Goal: Task Accomplishment & Management: Complete application form

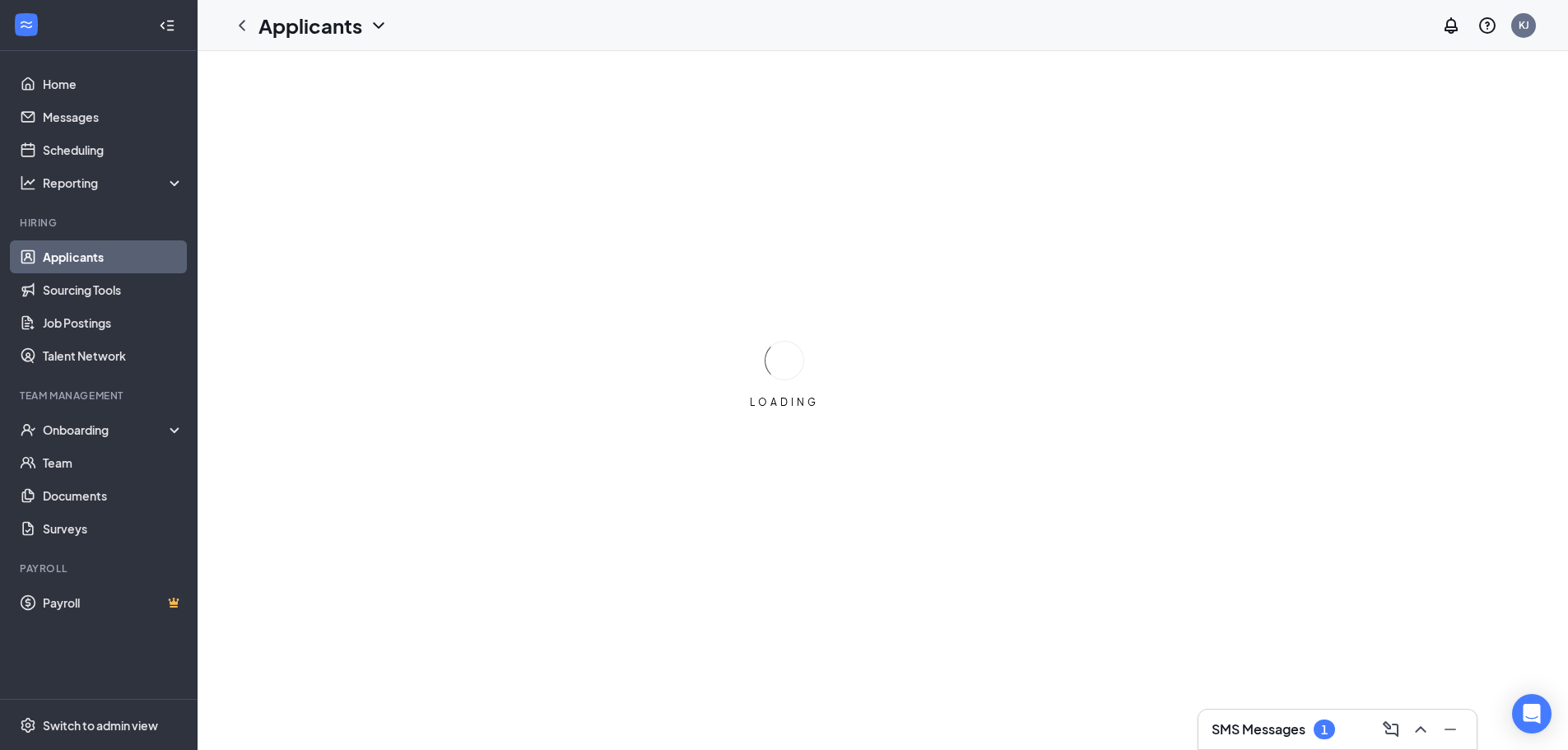
click at [73, 253] on link "Applicants" at bounding box center [113, 257] width 140 height 33
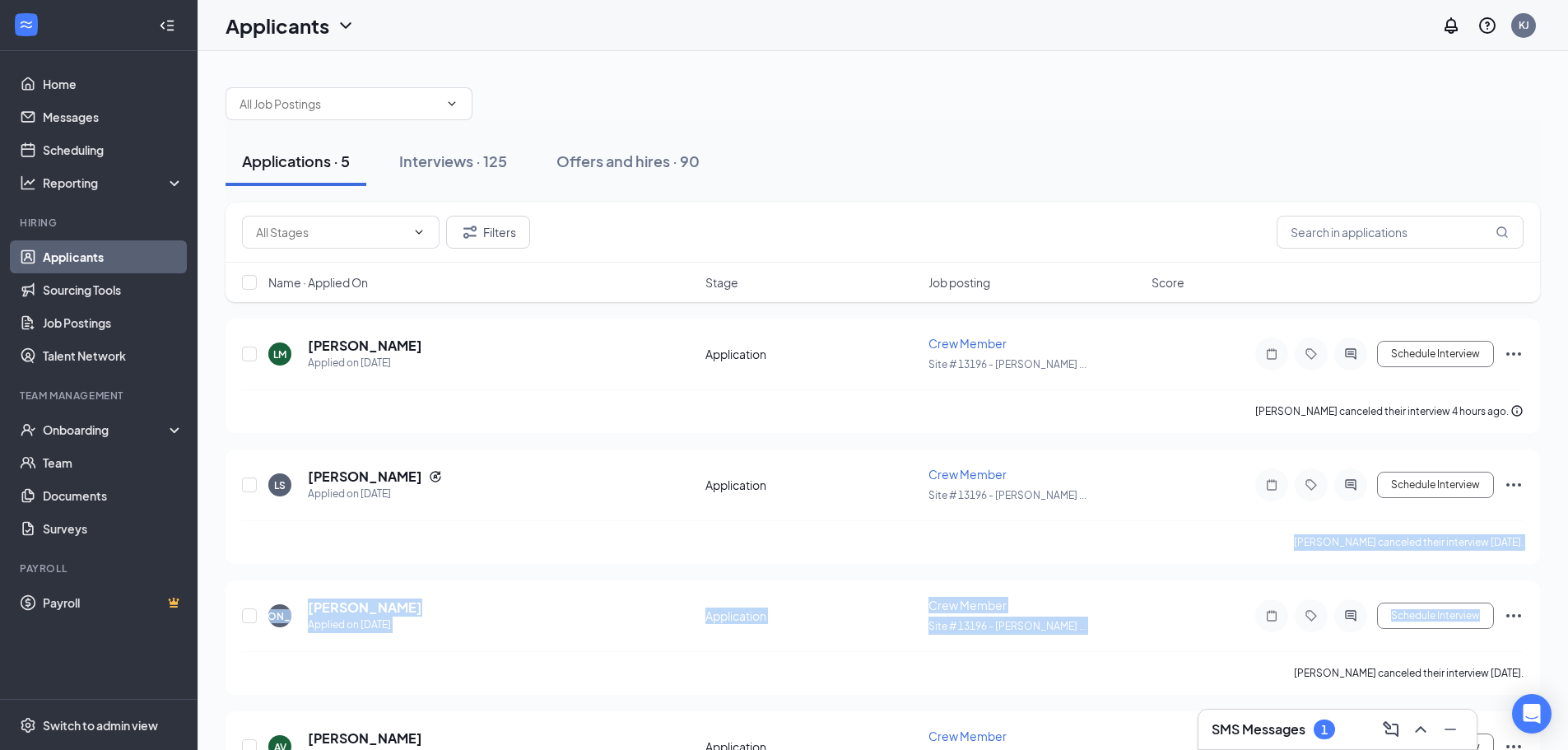
drag, startPoint x: 1566, startPoint y: 476, endPoint x: 1572, endPoint y: 568, distance: 92.2
click at [1568, 568] on html "Home Messages Scheduling Reporting Hiring Applicants Sourcing Tools Job Posting…" at bounding box center [784, 375] width 1568 height 750
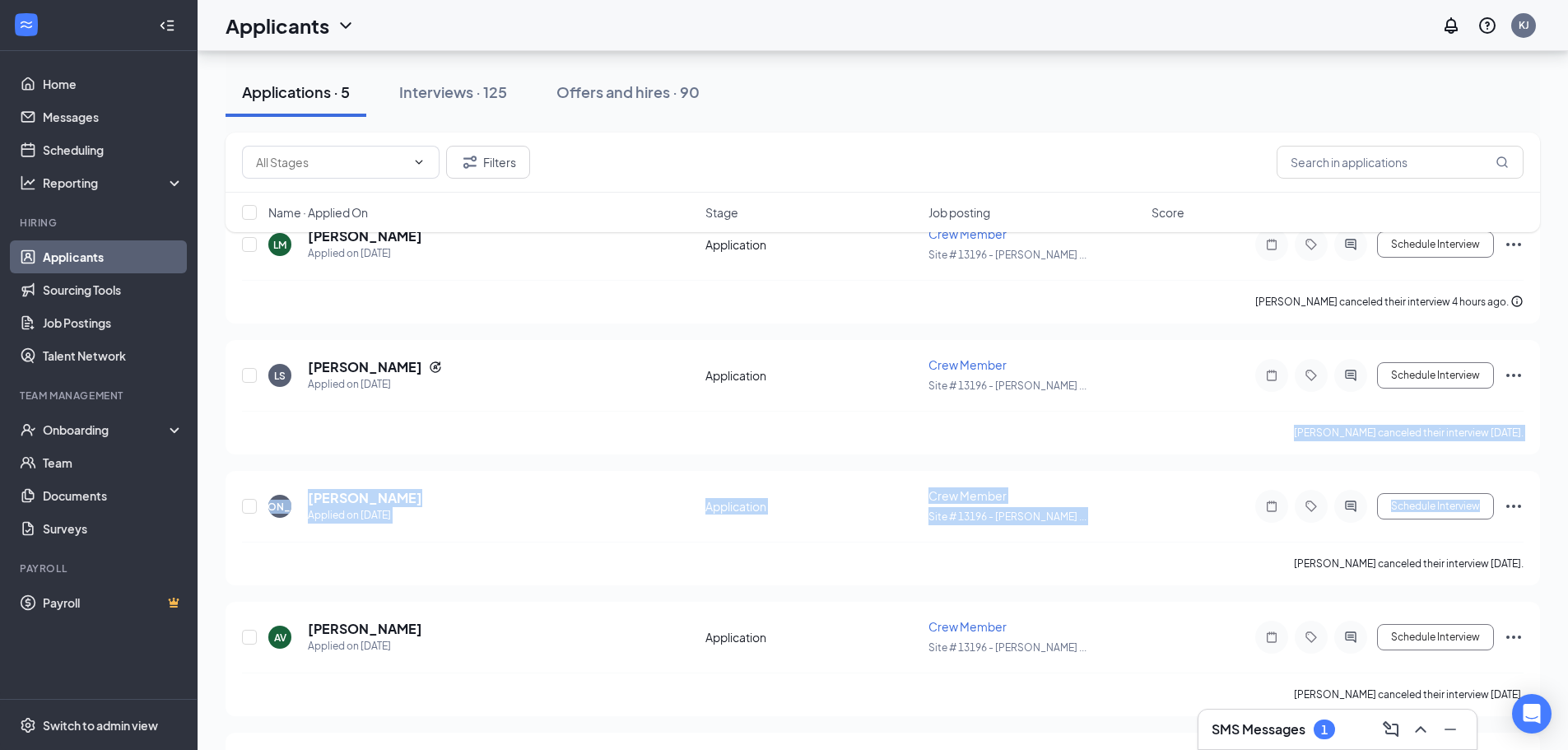
scroll to position [132, 0]
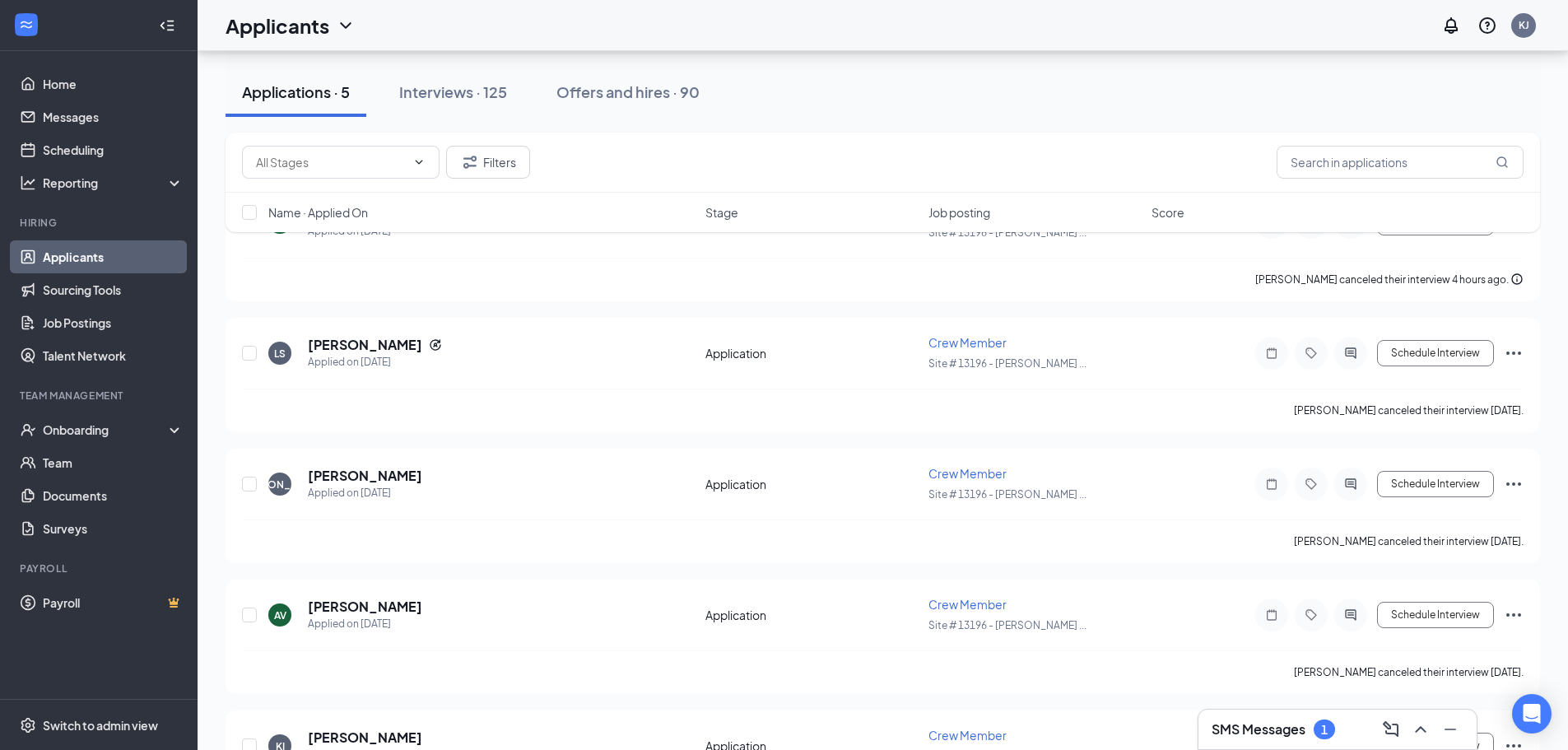
click at [1019, 110] on div "Applications · 5 Interviews · 125 Offers and hires · 90" at bounding box center [883, 93] width 1314 height 50
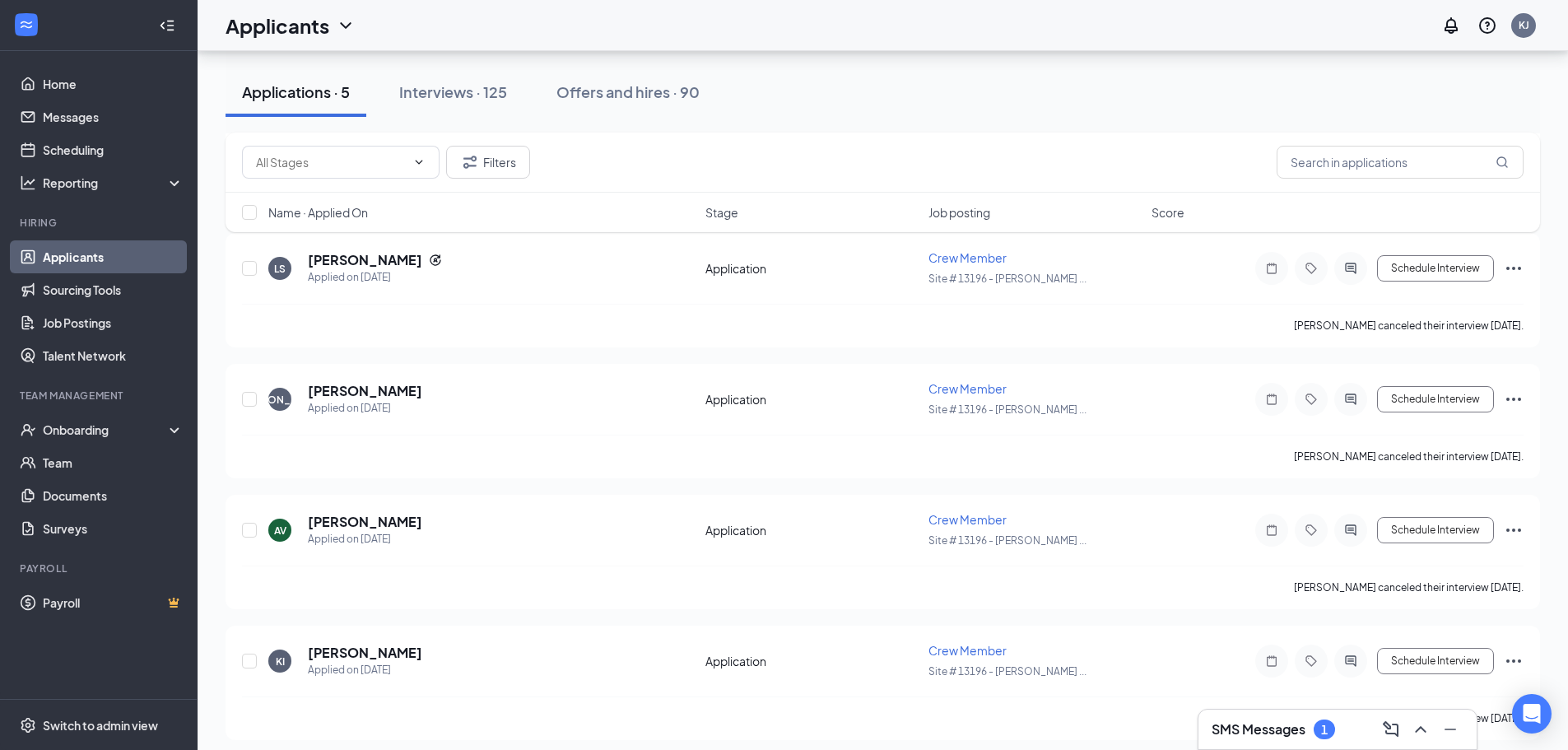
scroll to position [227, 0]
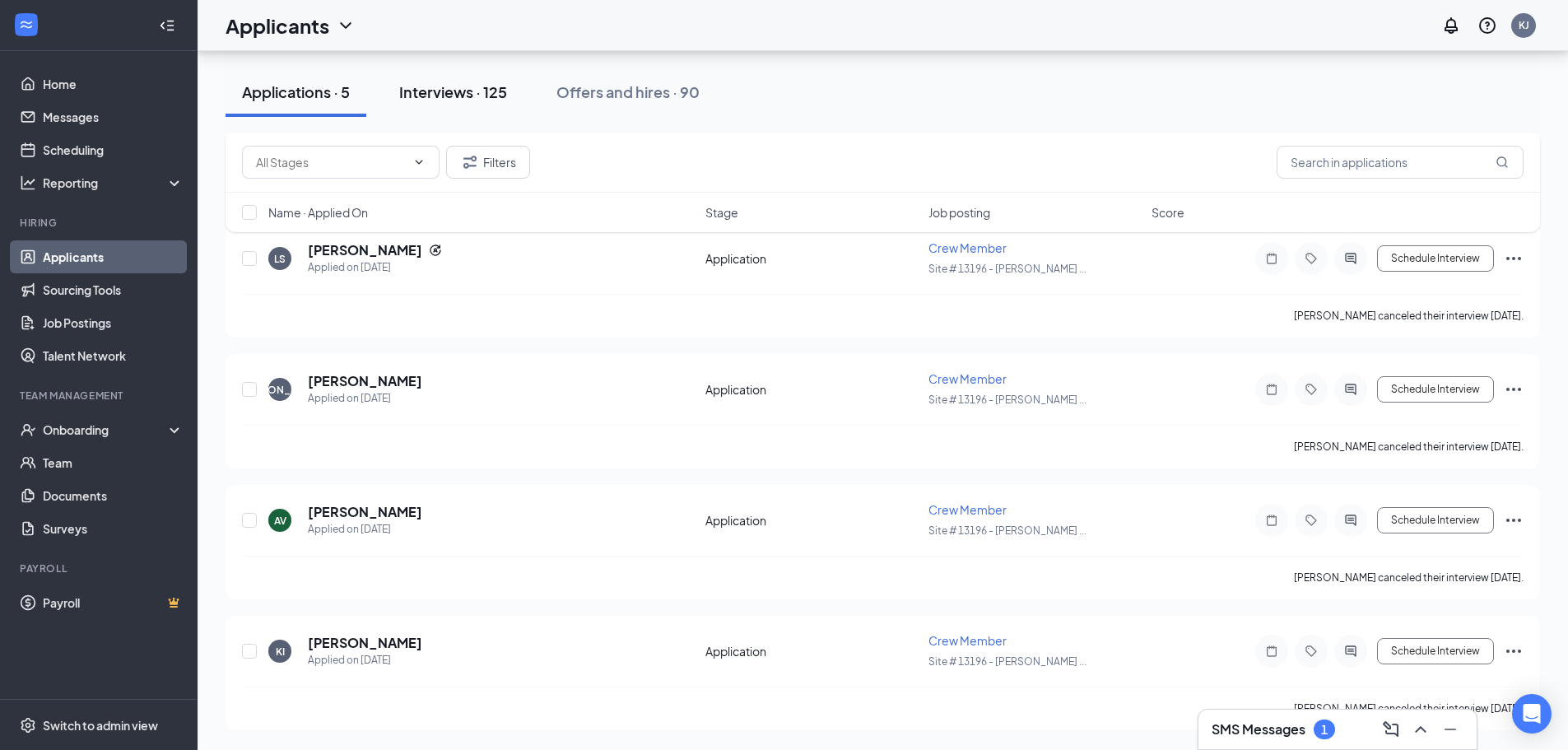
click at [463, 95] on div "Interviews · 125" at bounding box center [453, 92] width 108 height 20
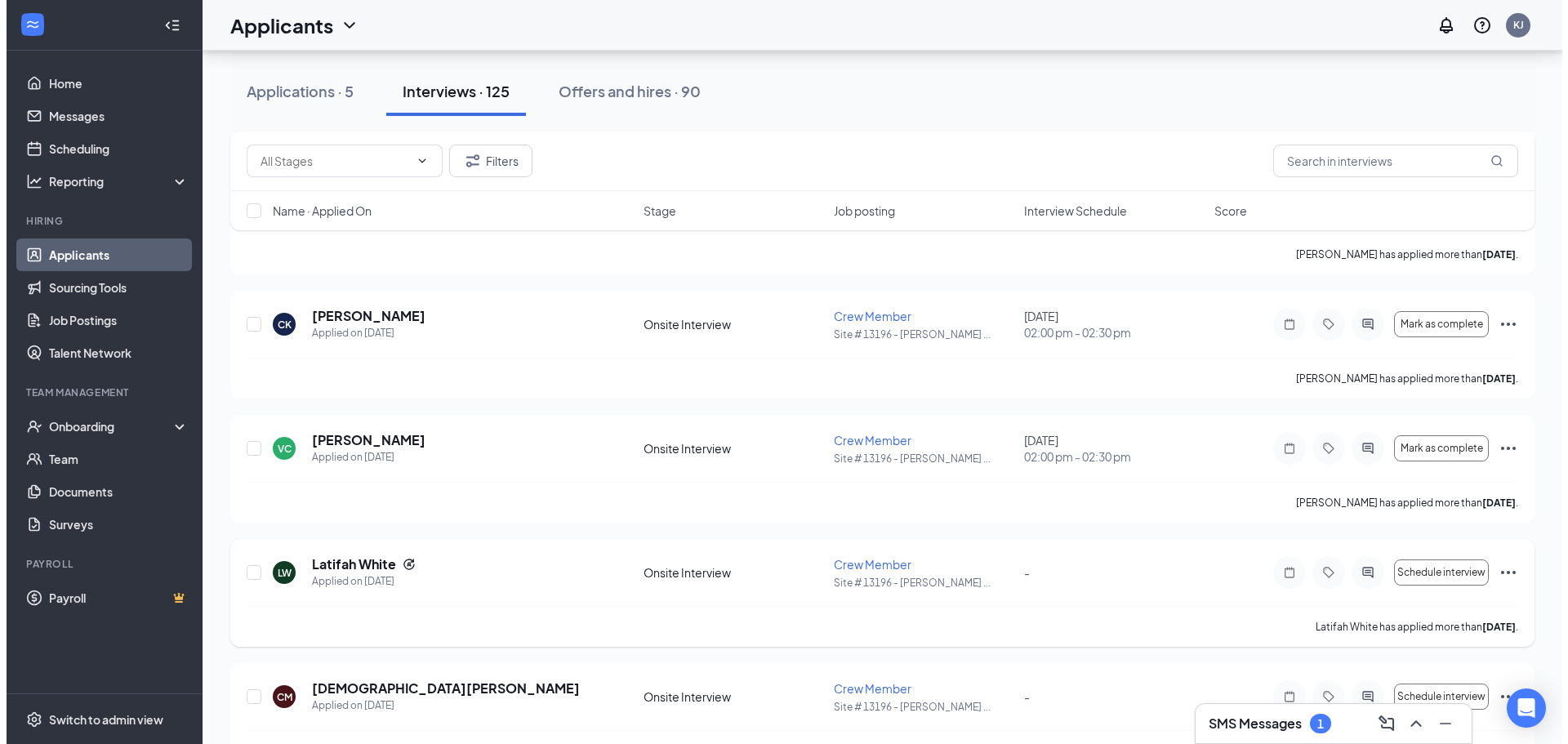
scroll to position [1263, 0]
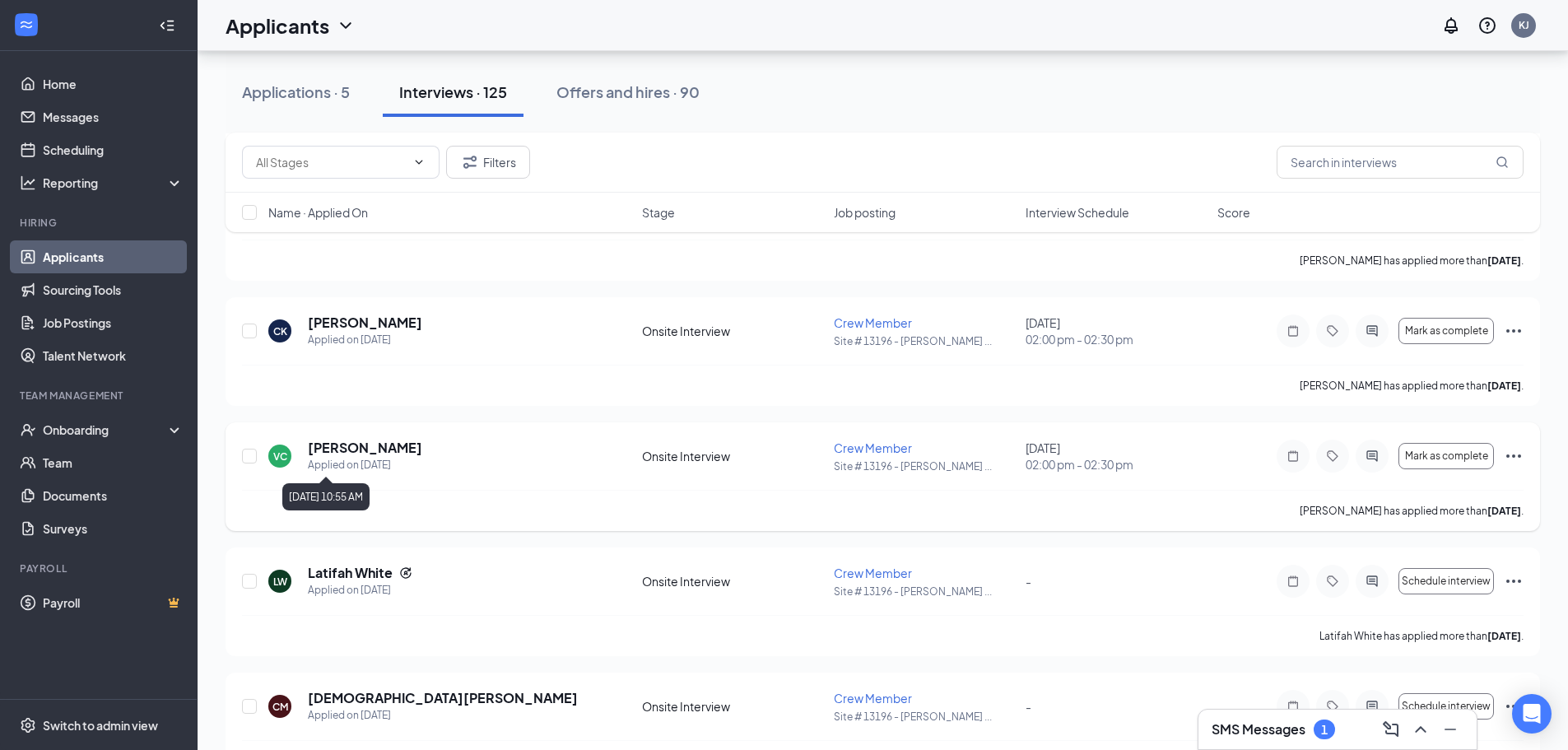
click at [354, 460] on div "Applied on [DATE]" at bounding box center [364, 465] width 115 height 17
click at [336, 452] on h5 "[PERSON_NAME]" at bounding box center [364, 448] width 115 height 18
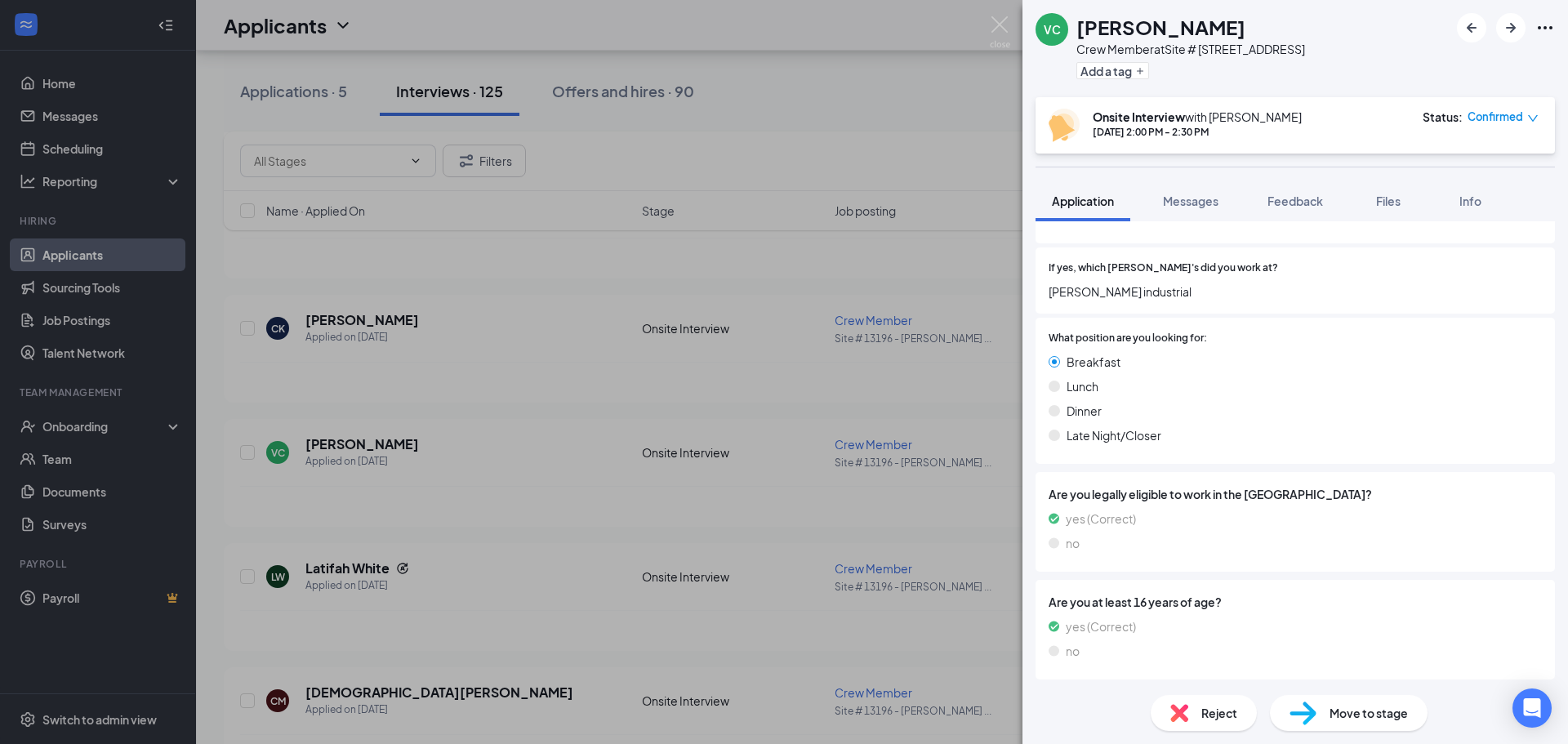
scroll to position [464, 0]
click at [226, 107] on div "VC [PERSON_NAME] Crew Member at Site # 13196 - [GEOGRAPHIC_DATA] Add a tag Onsi…" at bounding box center [784, 372] width 1568 height 744
click at [148, 63] on div "VC [PERSON_NAME] Crew Member at Site # 13196 - [GEOGRAPHIC_DATA] Add a tag Onsi…" at bounding box center [784, 372] width 1568 height 744
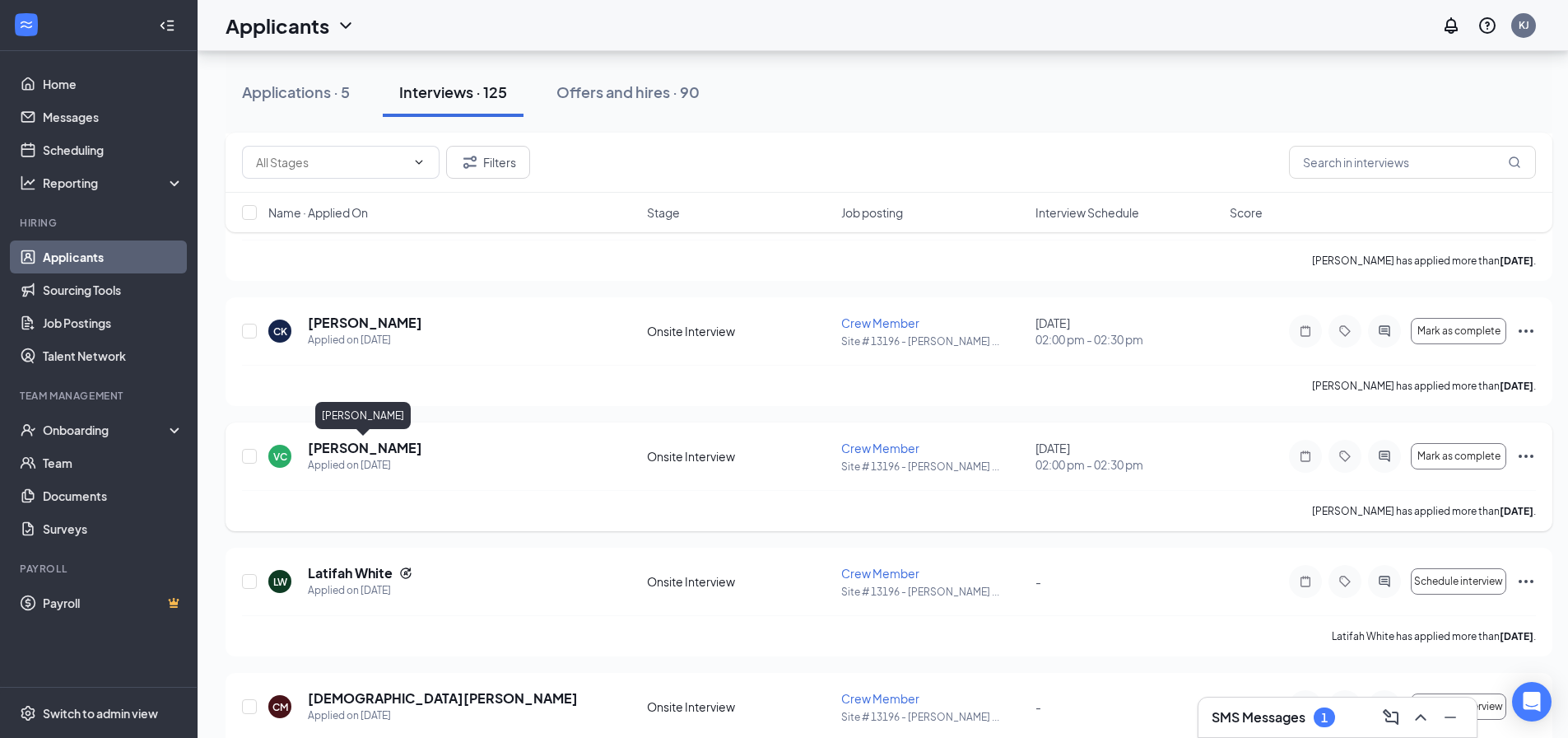
click at [359, 447] on h5 "[PERSON_NAME]" at bounding box center [364, 448] width 115 height 18
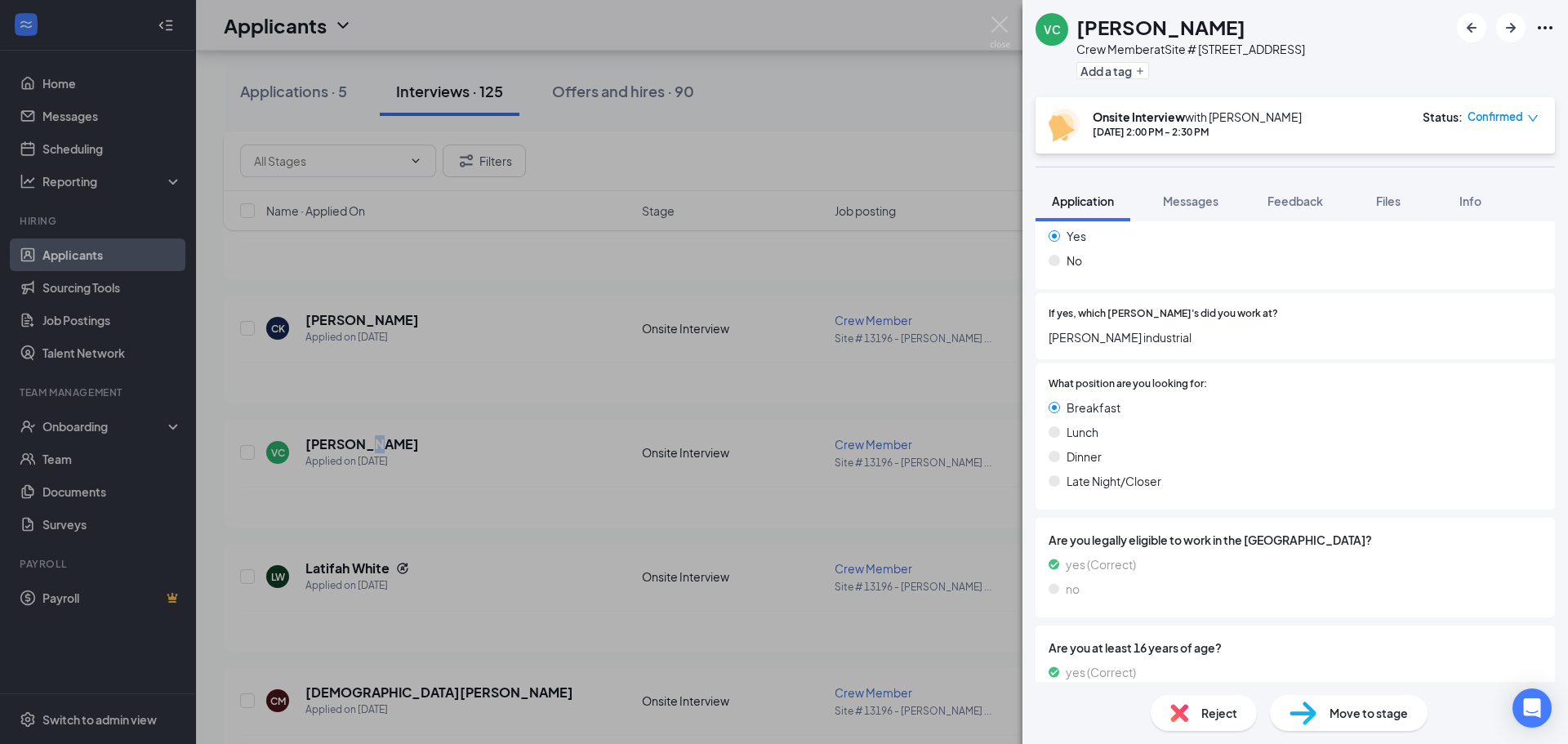
scroll to position [464, 0]
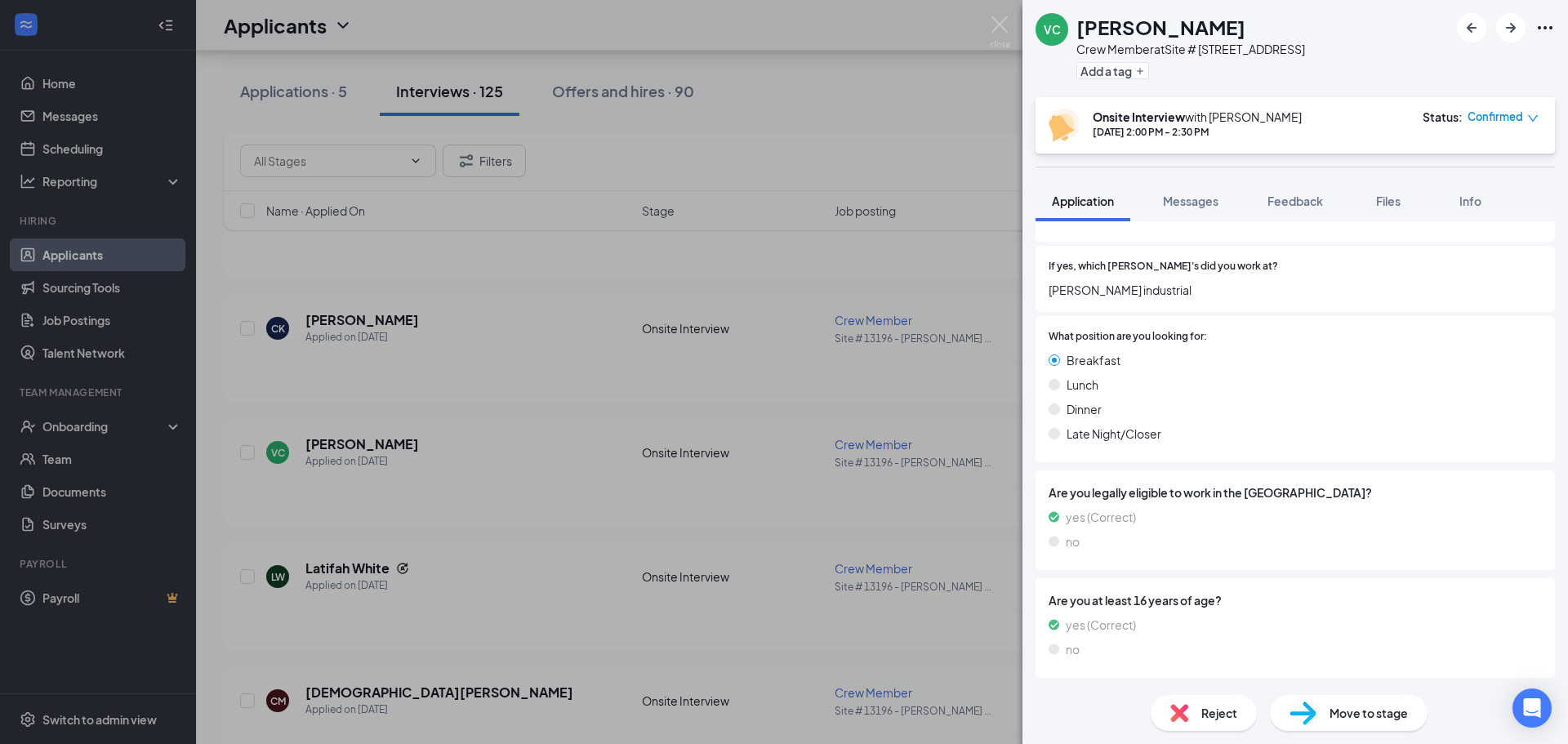
click at [1357, 712] on span "Move to stage" at bounding box center [1369, 713] width 78 height 18
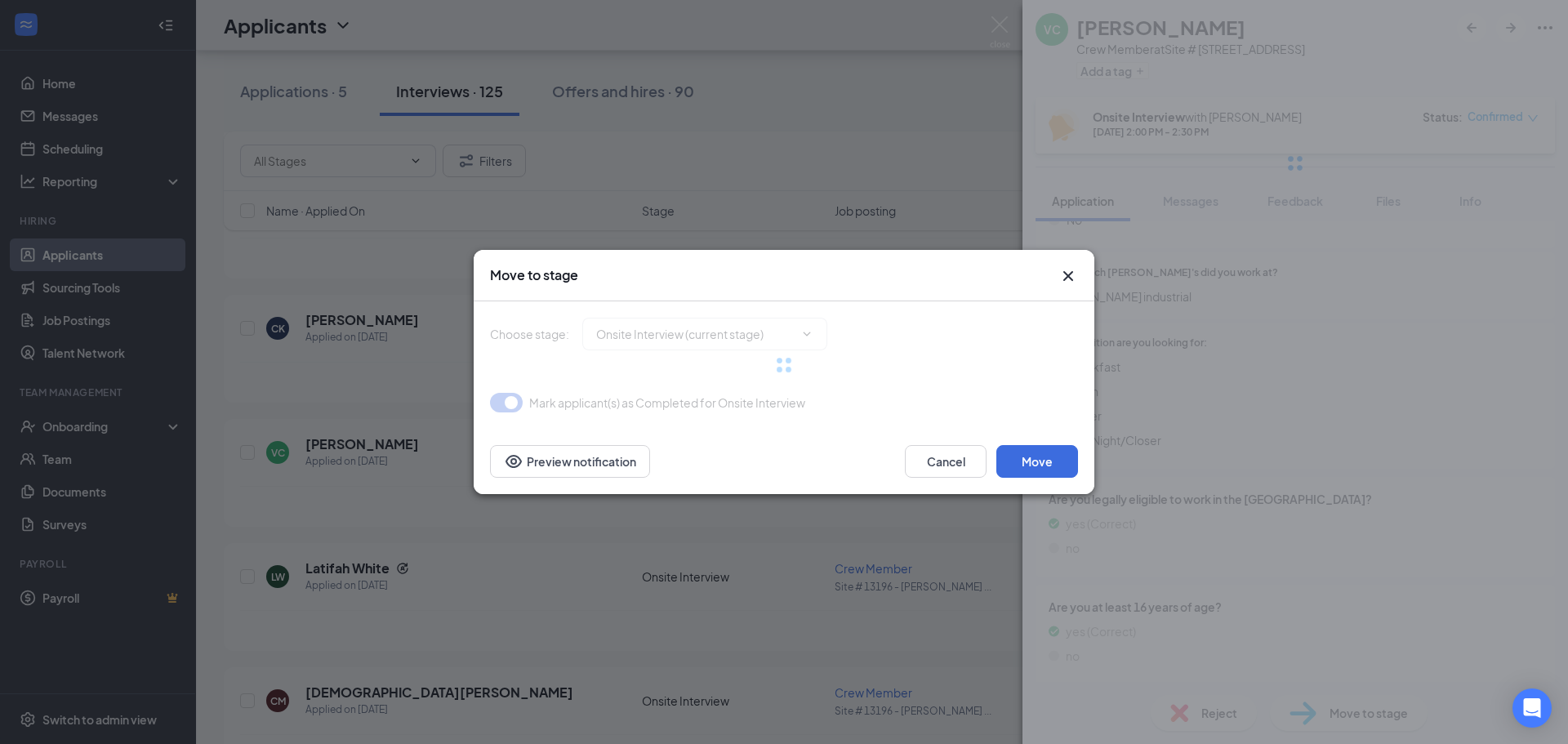
type input "Hiring Complete (final stage)"
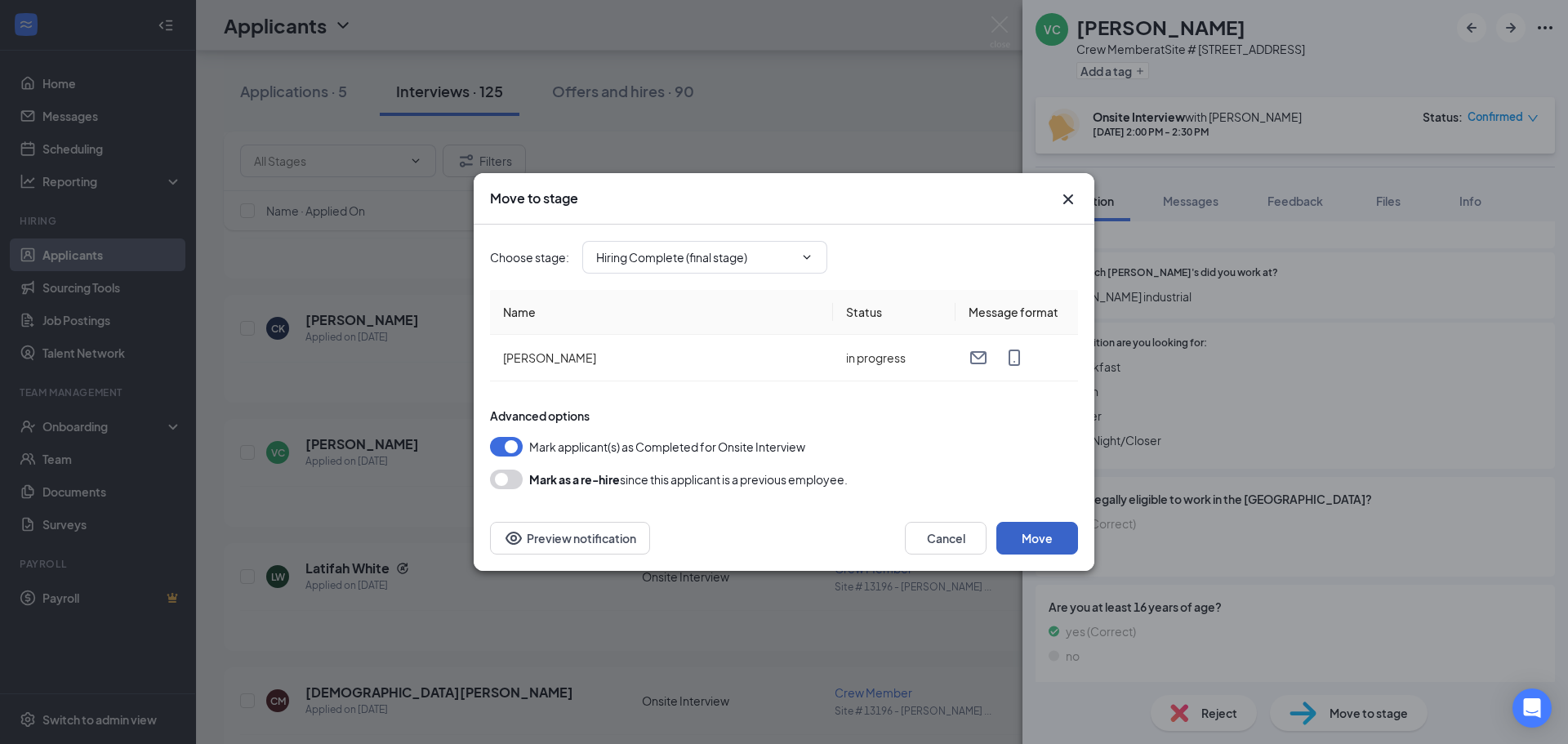
click at [1014, 537] on button "Move" at bounding box center [1037, 538] width 82 height 33
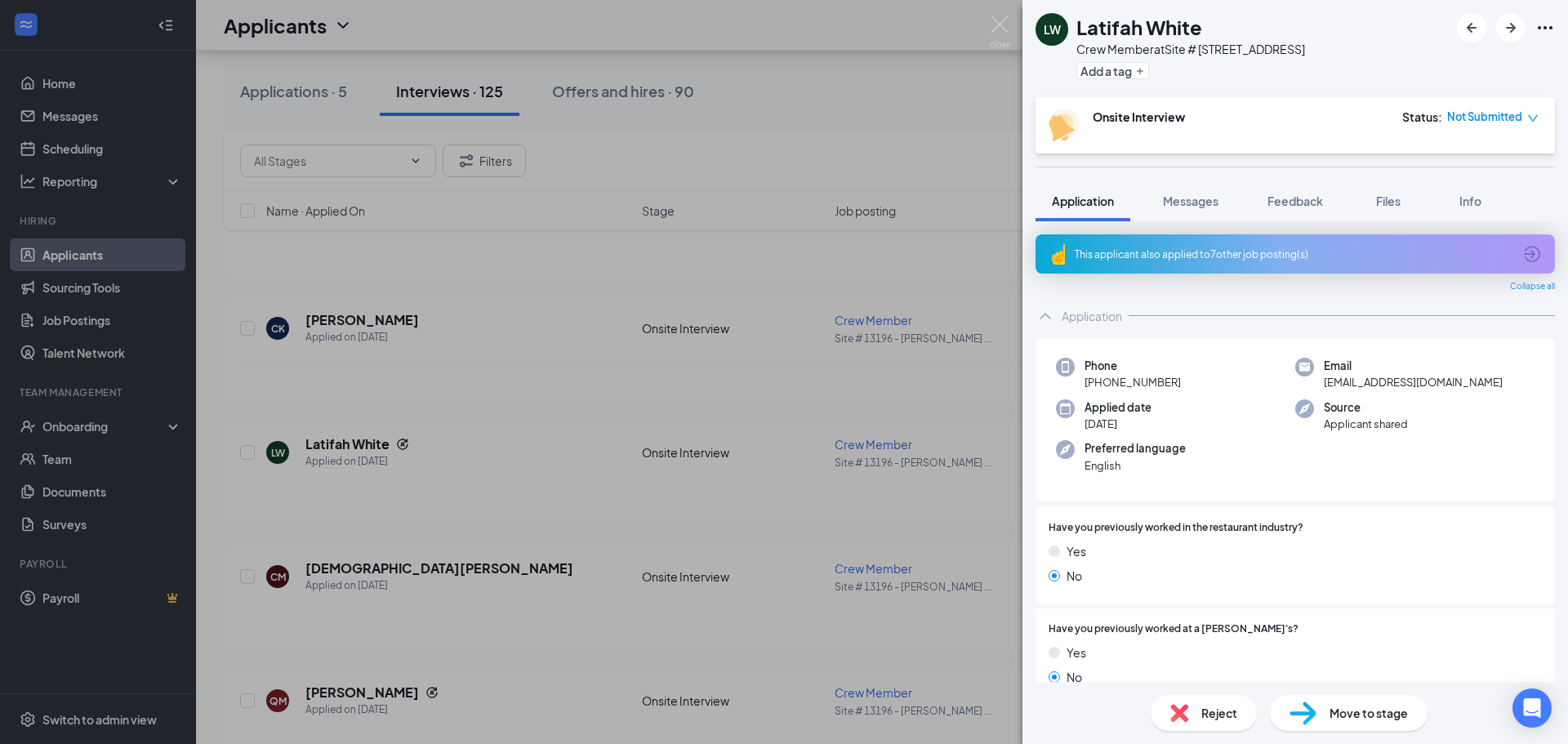
click at [52, 424] on div "LW Latifah White Crew Member at Site # 13196 - [GEOGRAPHIC_DATA] Add a tag Onsi…" at bounding box center [784, 372] width 1568 height 744
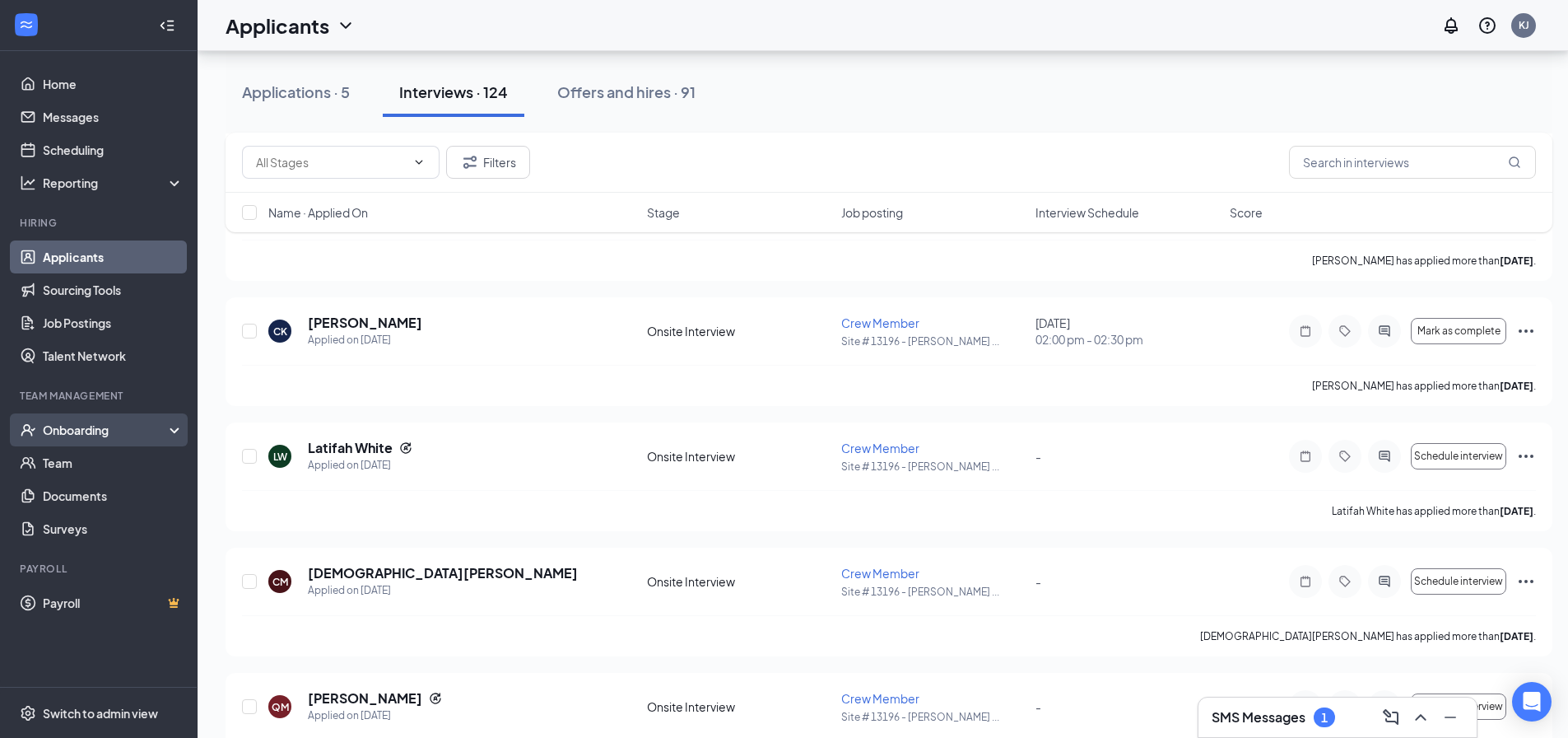
click at [63, 427] on div "Onboarding" at bounding box center [106, 430] width 127 height 17
click at [63, 459] on link "Overview" at bounding box center [113, 463] width 140 height 33
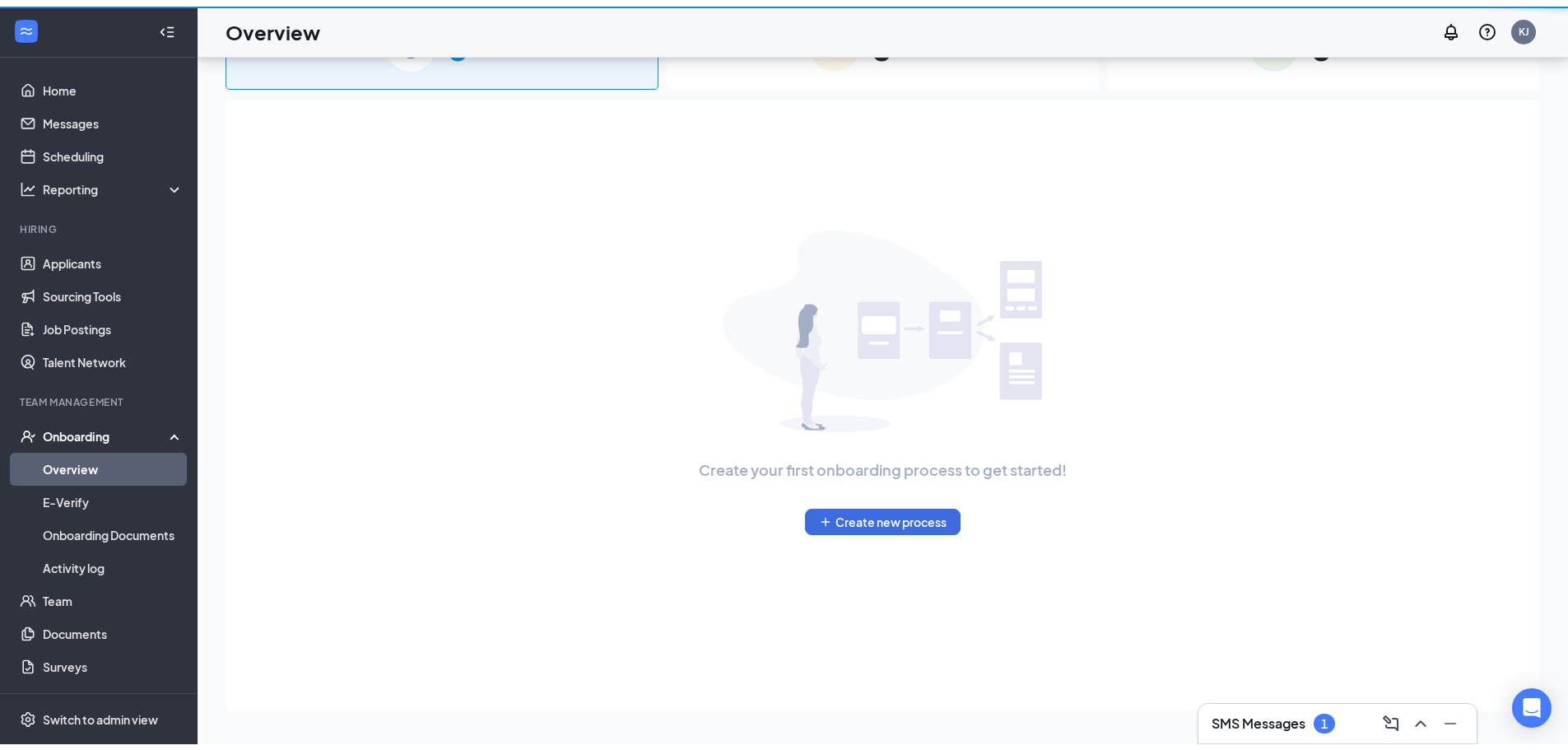
scroll to position [74, 0]
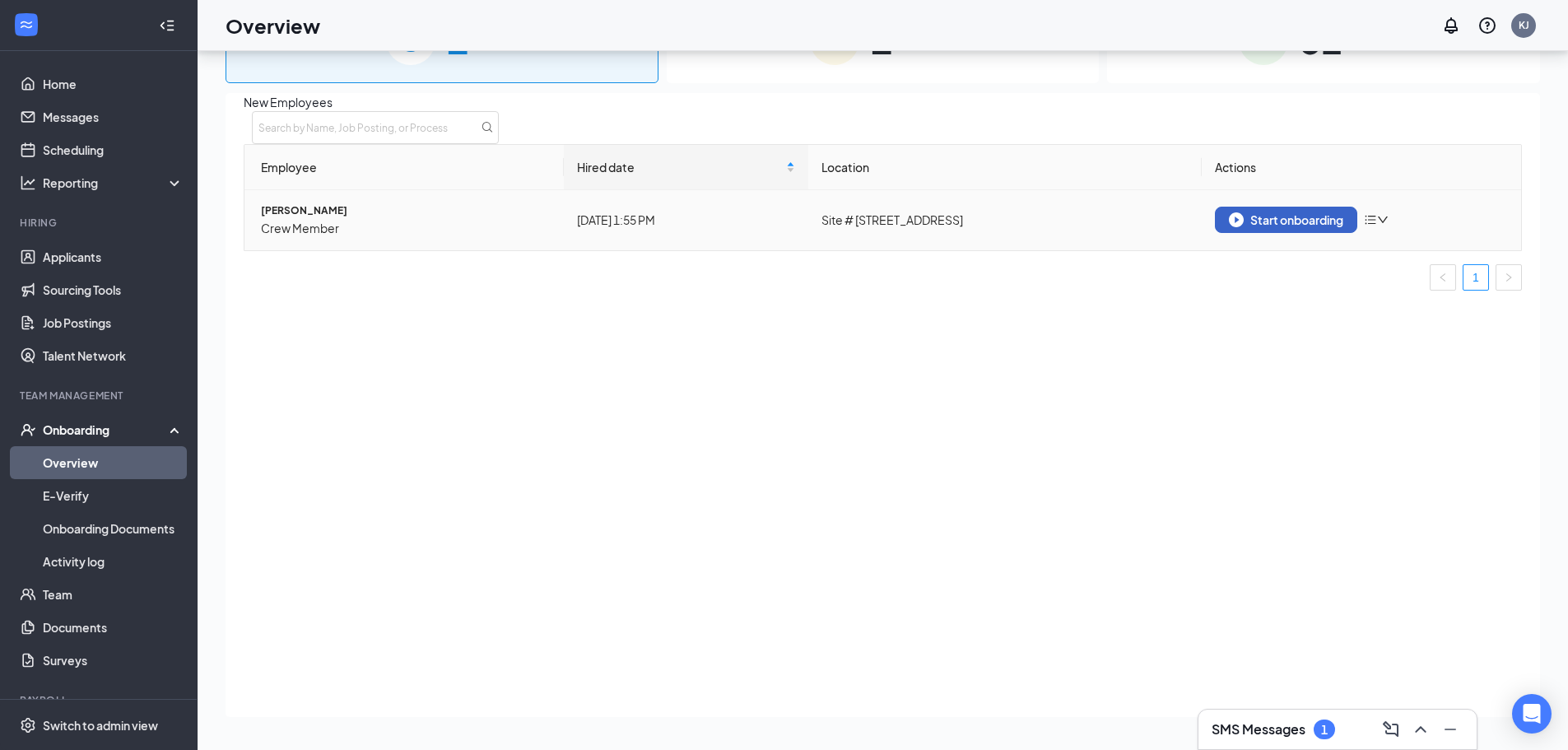
click at [1280, 228] on div "Start onboarding" at bounding box center [1285, 219] width 115 height 15
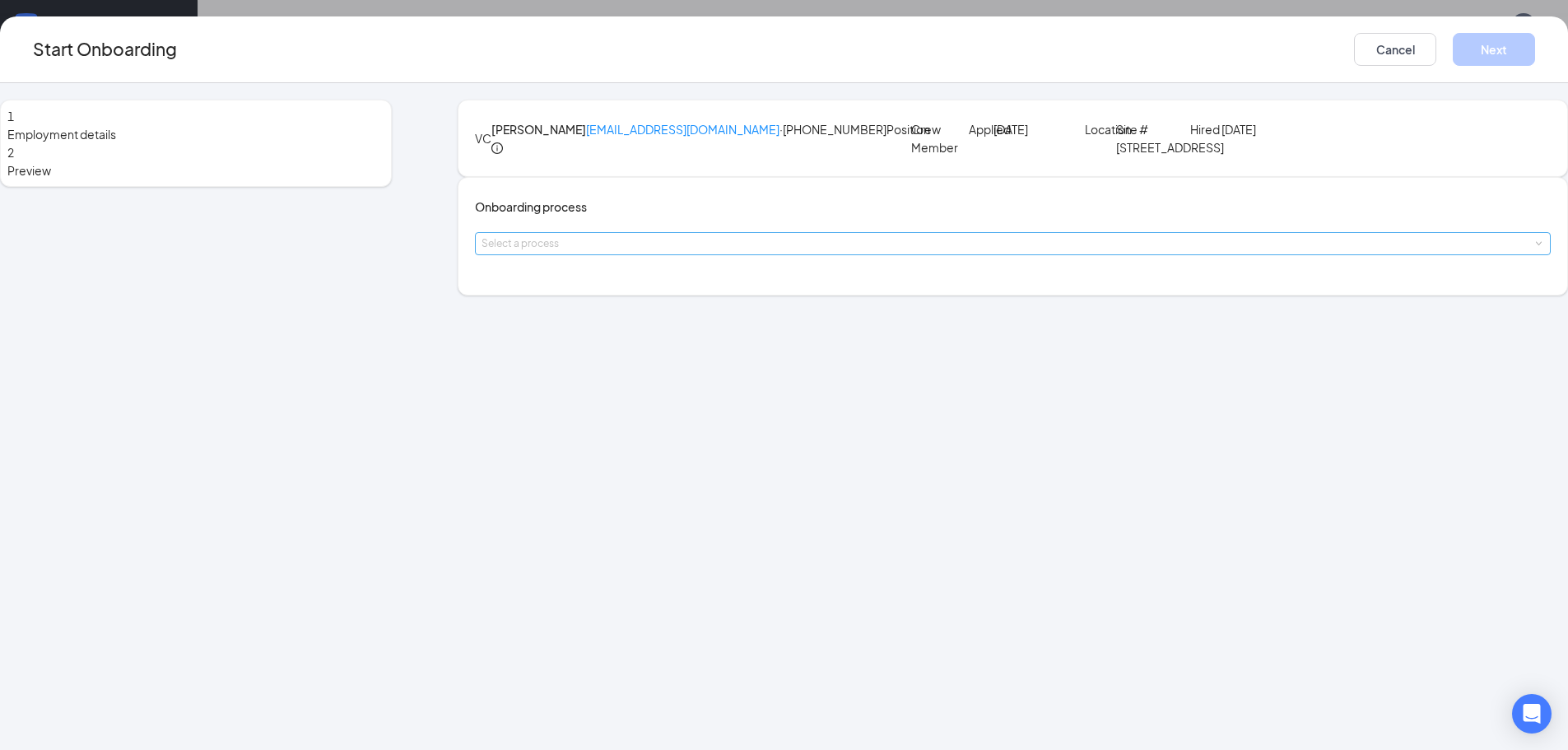
click at [638, 252] on div "Select a process" at bounding box center [1009, 244] width 1055 height 17
click at [608, 371] on span "Crew Member Onboarding Process" at bounding box center [639, 366] width 164 height 12
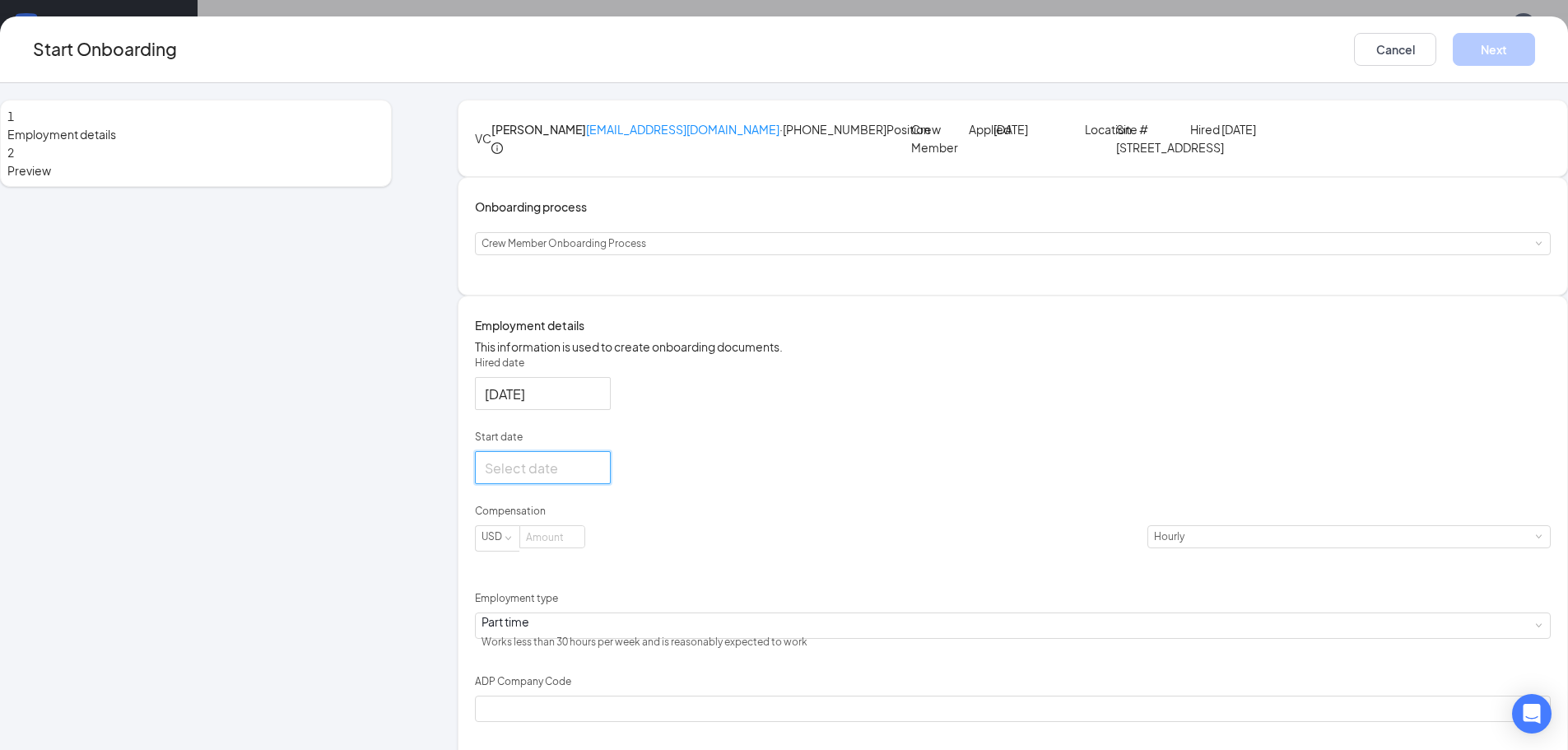
click at [573, 478] on input "Start date" at bounding box center [540, 468] width 113 height 20
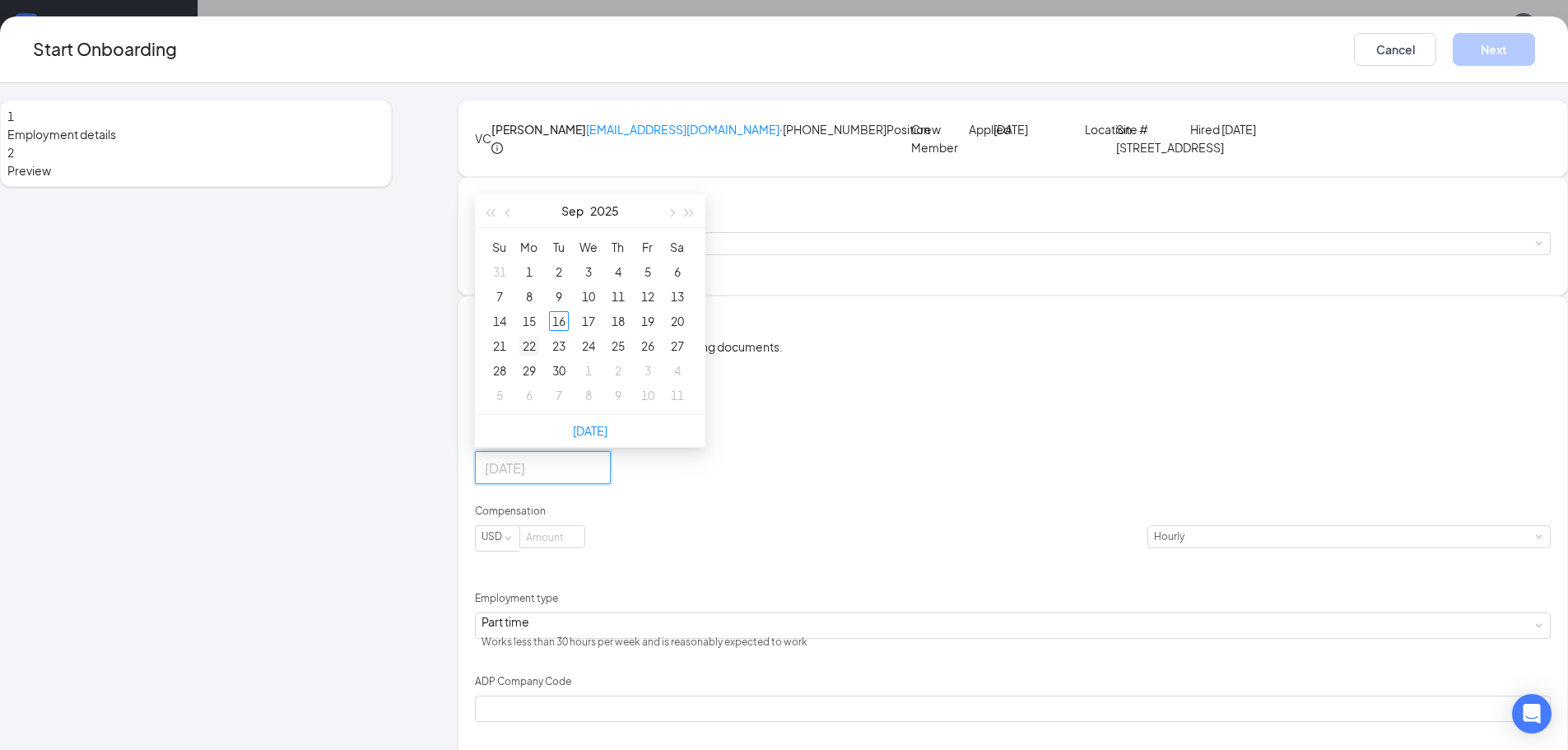
type input "[DATE]"
click at [539, 355] on div "22" at bounding box center [529, 346] width 20 height 20
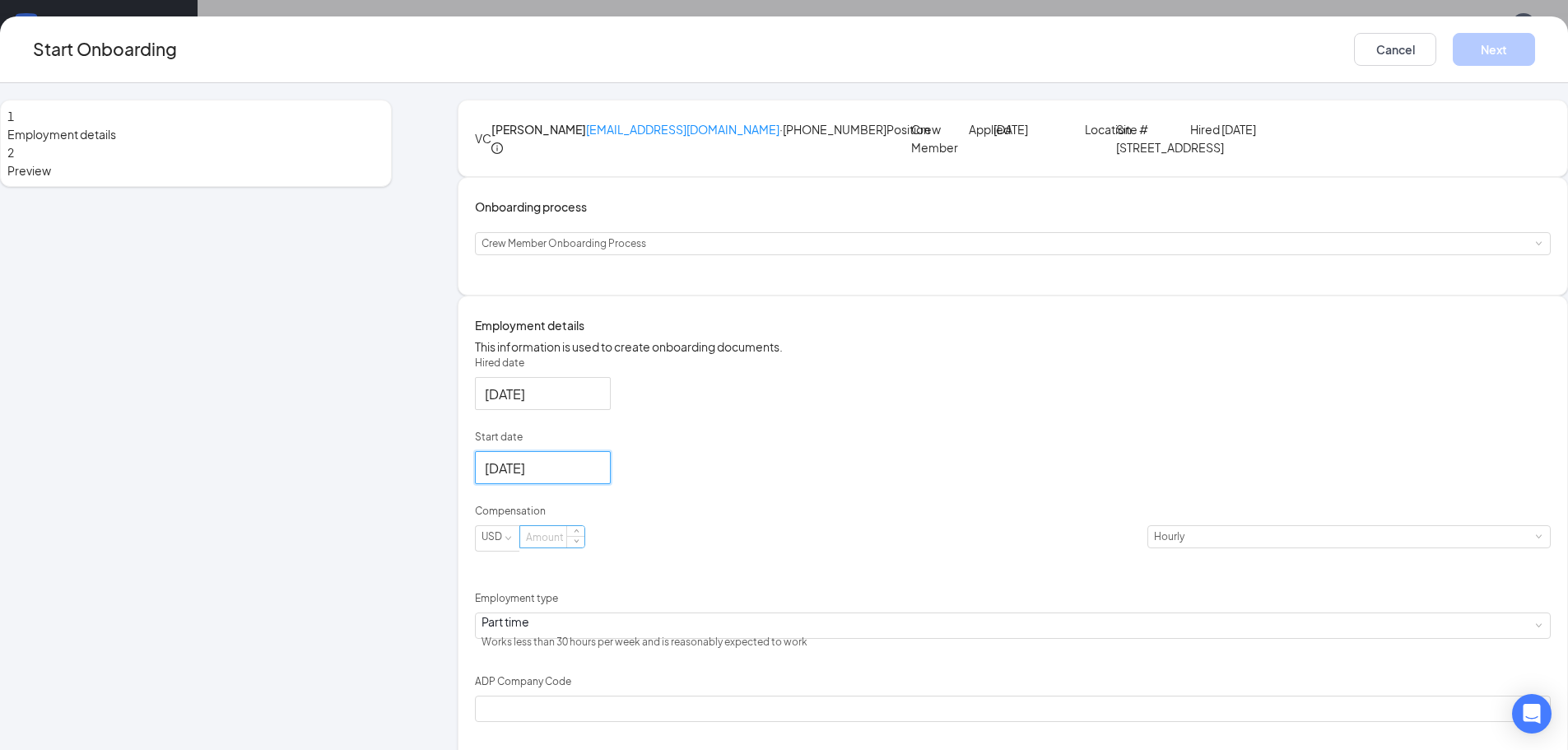
click at [584, 547] on input at bounding box center [552, 536] width 64 height 21
type input "13"
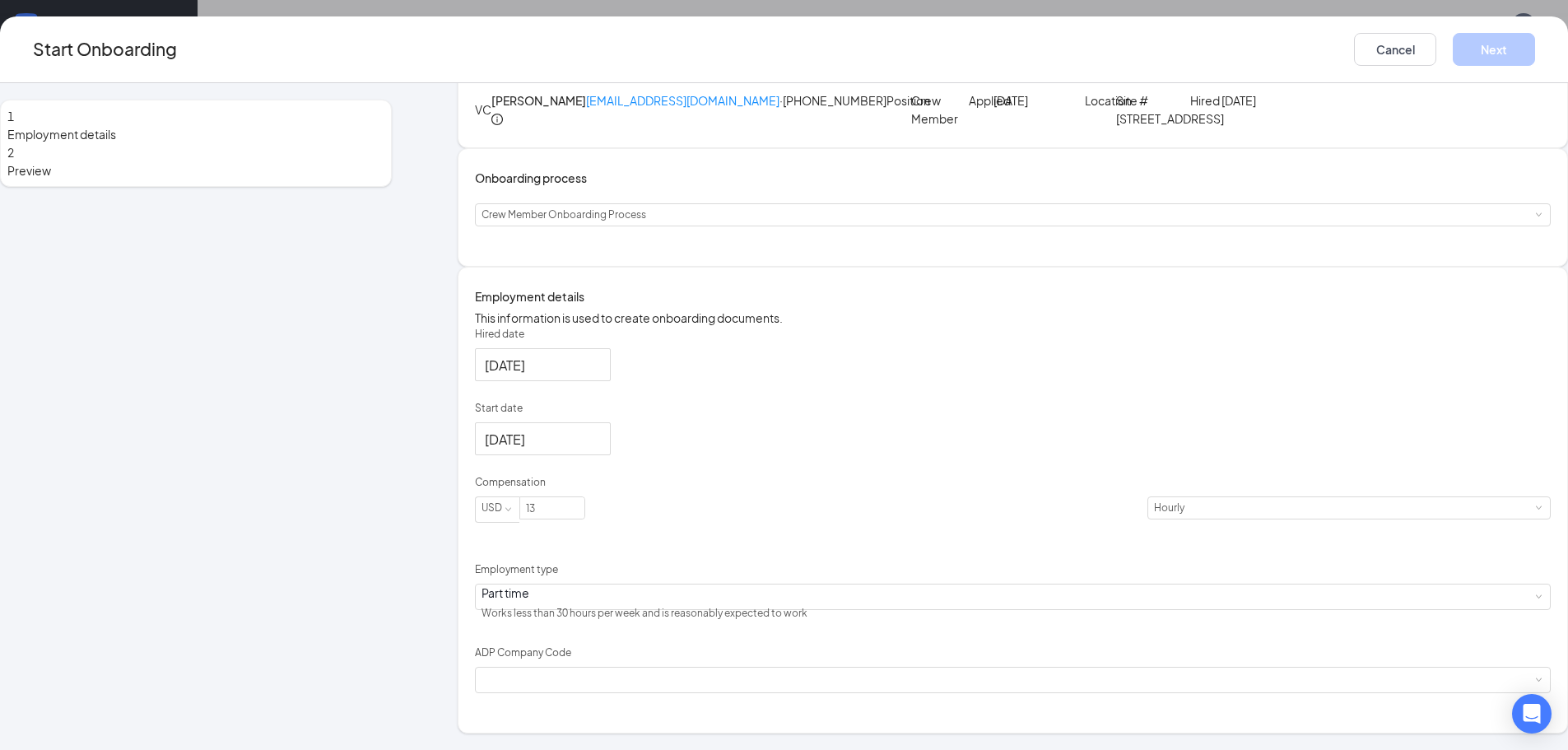
scroll to position [120, 0]
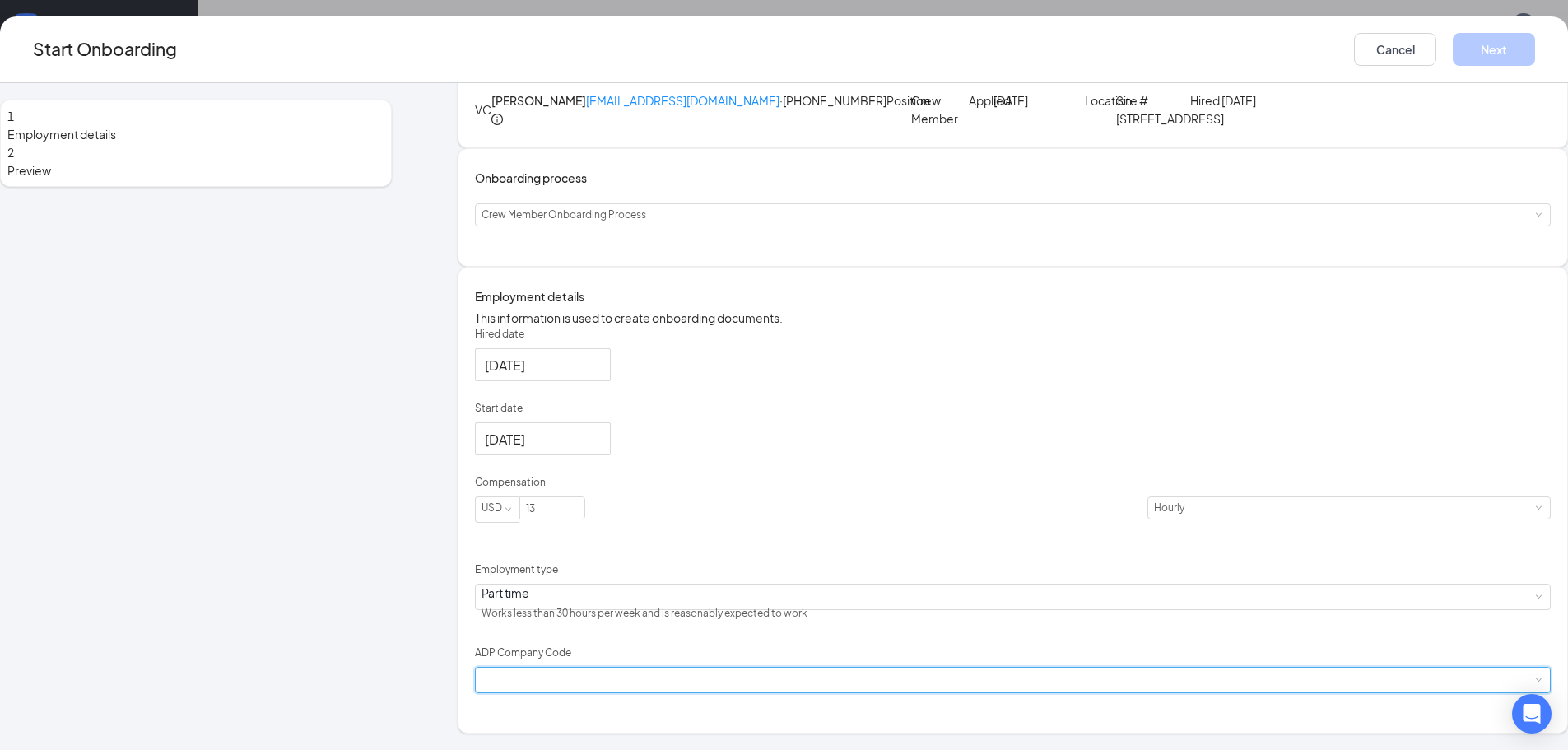
click at [620, 690] on div at bounding box center [1013, 679] width 1062 height 25
click at [676, 716] on li "B6X - Wenmarr Management Company LLC" at bounding box center [680, 730] width 270 height 28
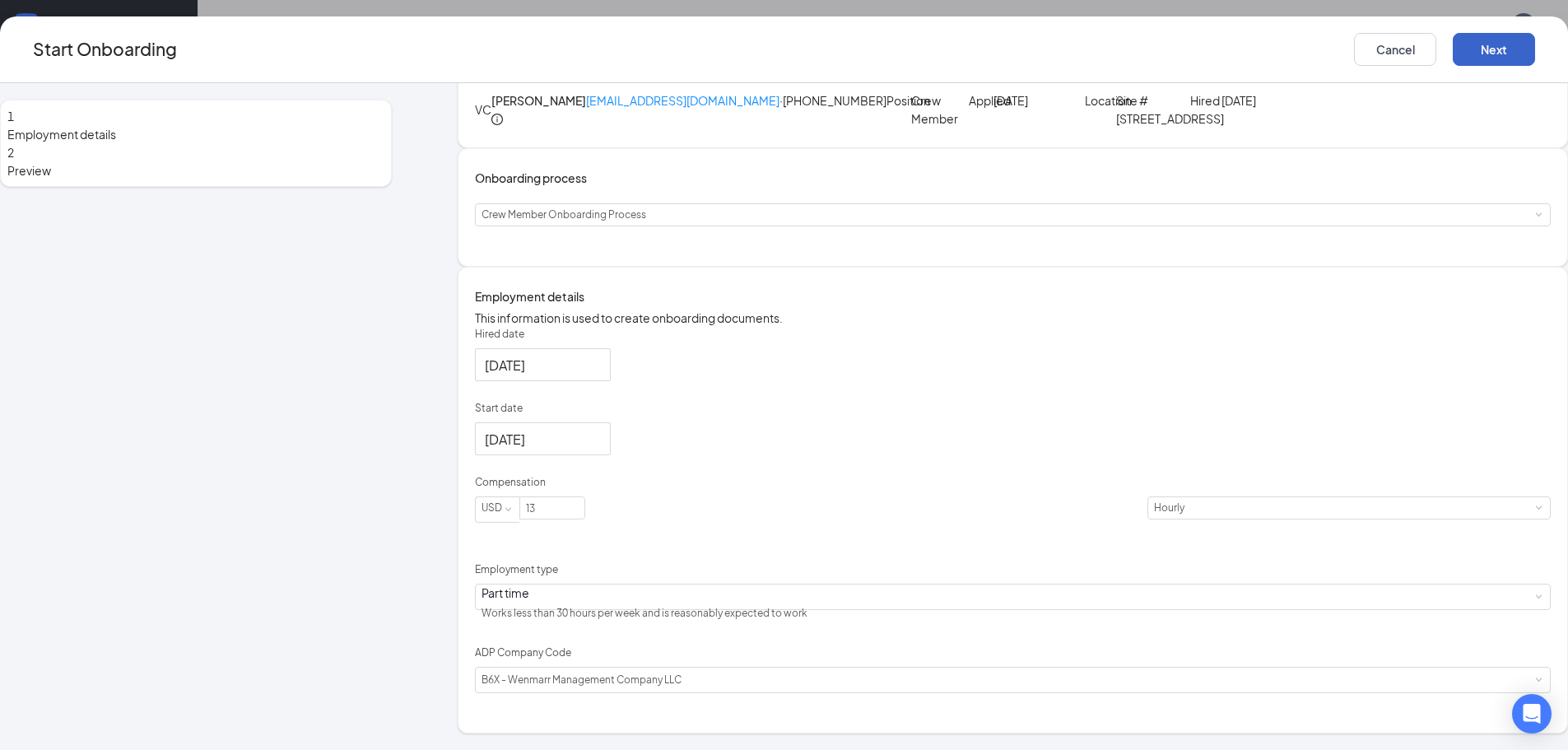
click at [1452, 44] on button "Next" at bounding box center [1494, 50] width 83 height 33
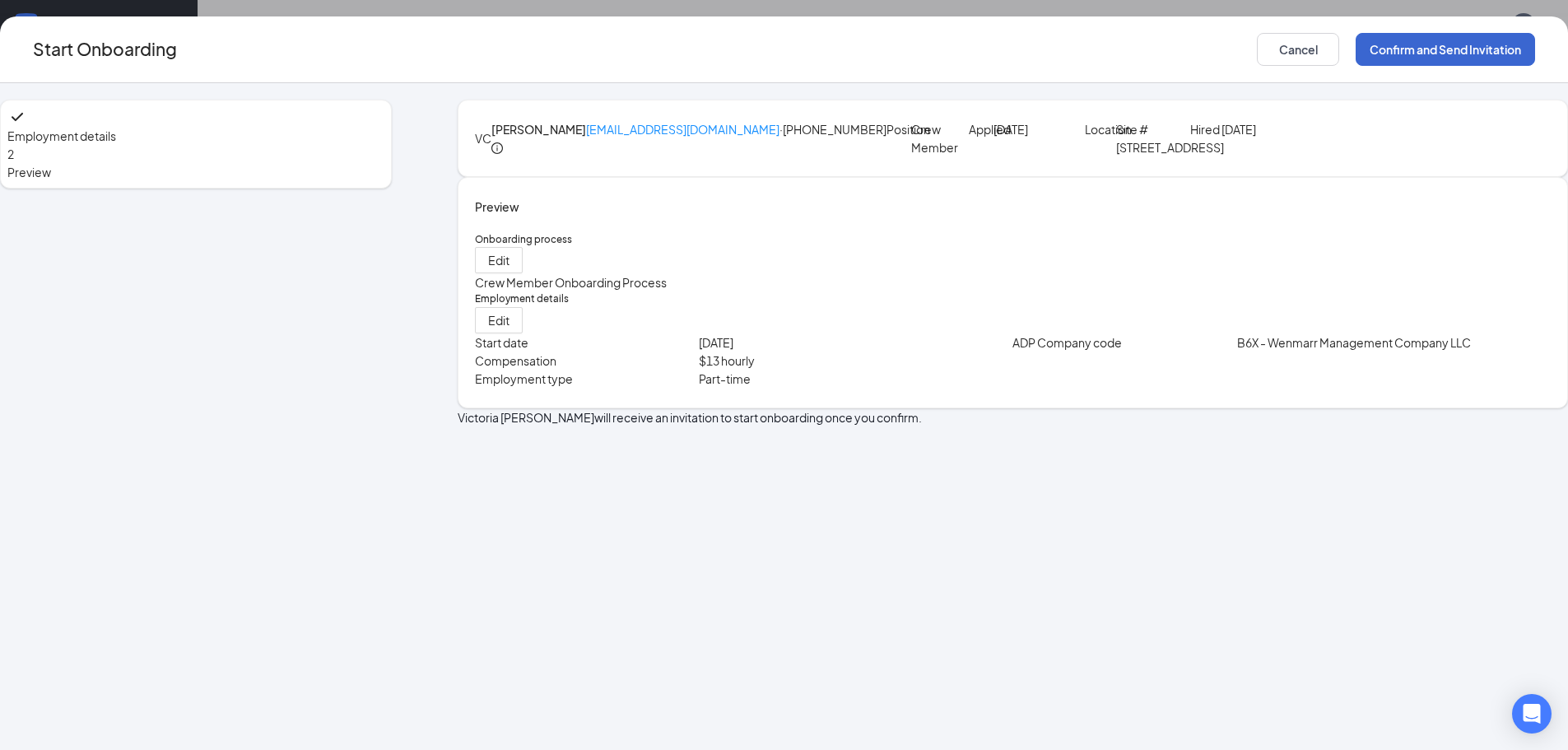
scroll to position [0, 0]
click at [1355, 50] on button "Confirm and Send Invitation" at bounding box center [1445, 50] width 180 height 33
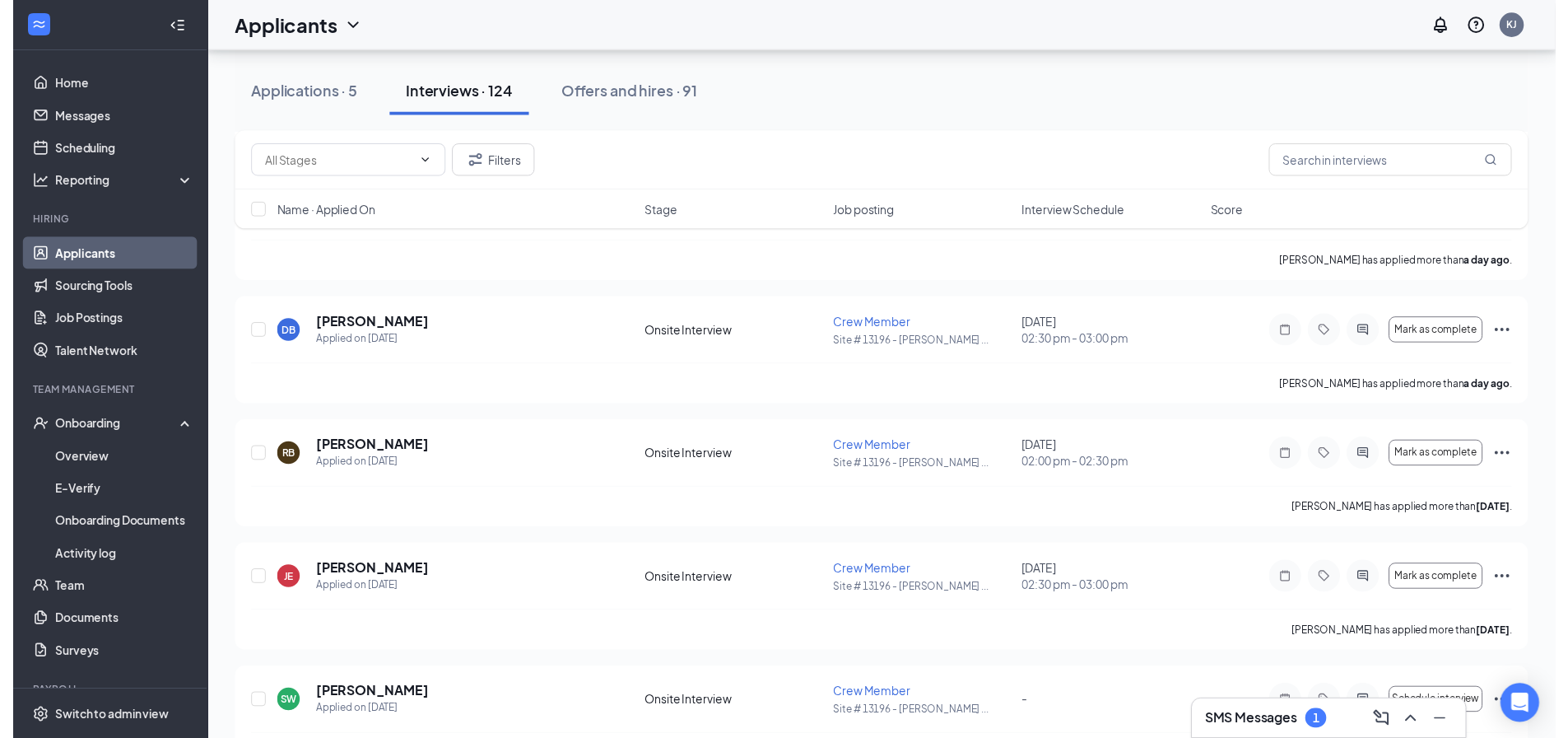
scroll to position [791, 0]
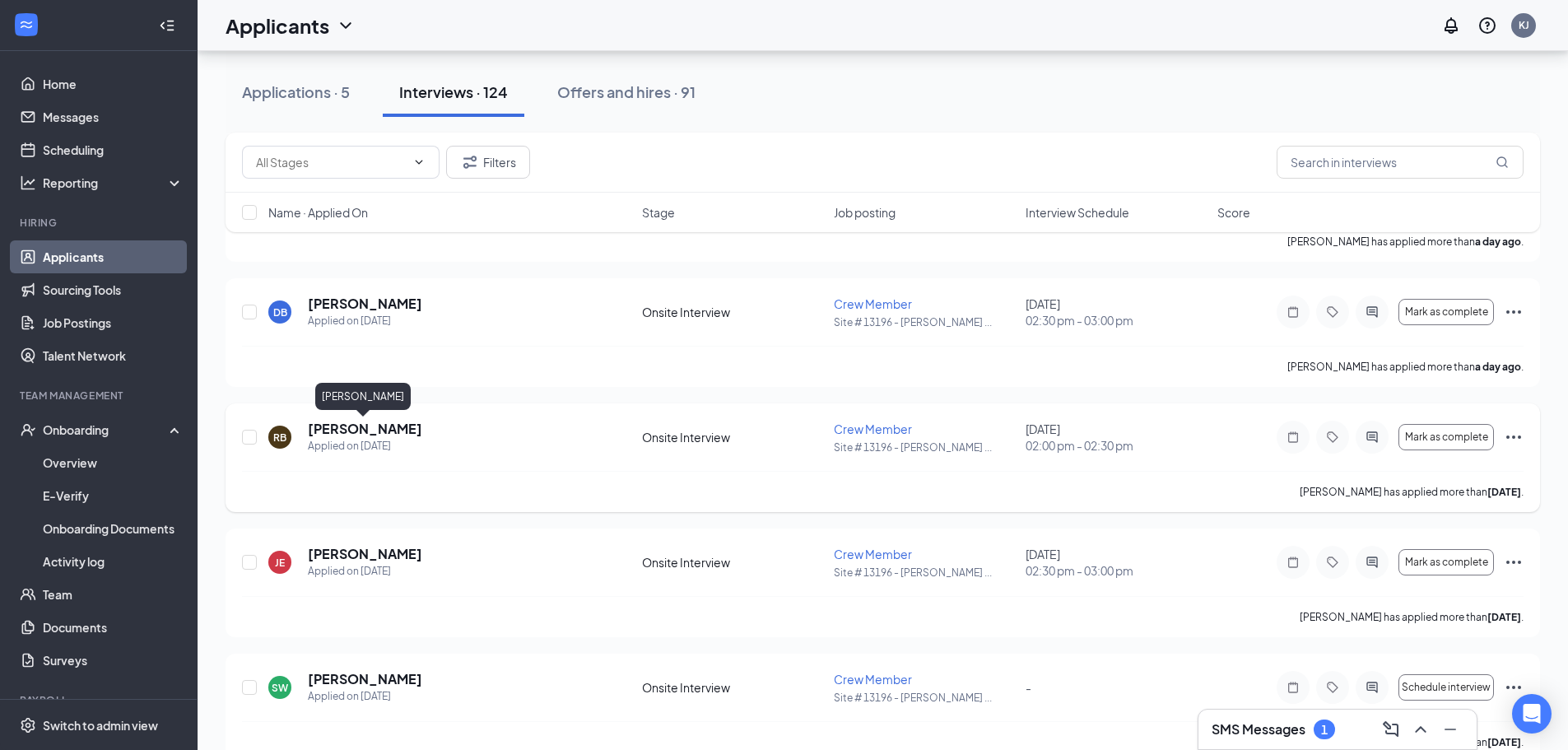
click at [334, 432] on h5 "[PERSON_NAME]" at bounding box center [364, 429] width 115 height 18
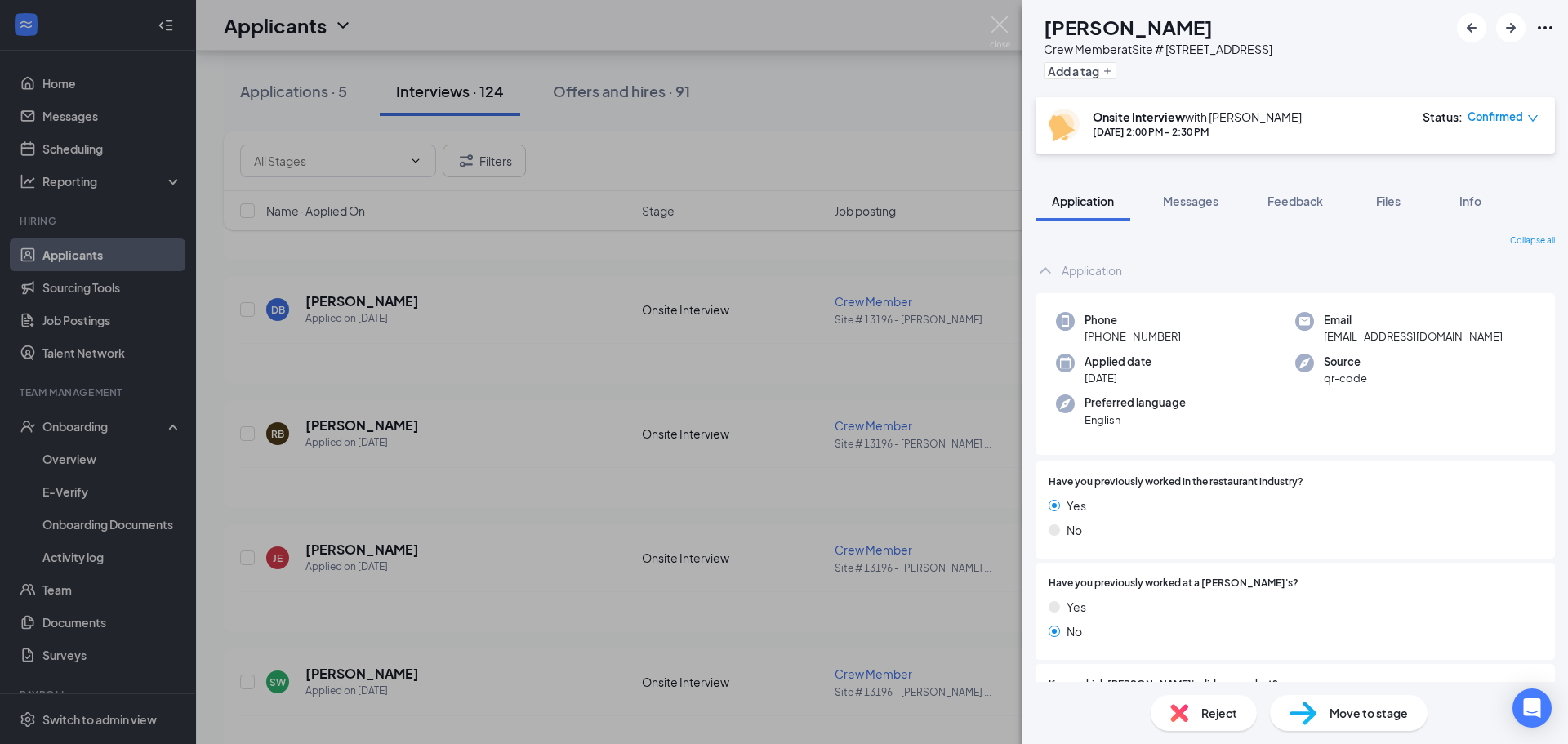
click at [1345, 710] on span "Move to stage" at bounding box center [1369, 713] width 78 height 18
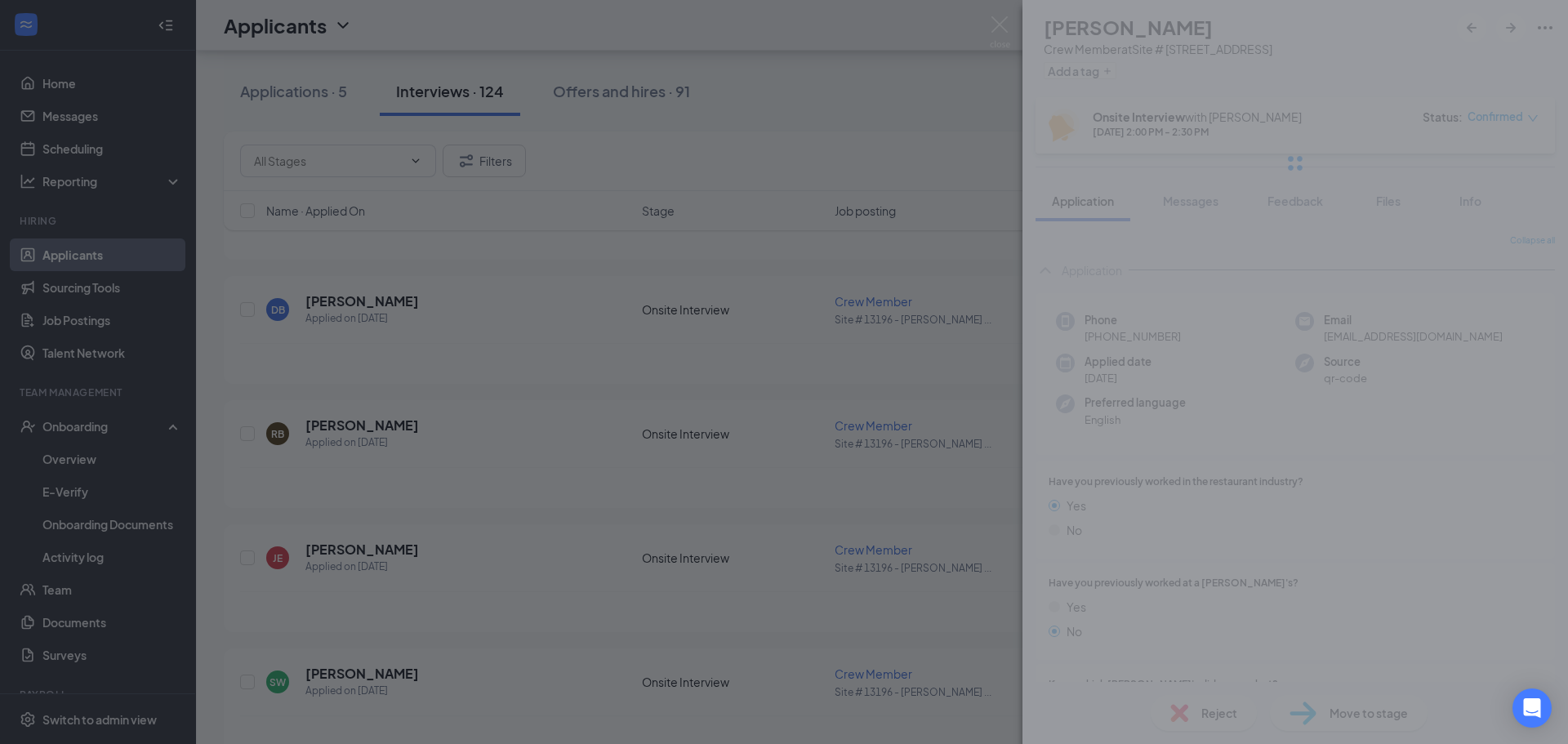
type input "Hiring Complete (final stage)"
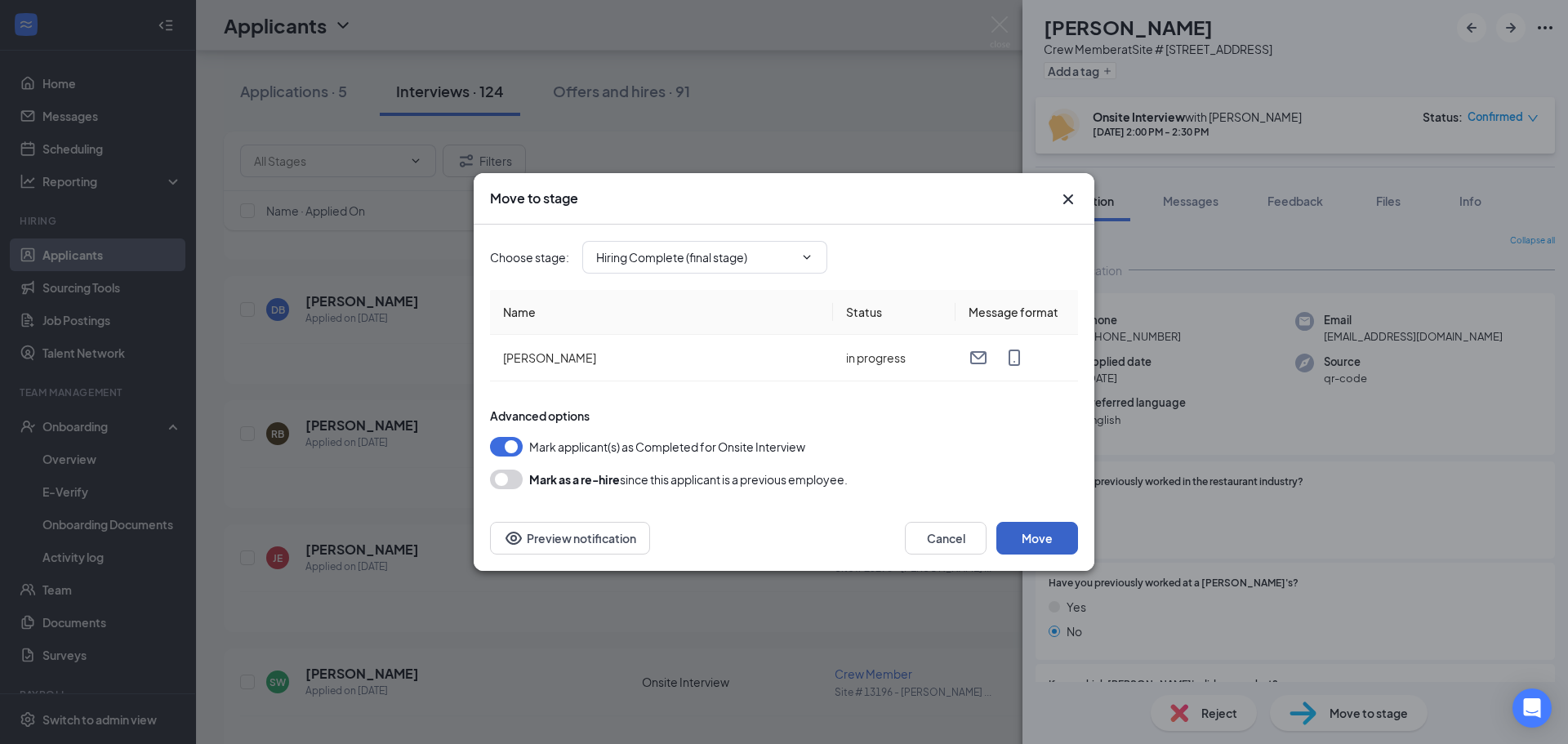
click at [1025, 531] on button "Move" at bounding box center [1037, 538] width 82 height 33
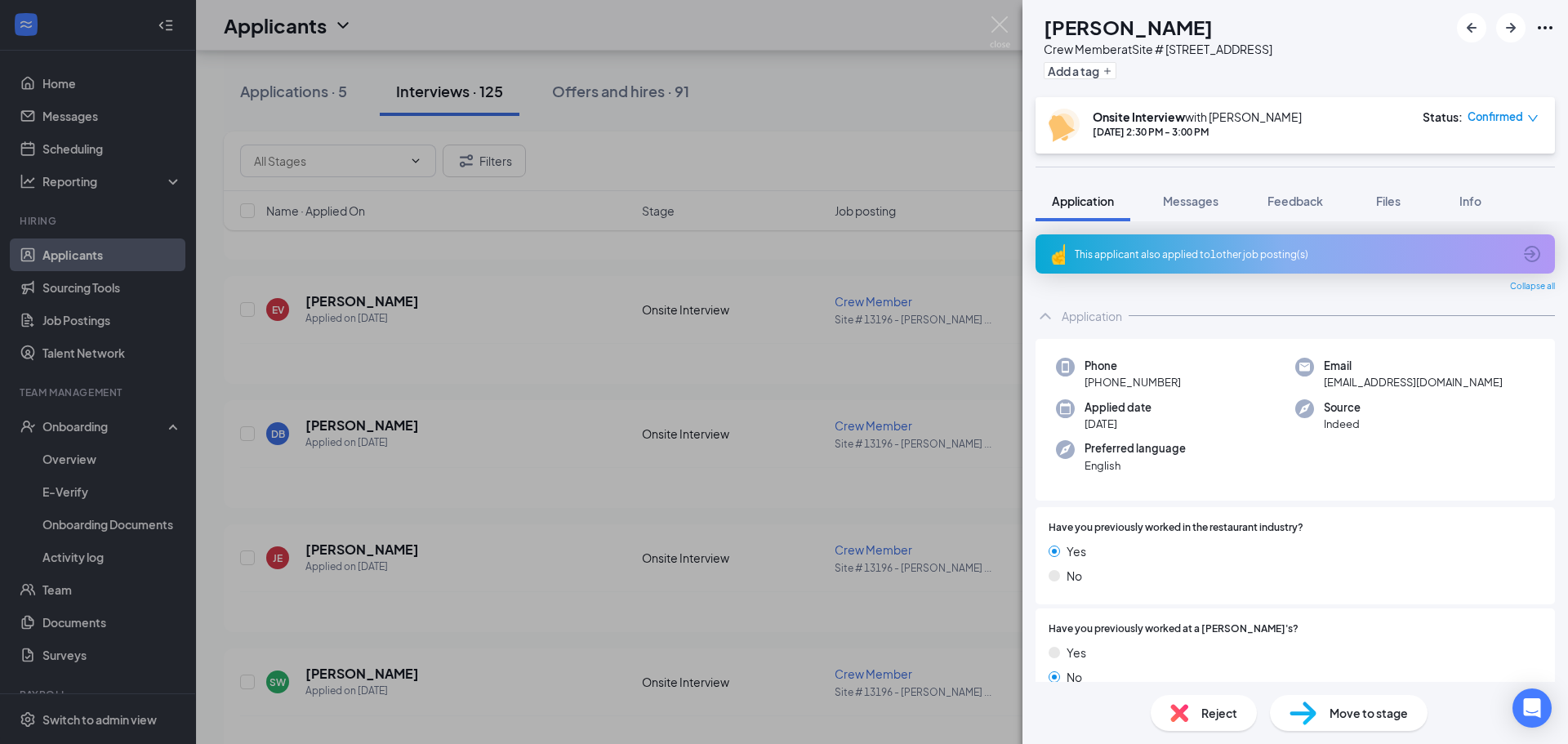
click at [70, 429] on div "[PERSON_NAME] Crew Member at Site # 13196 - [GEOGRAPHIC_DATA] Add a tag Onsite …" at bounding box center [784, 372] width 1568 height 744
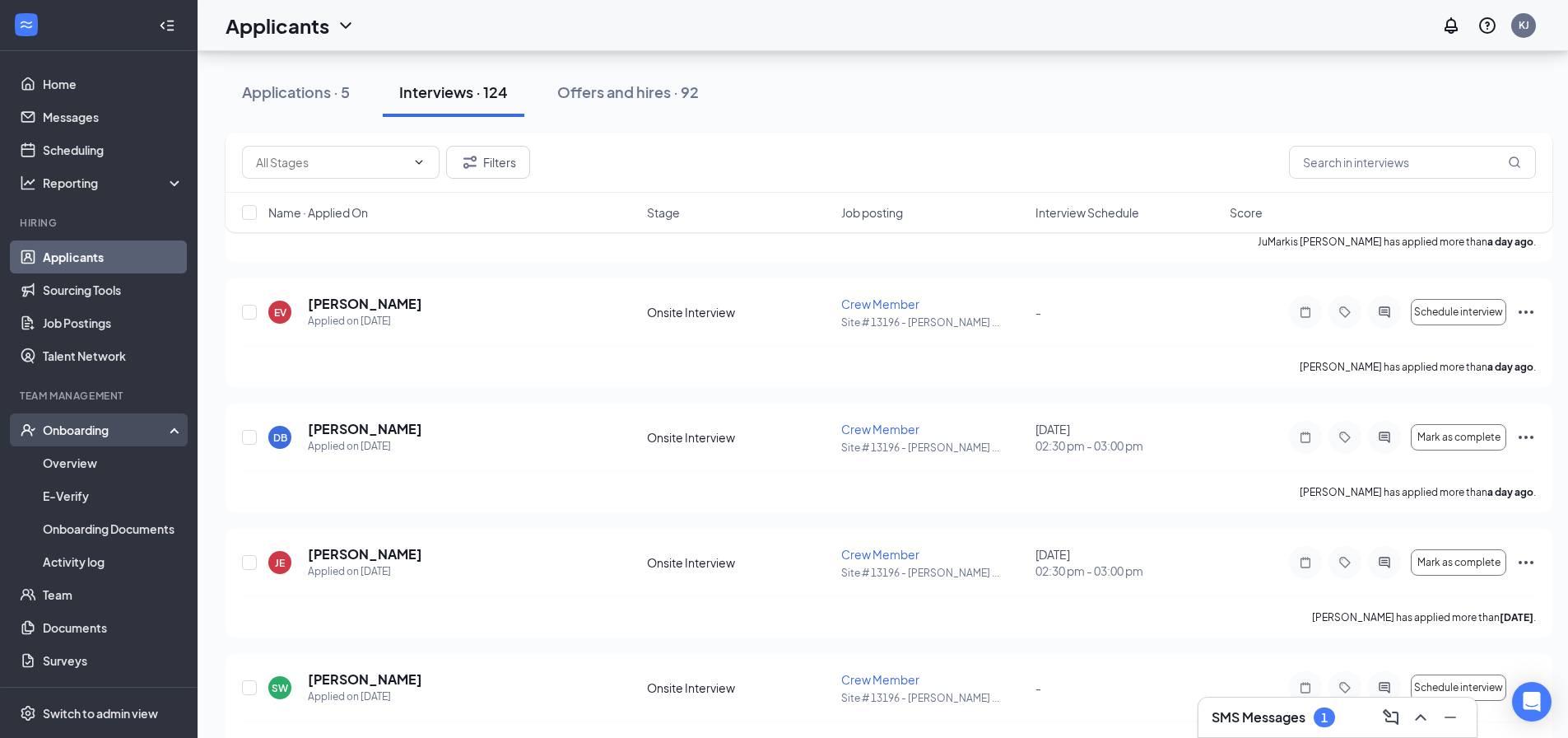
click at [70, 430] on div "Onboarding" at bounding box center [106, 430] width 127 height 17
click at [72, 433] on div "Onboarding" at bounding box center [106, 430] width 127 height 17
click at [70, 454] on link "Overview" at bounding box center [113, 463] width 140 height 33
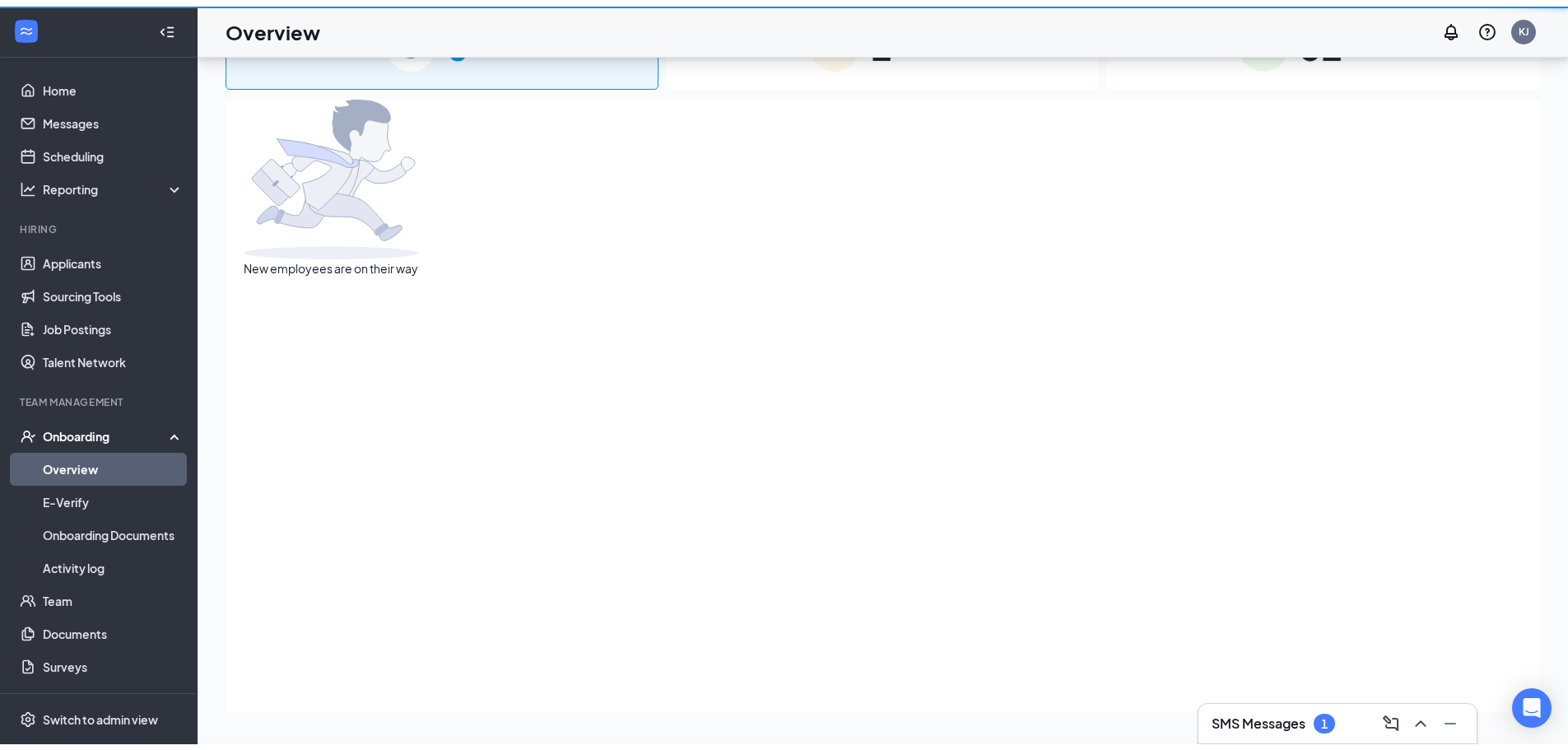
scroll to position [74, 0]
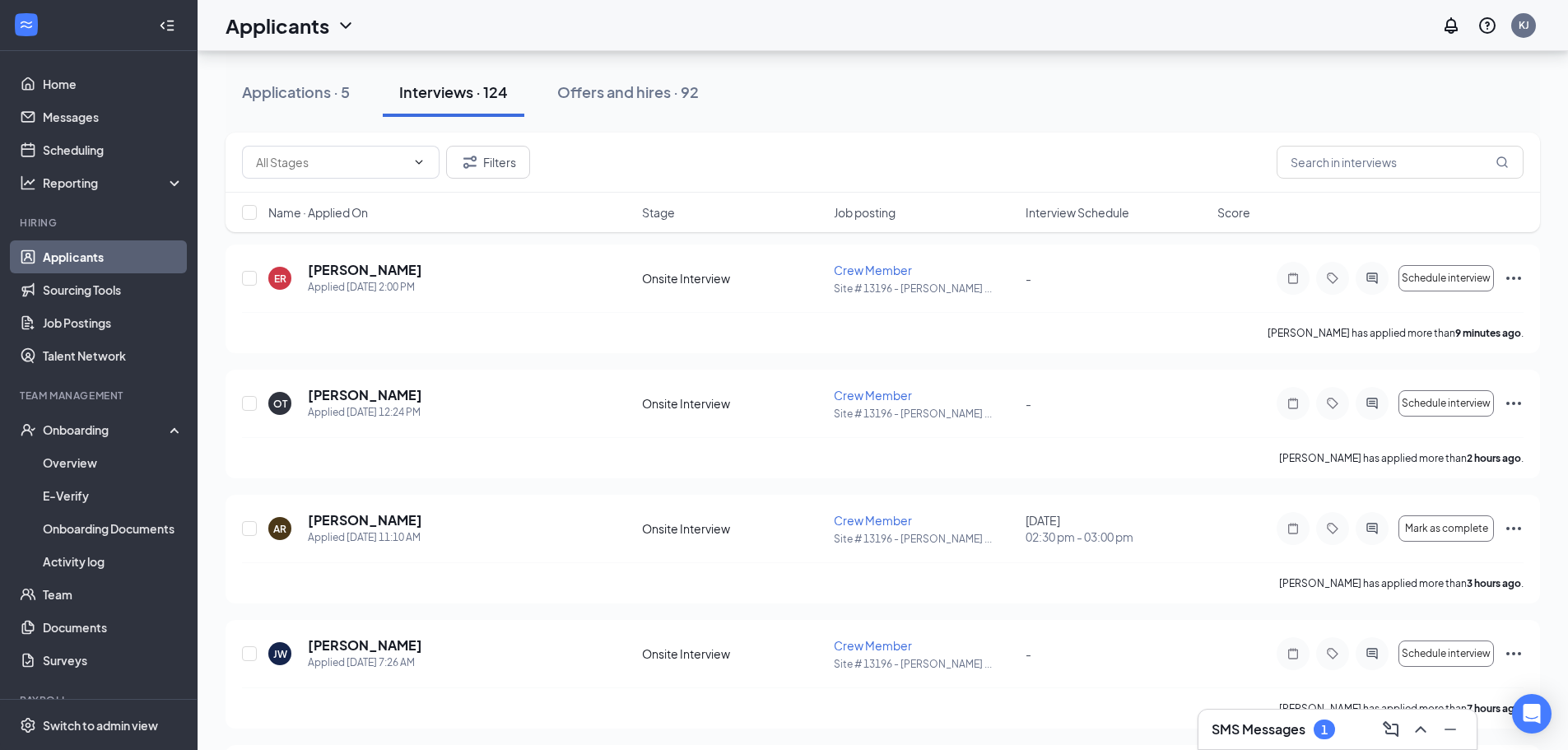
click at [463, 95] on div "Interviews · 124" at bounding box center [453, 92] width 108 height 20
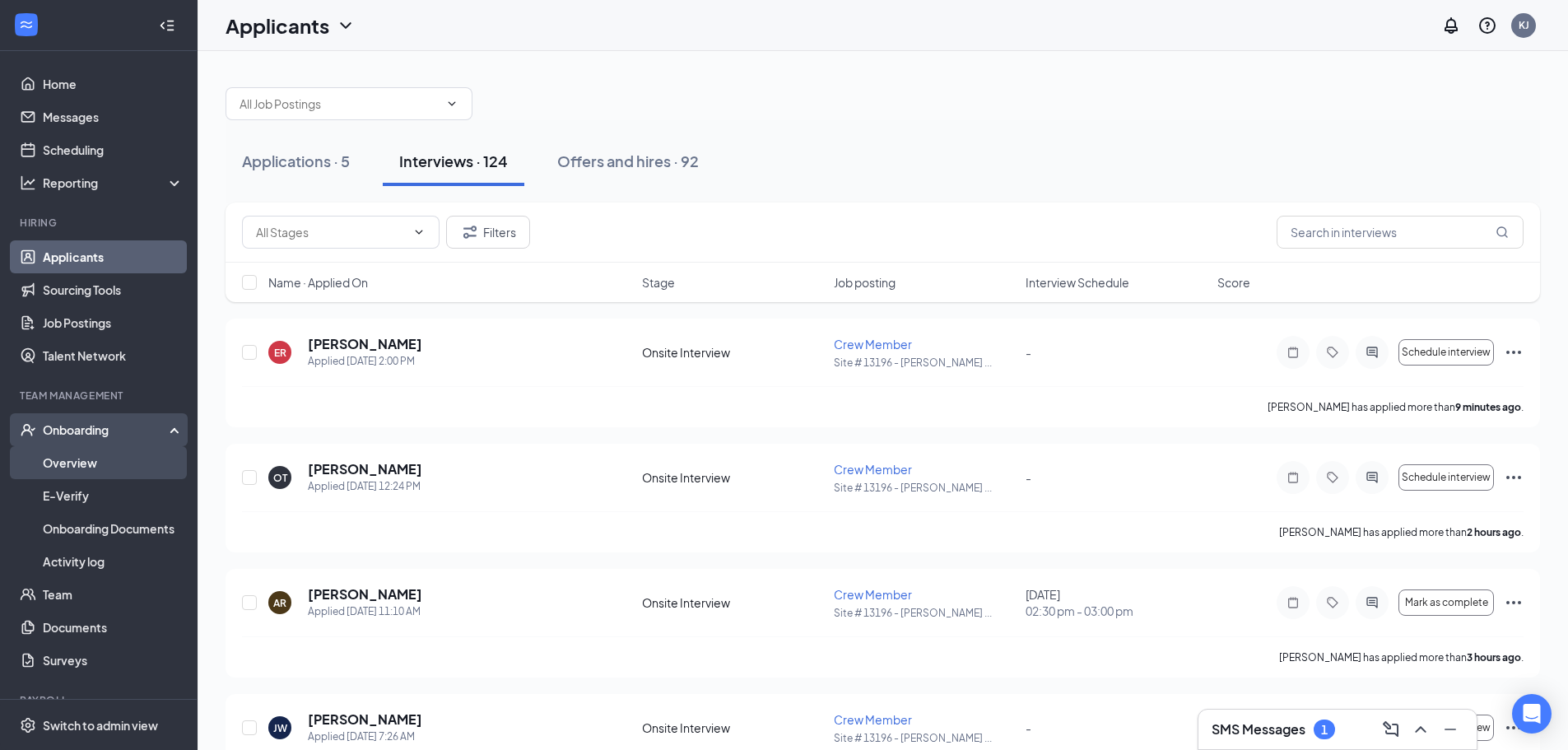
click at [61, 457] on link "Overview" at bounding box center [113, 463] width 140 height 33
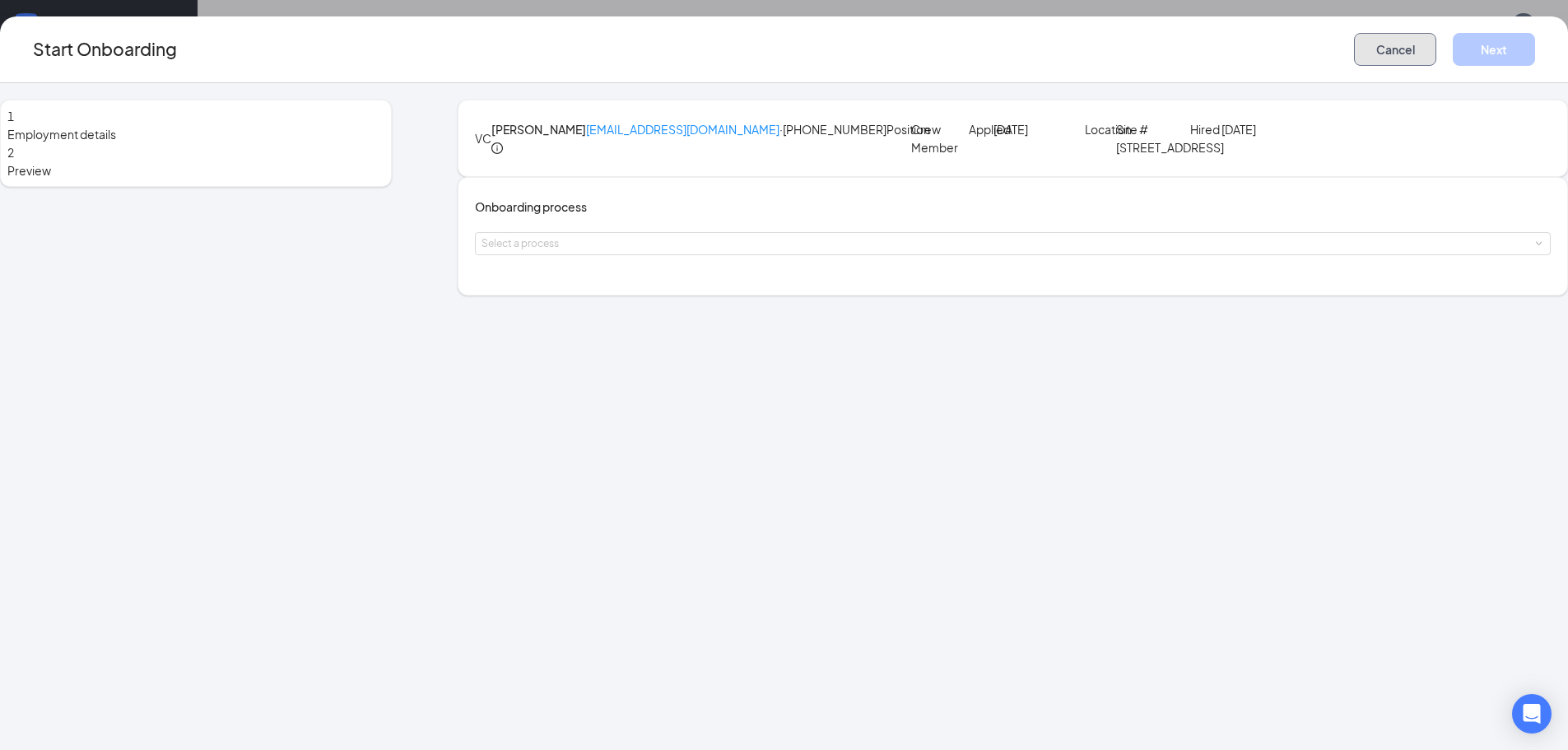
click at [1353, 54] on button "Cancel" at bounding box center [1395, 50] width 83 height 33
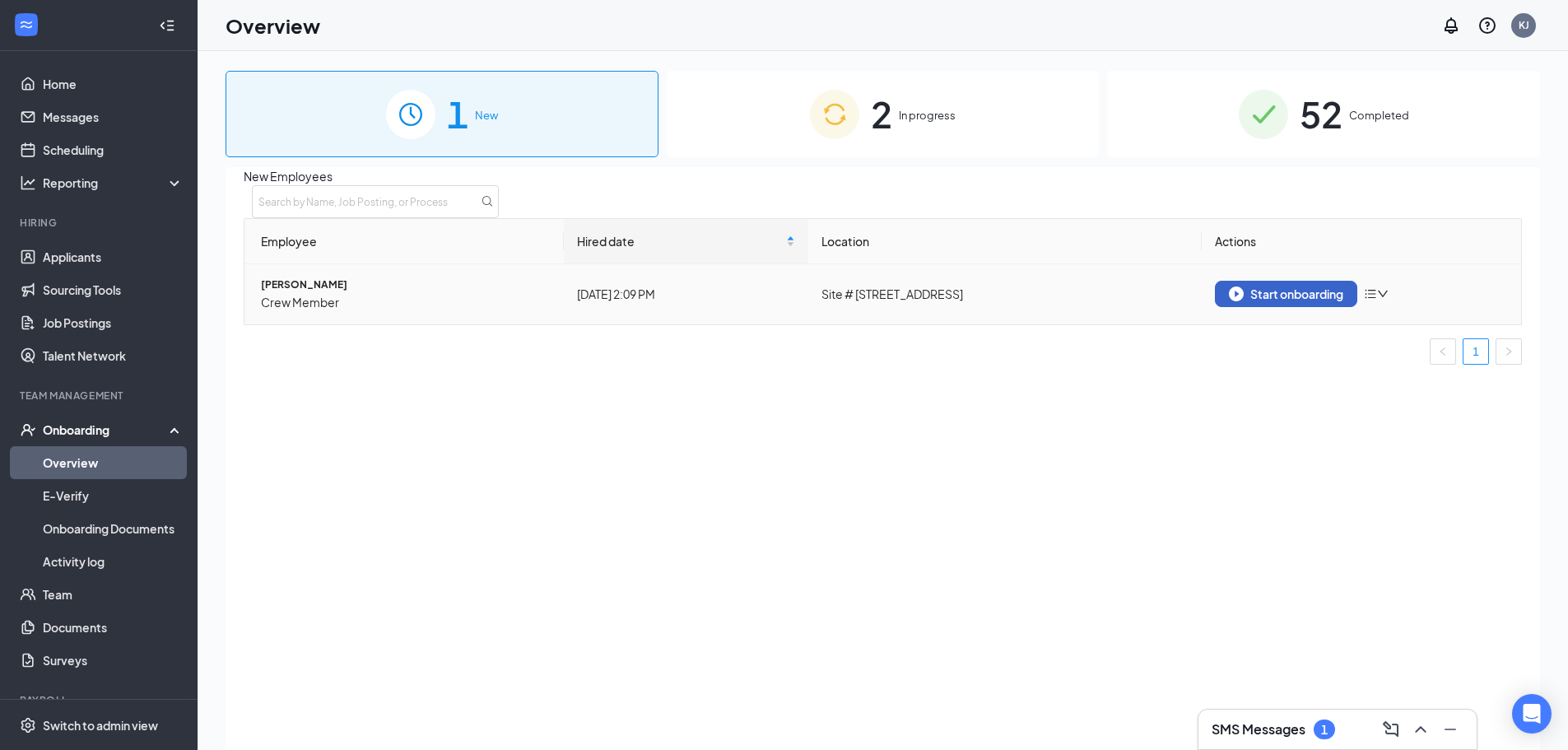
click at [1258, 301] on div "Start onboarding" at bounding box center [1285, 294] width 115 height 15
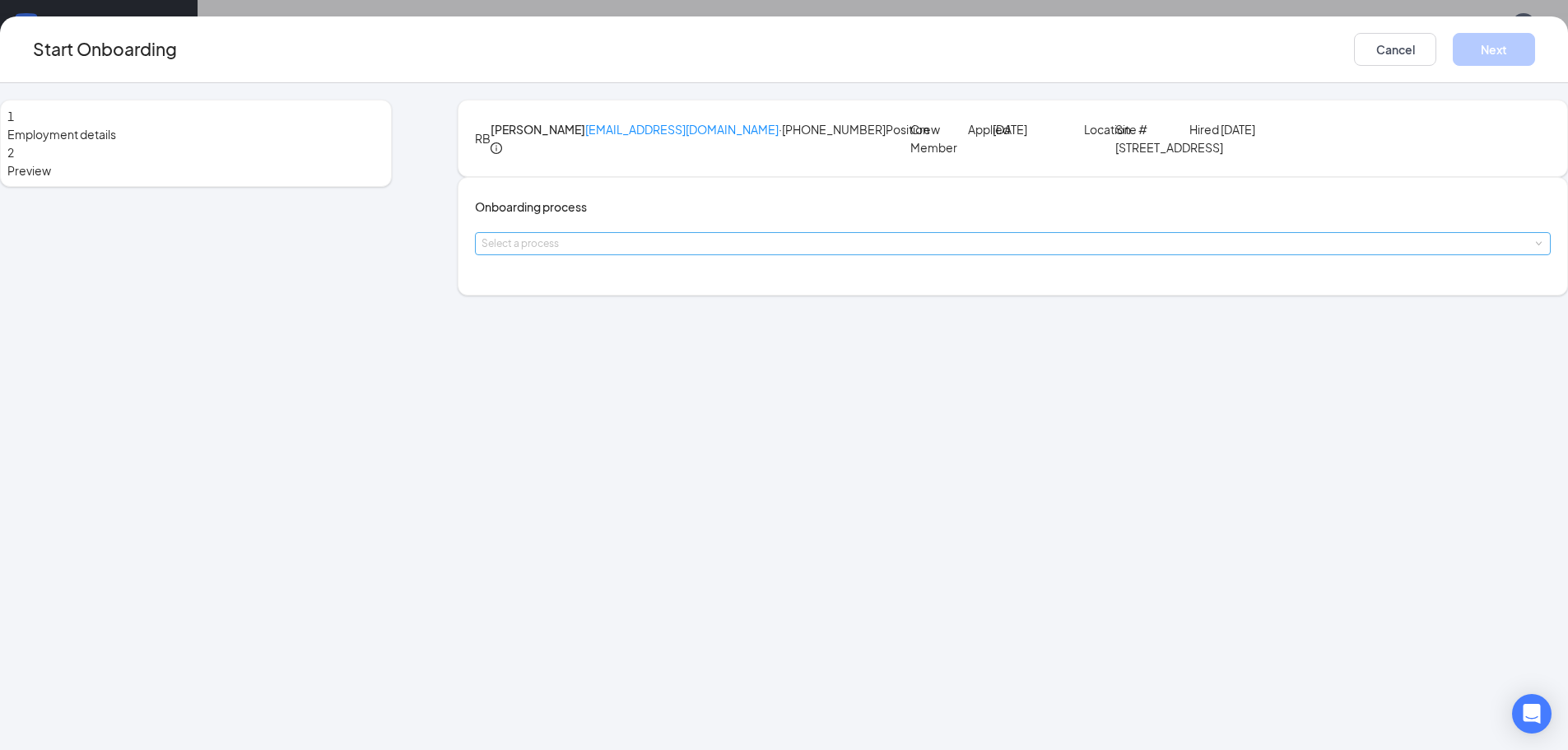
click at [623, 252] on div "Select a process" at bounding box center [1009, 244] width 1055 height 17
click at [628, 373] on span "Crew Member Onboarding Process" at bounding box center [639, 366] width 164 height 12
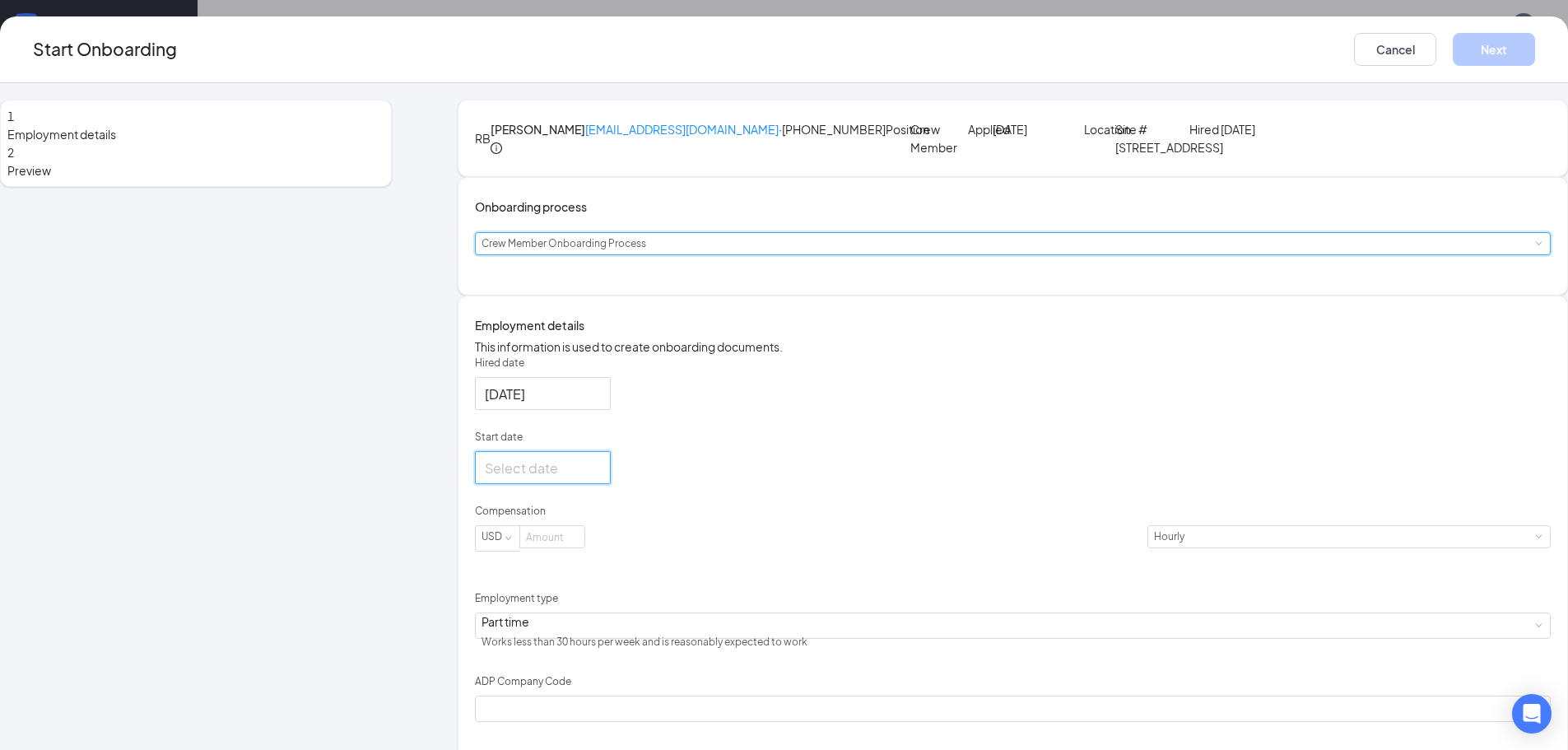
click at [597, 478] on input "Start date" at bounding box center [540, 468] width 113 height 20
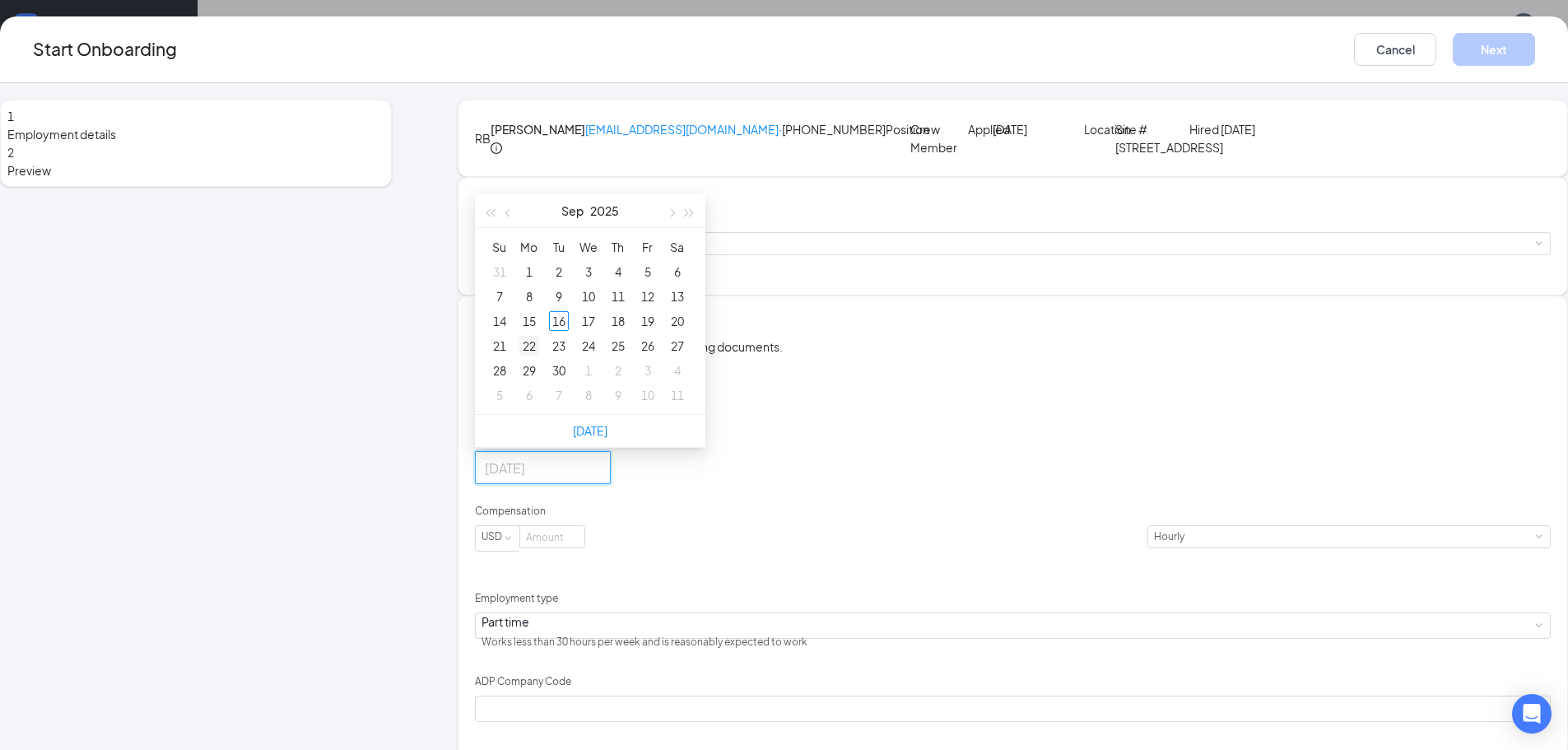
type input "[DATE]"
click at [539, 355] on div "22" at bounding box center [529, 346] width 20 height 20
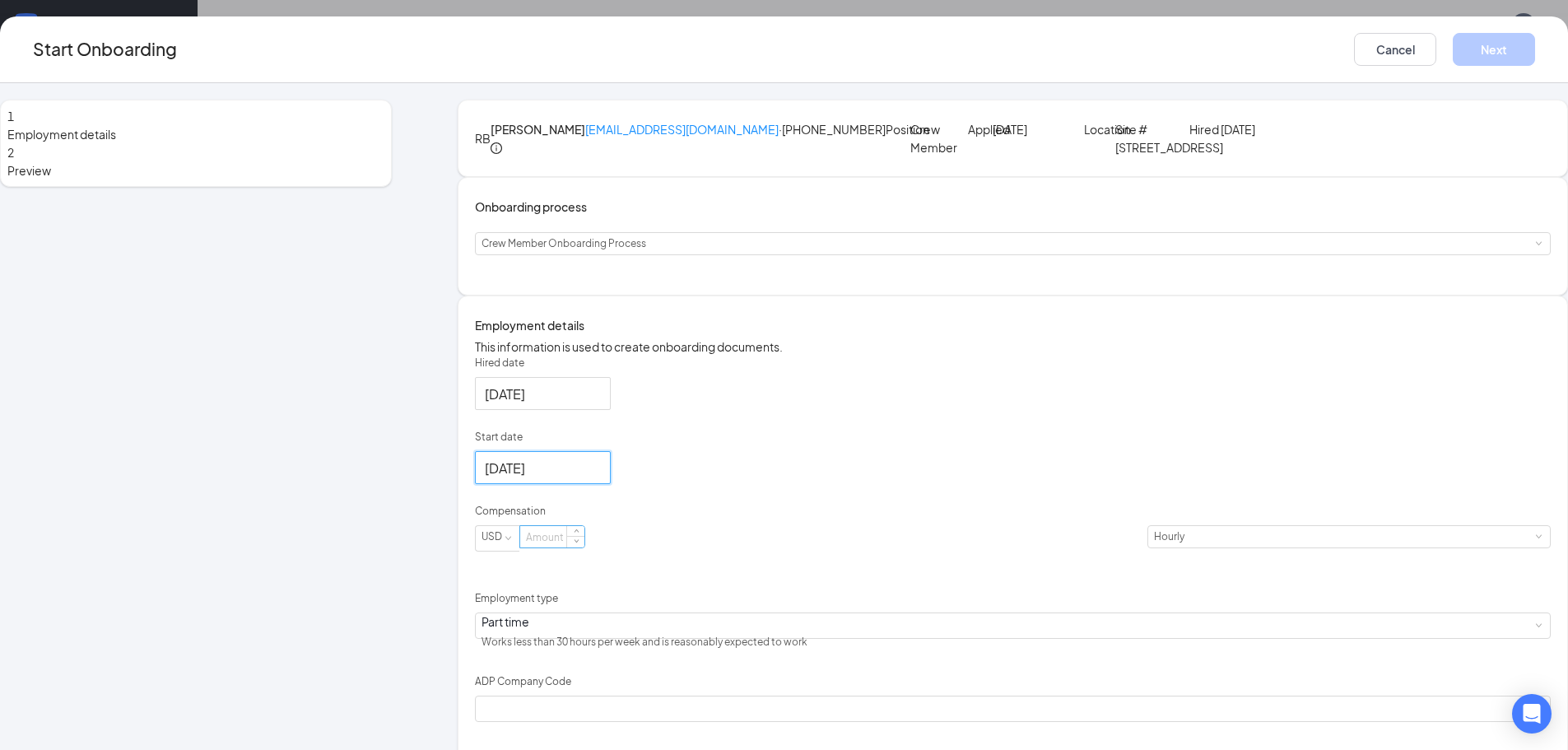
click at [584, 547] on input at bounding box center [552, 536] width 64 height 21
type input "14"
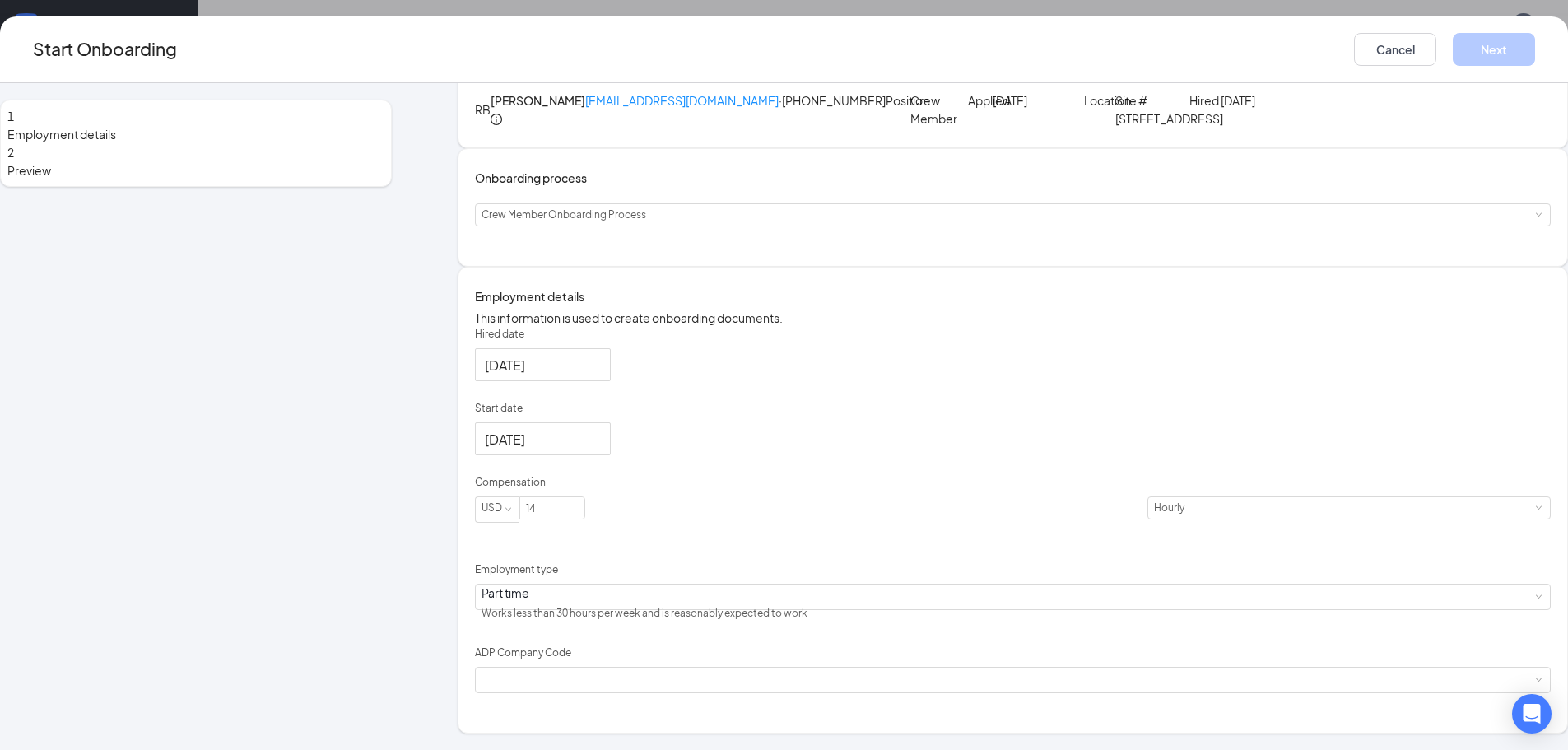
scroll to position [120, 0]
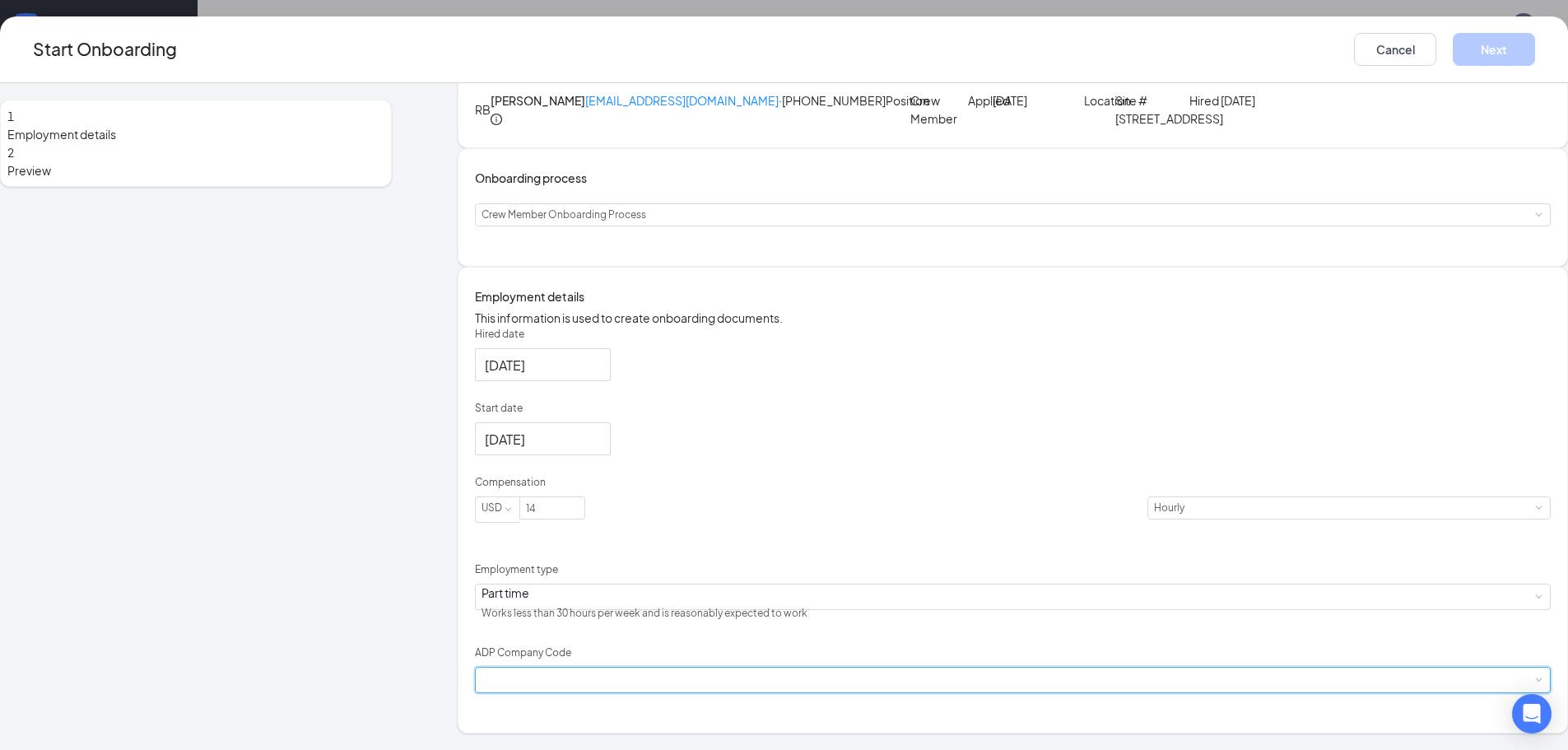
click at [585, 692] on div at bounding box center [1013, 679] width 1062 height 25
click at [626, 730] on li "B6X - Wenmarr Management Company LLC" at bounding box center [680, 730] width 270 height 28
click at [1452, 52] on button "Next" at bounding box center [1494, 50] width 83 height 33
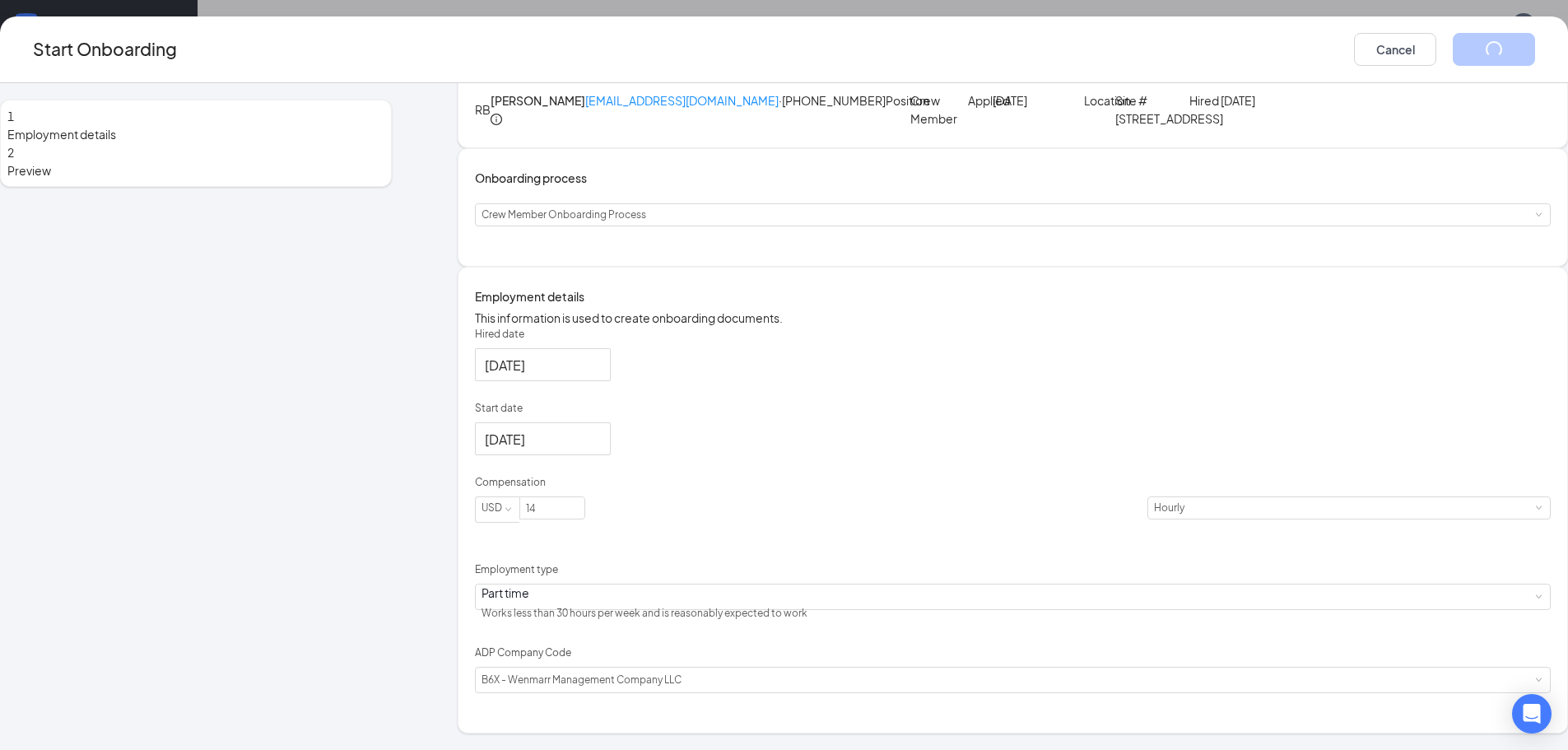
scroll to position [0, 0]
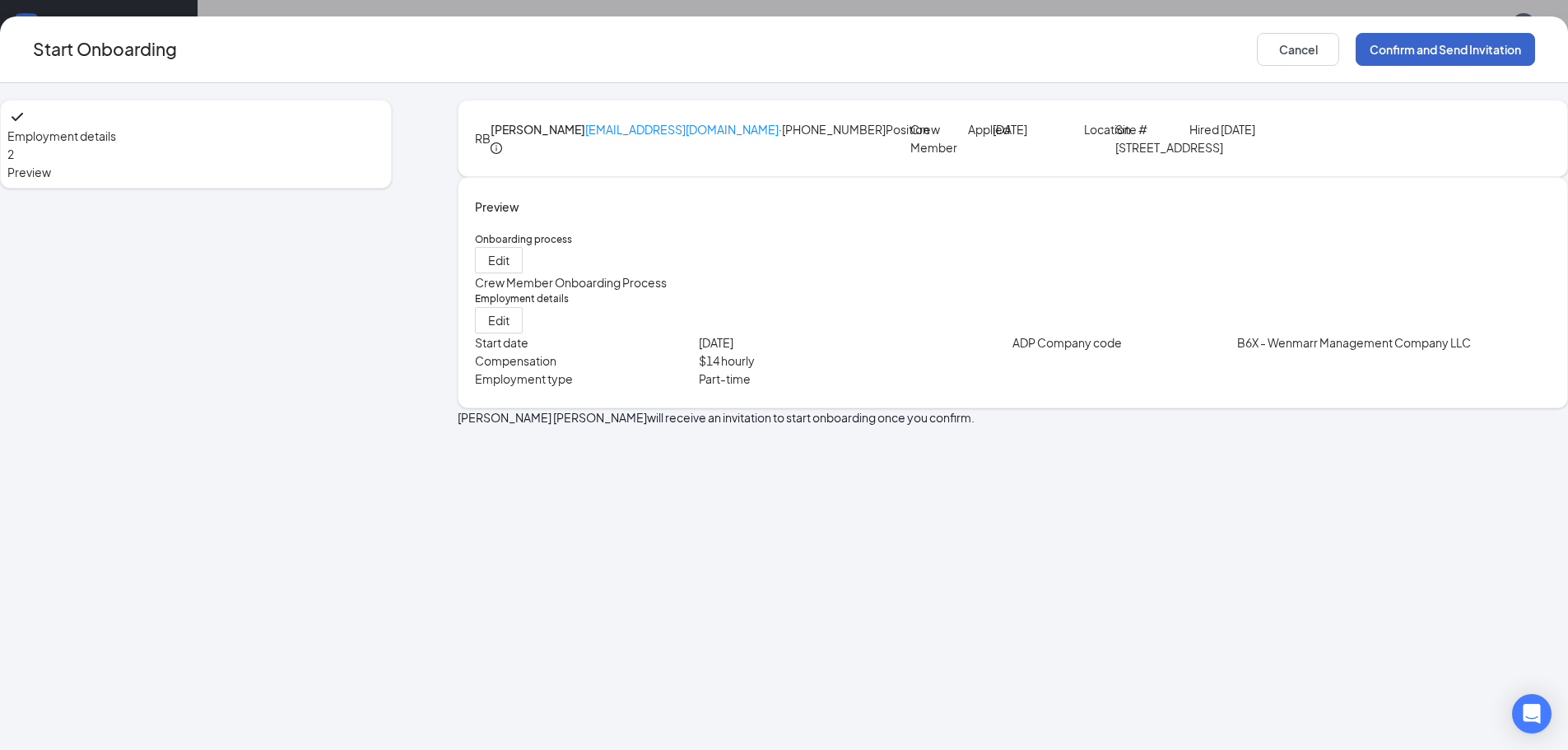
click at [1355, 42] on button "Confirm and Send Invitation" at bounding box center [1445, 50] width 180 height 33
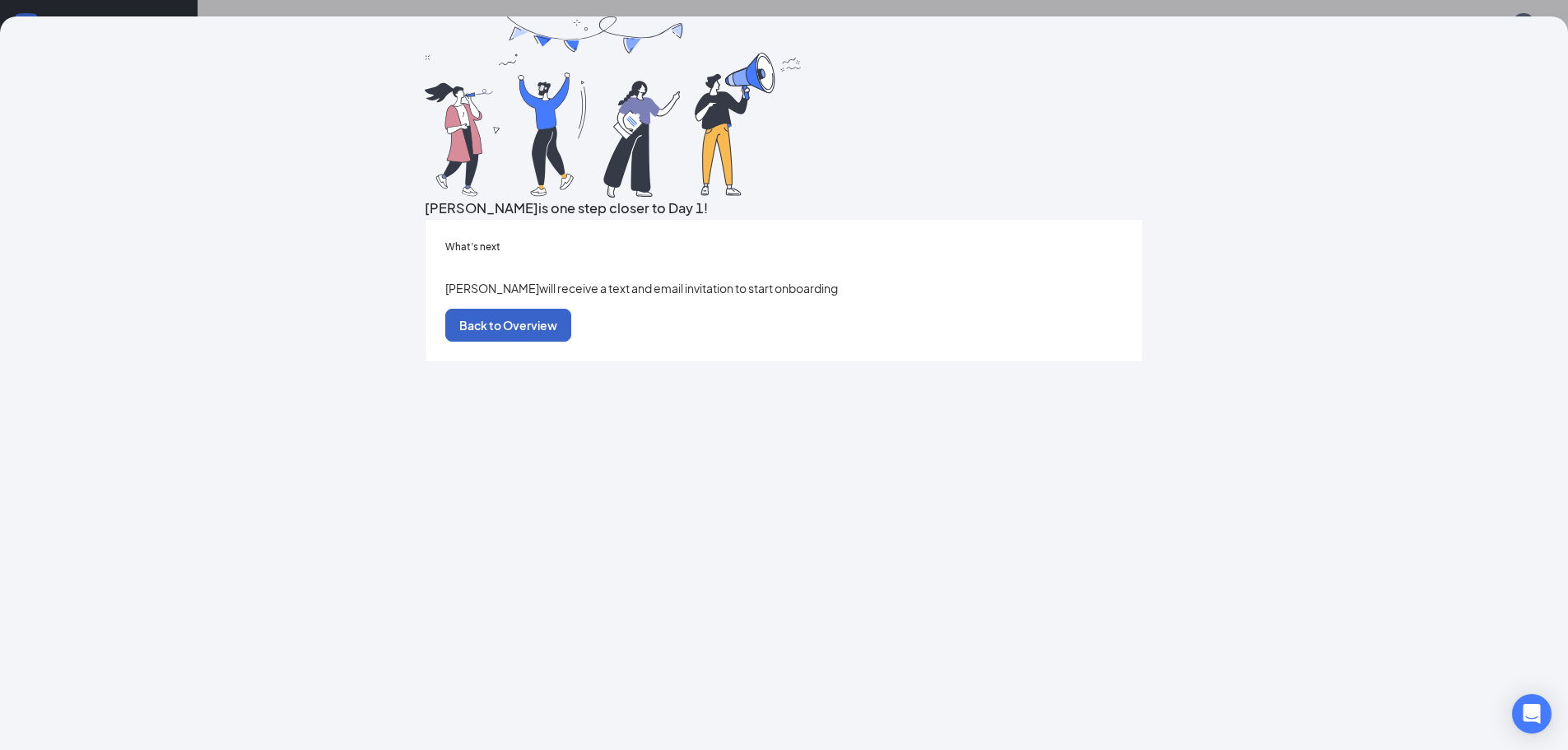
click at [571, 341] on button "Back to Overview" at bounding box center [507, 325] width 126 height 33
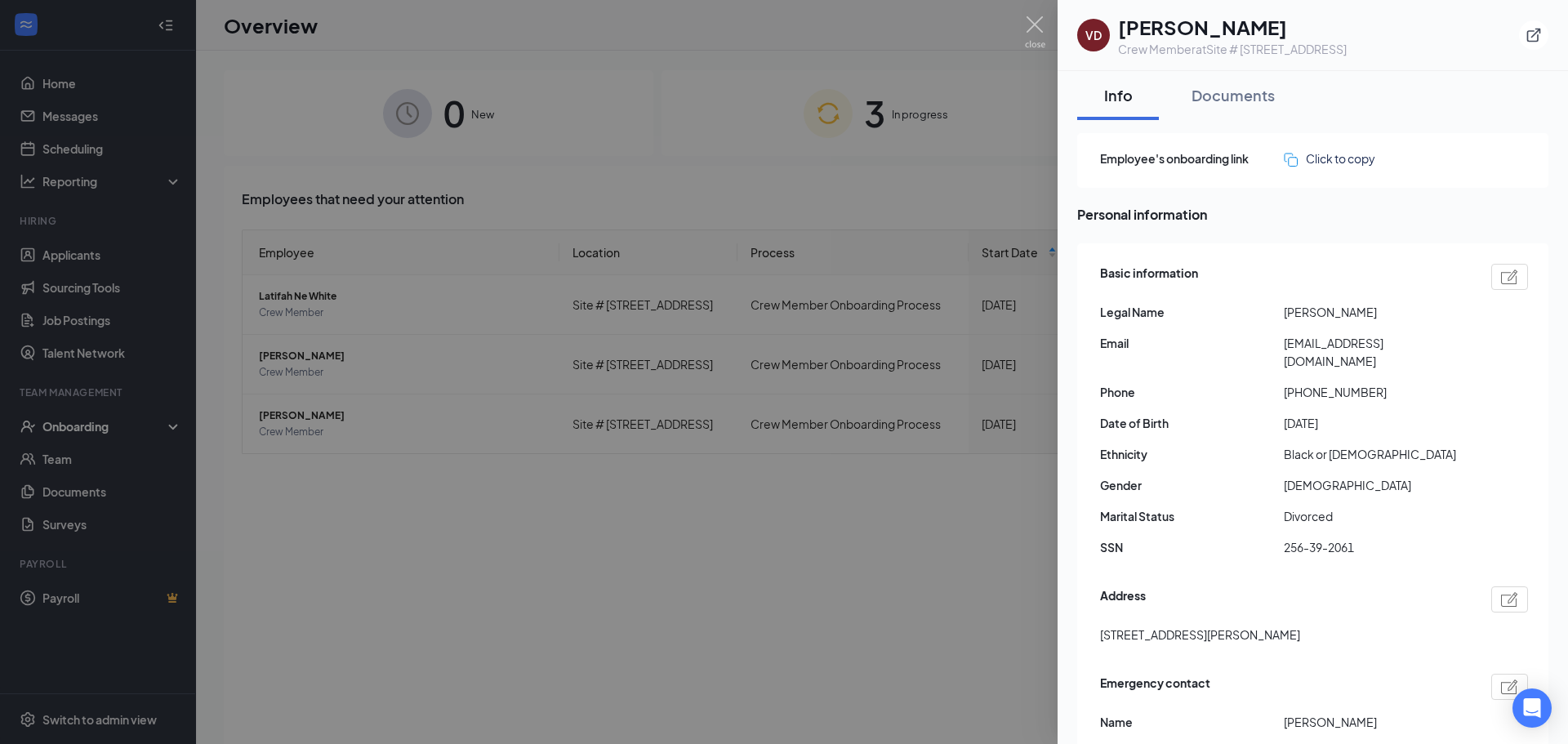
click at [565, 54] on div at bounding box center [784, 372] width 1568 height 744
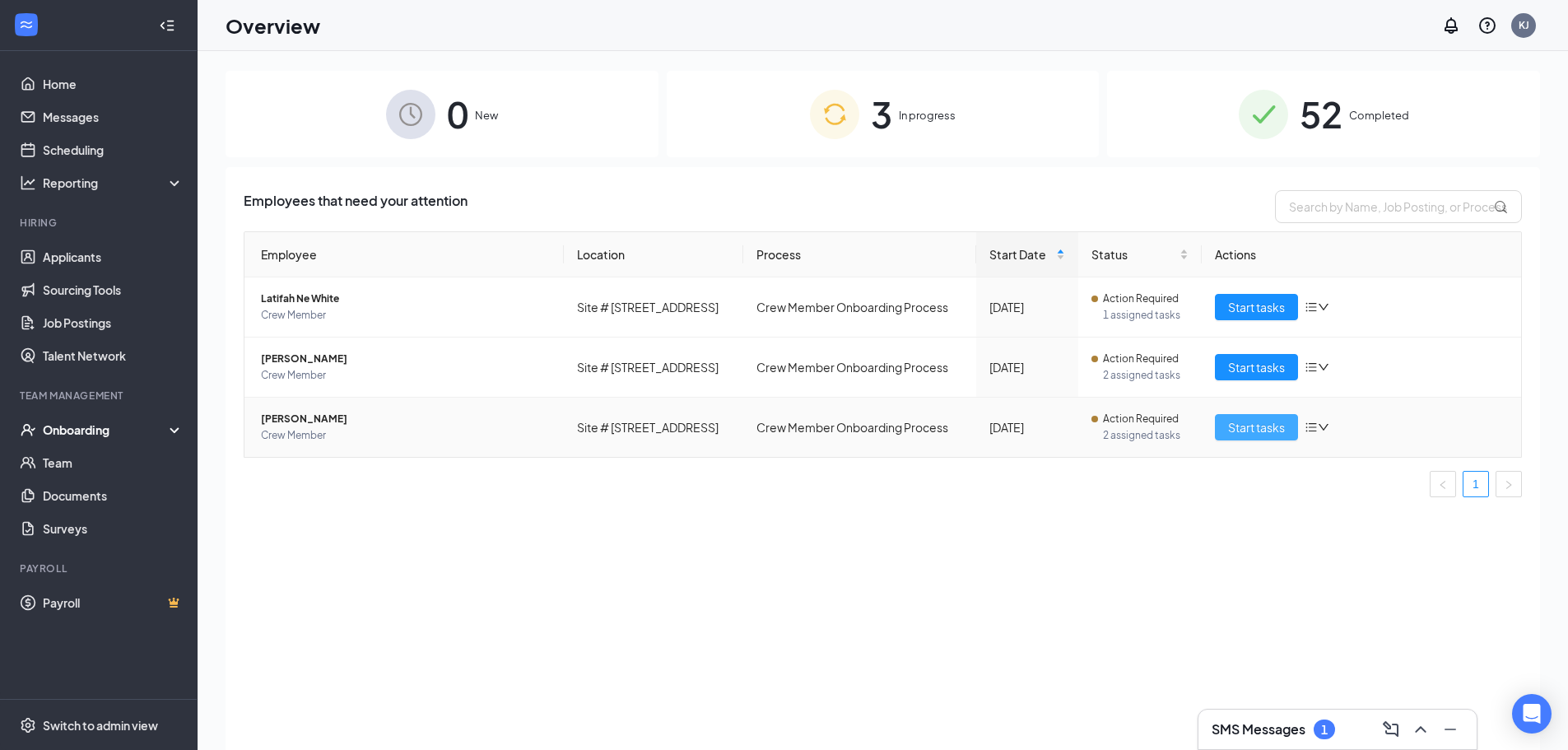
click at [1251, 421] on span "Start tasks" at bounding box center [1256, 428] width 57 height 18
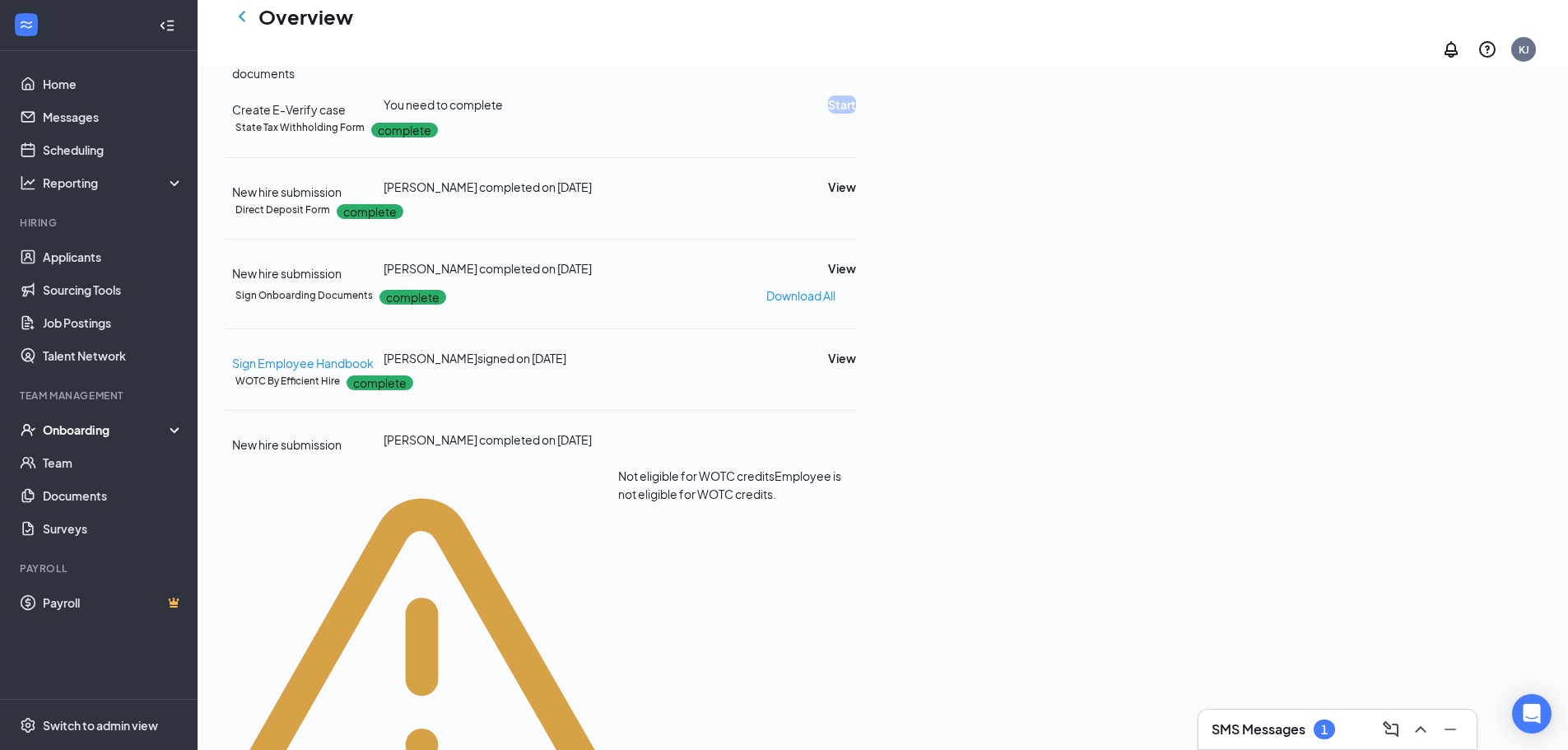
scroll to position [435, 0]
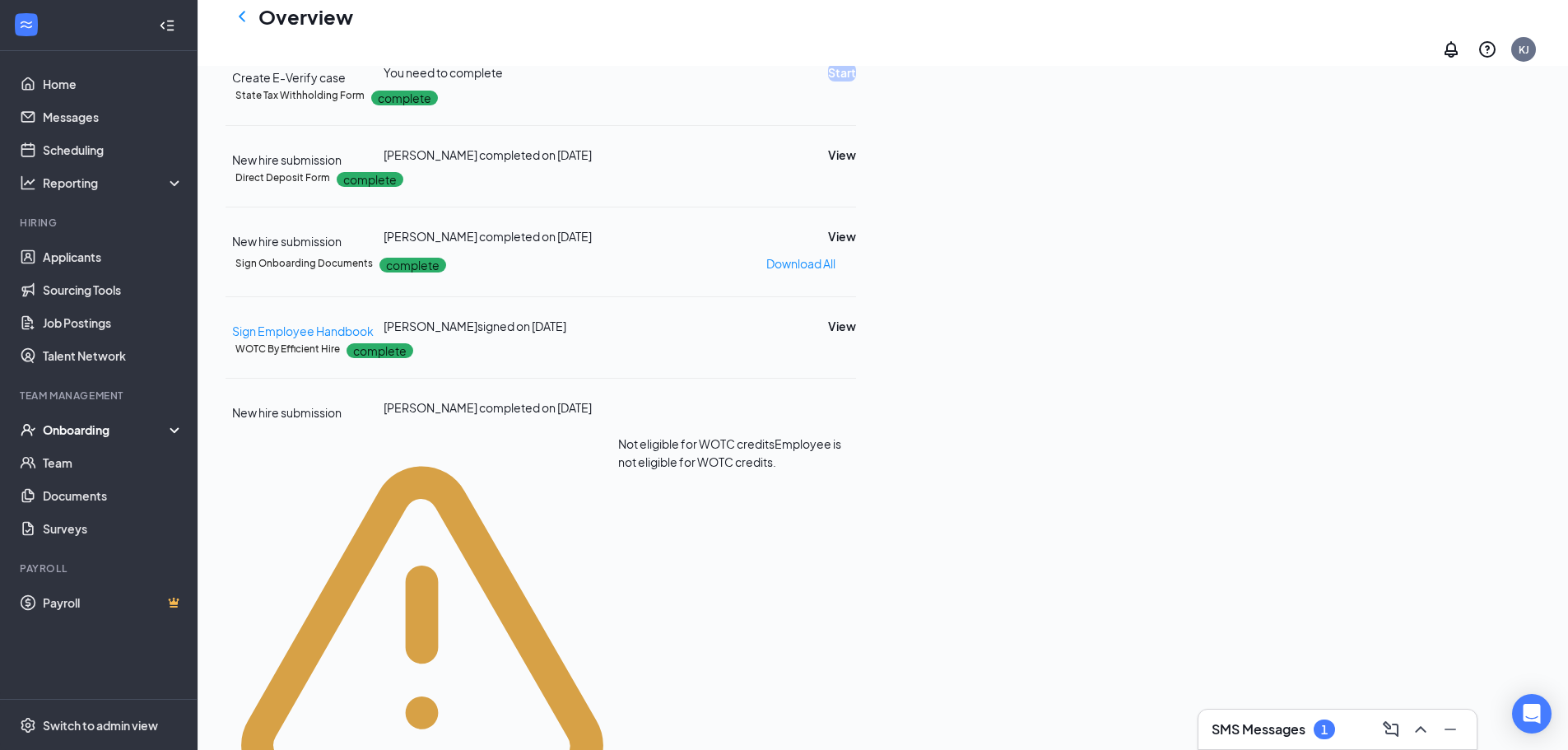
click at [856, 32] on button "Review" at bounding box center [835, 23] width 41 height 18
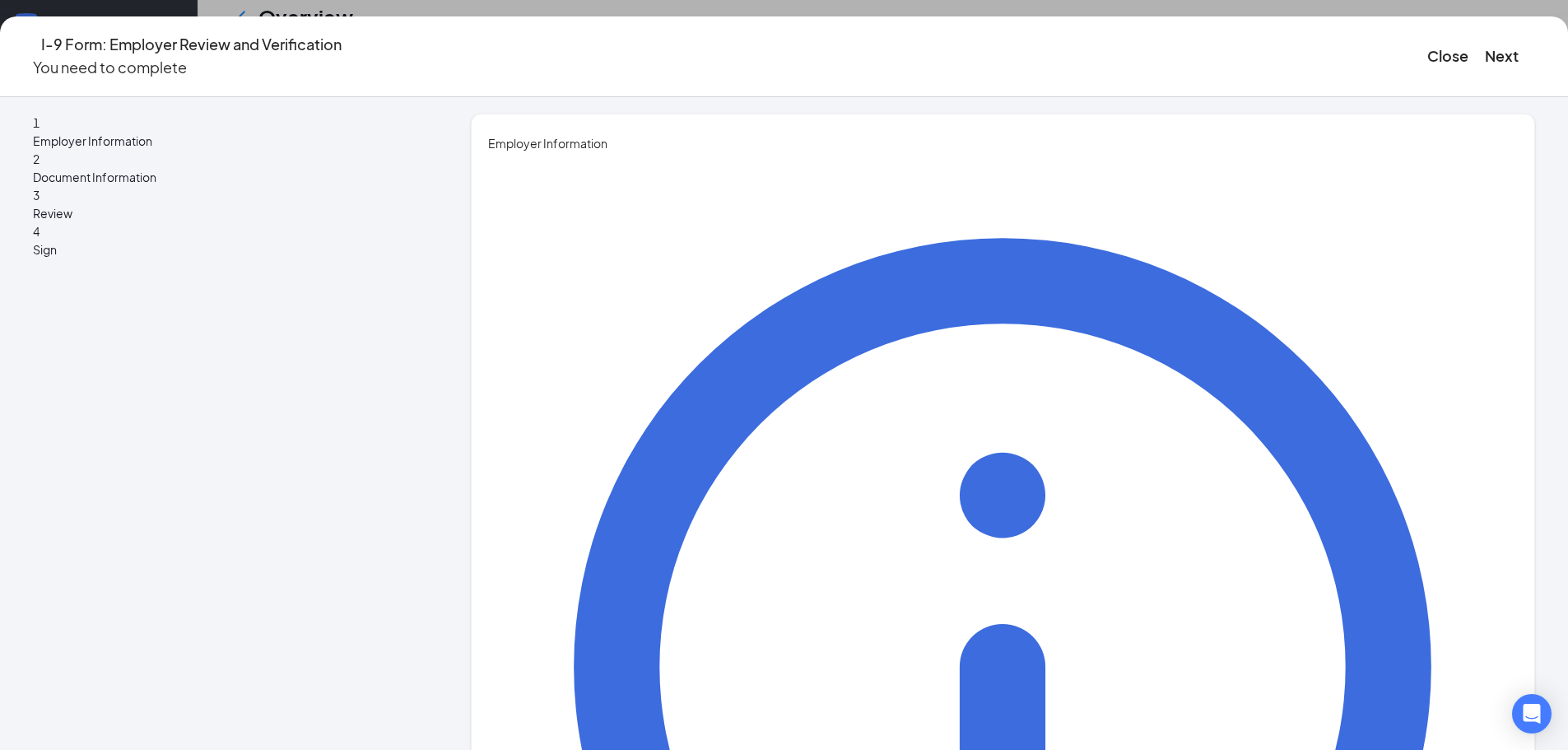
type input "k"
type input "Kimberlyn"
type input "Jones"
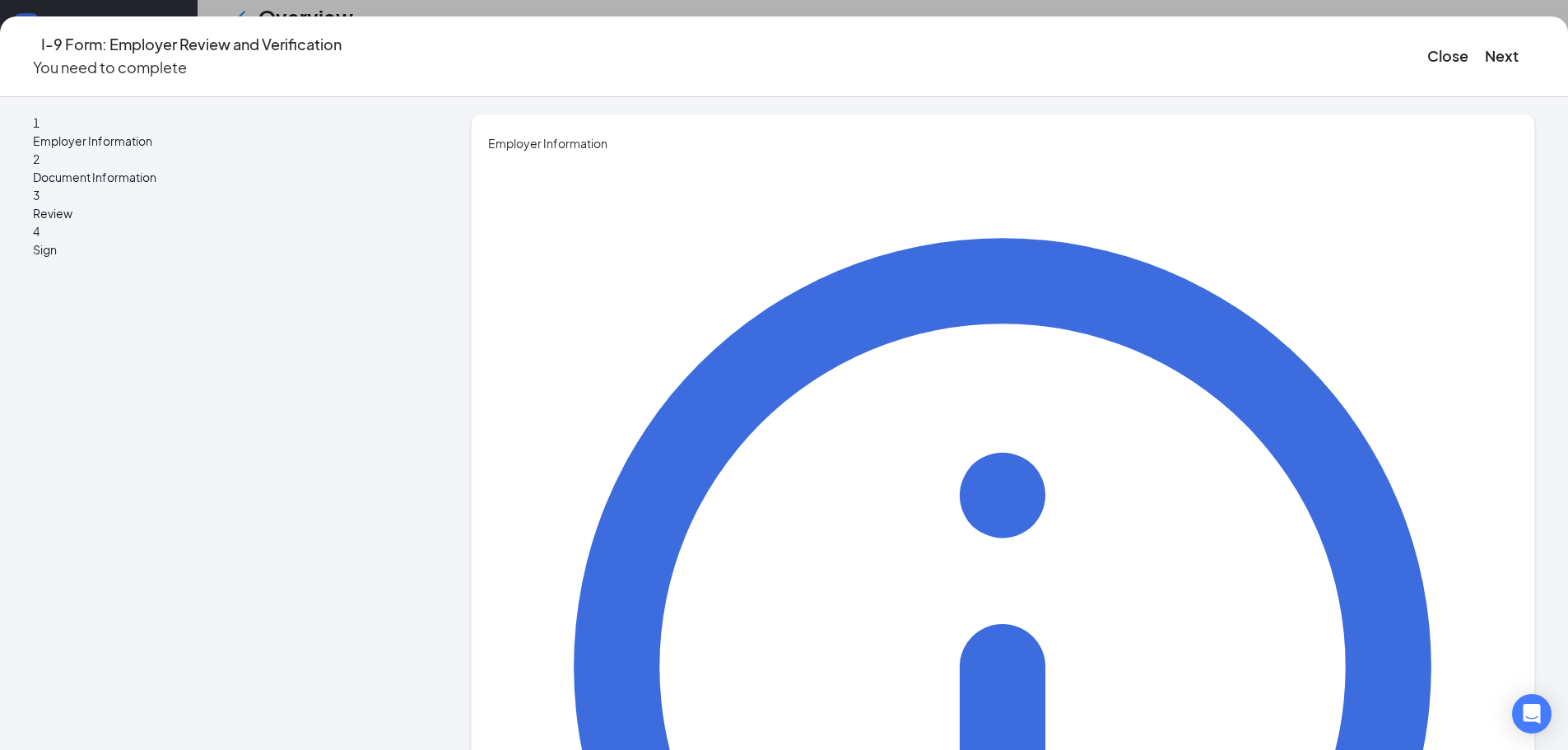
type input "General manager"
type input "jonesbororoad@wenmarr.com"
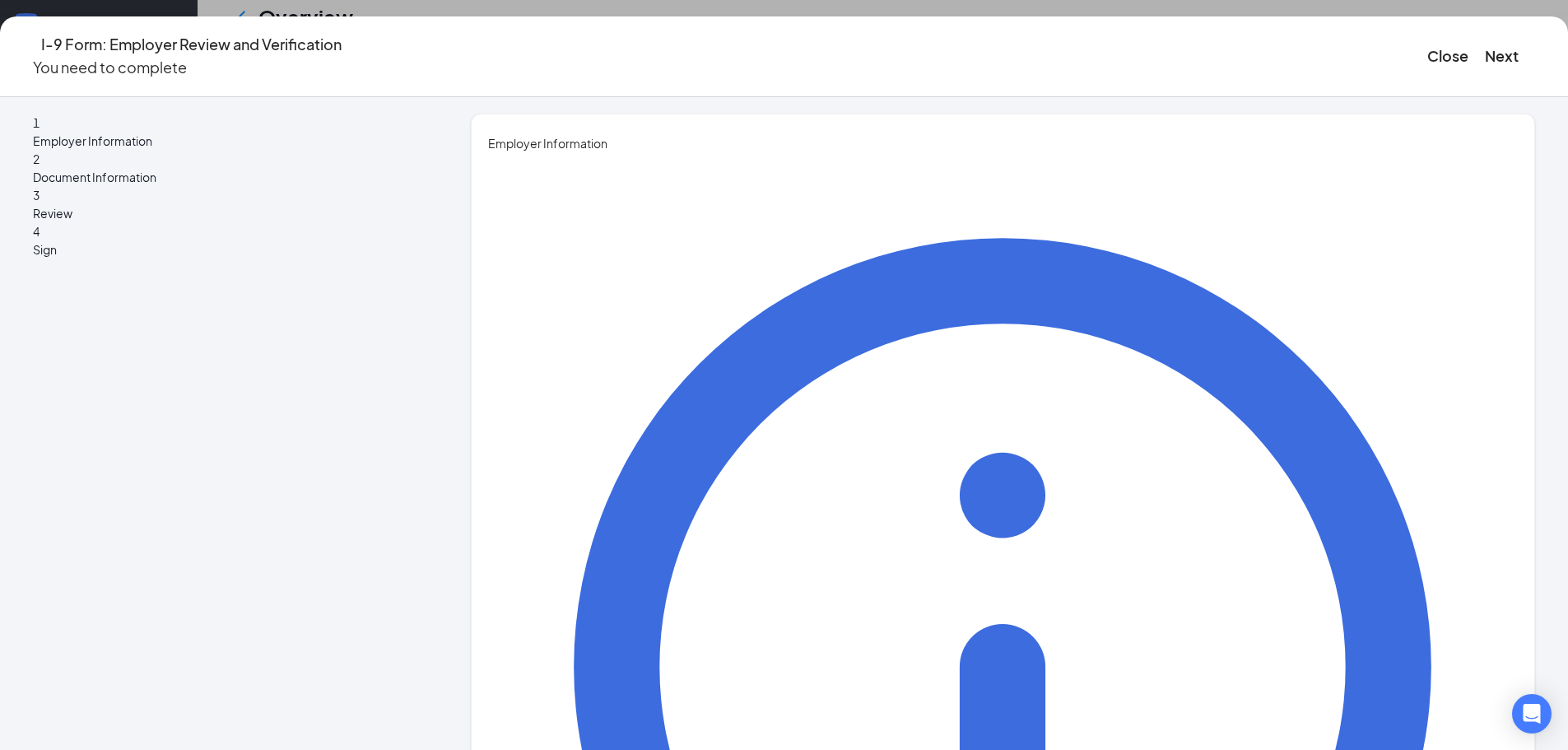
scroll to position [789, 0]
type input "6784895609"
click at [1485, 51] on button "Next" at bounding box center [1501, 55] width 34 height 23
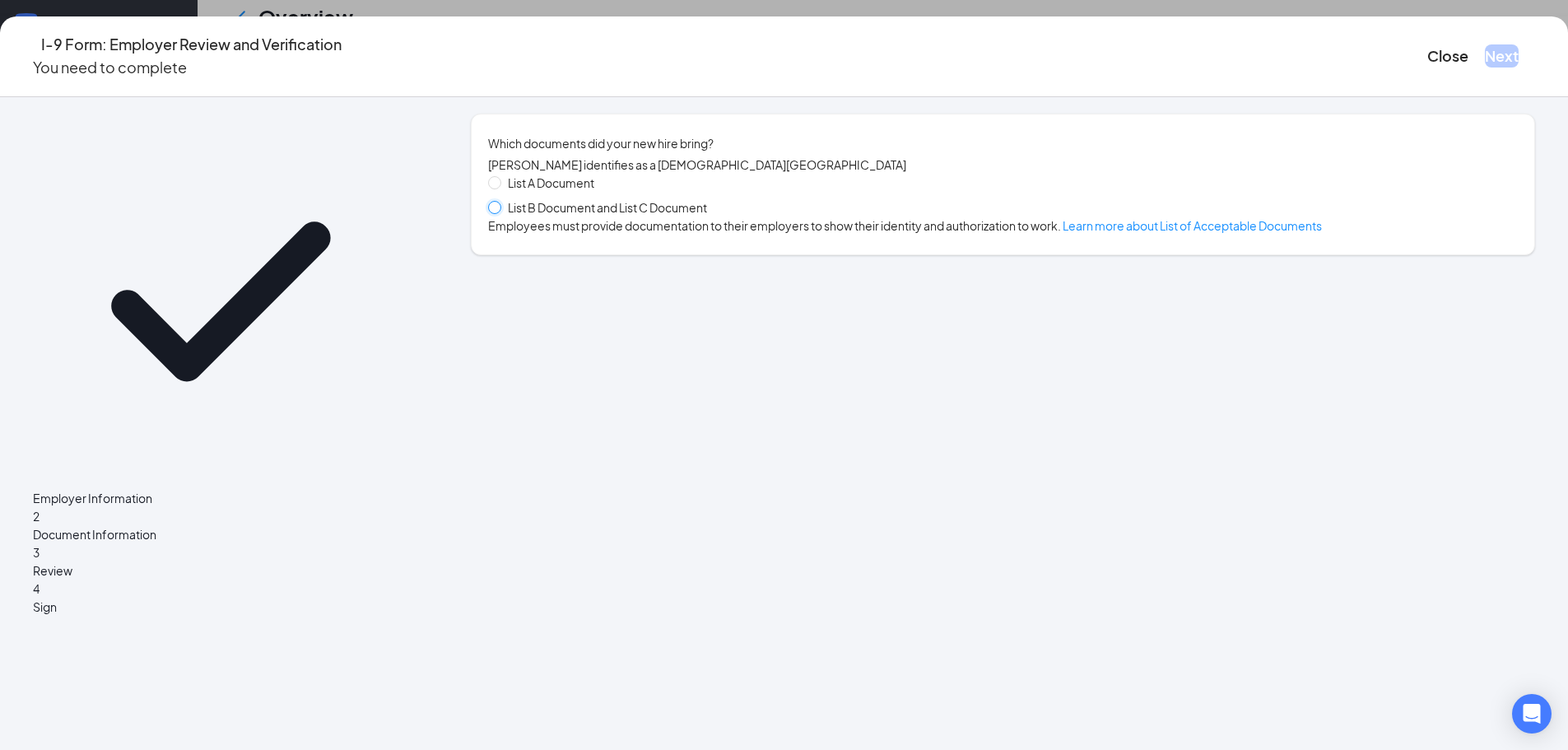
click at [499, 212] on input "List B Document and List C Document" at bounding box center [494, 207] width 12 height 12
radio input "true"
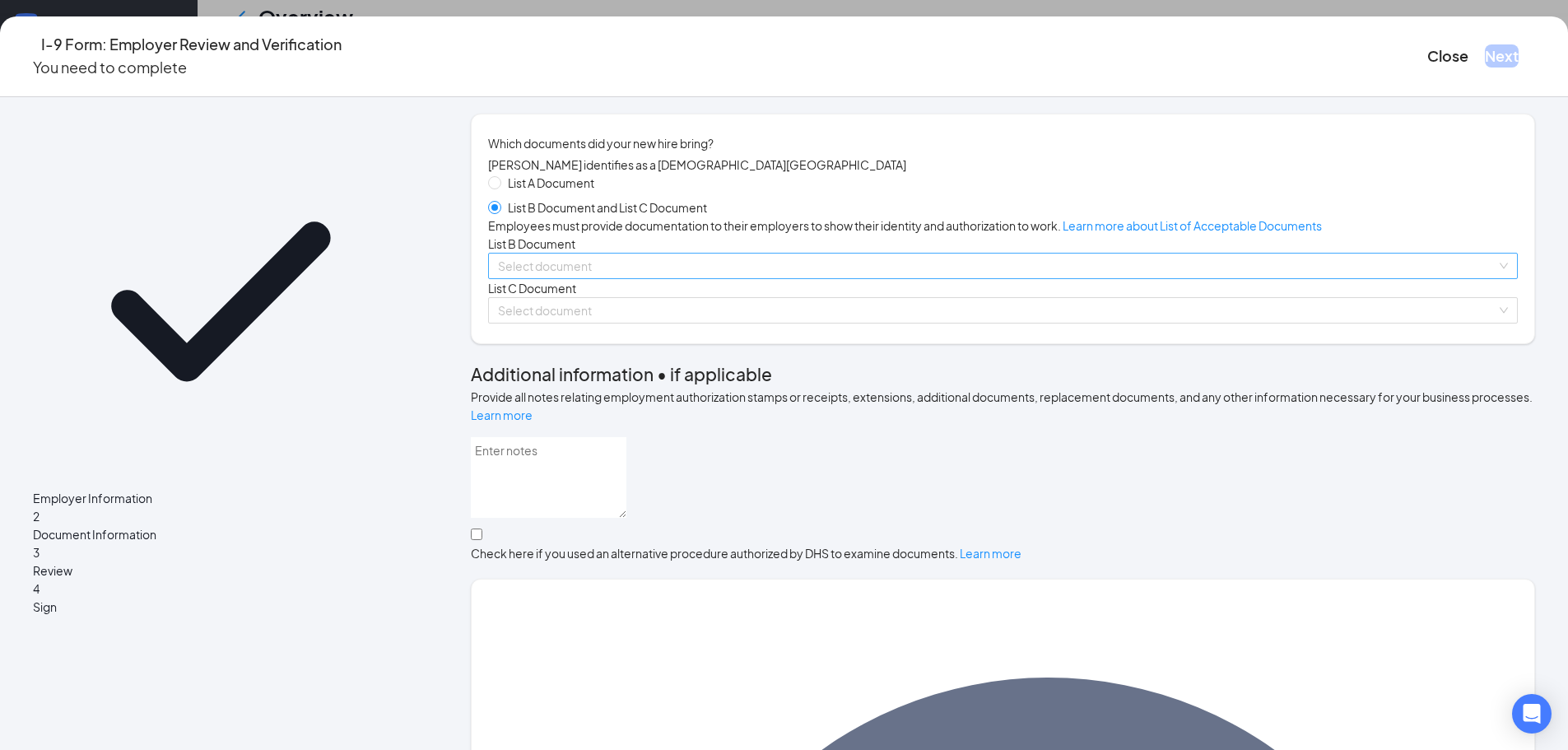
click at [574, 278] on input "search" at bounding box center [997, 265] width 998 height 25
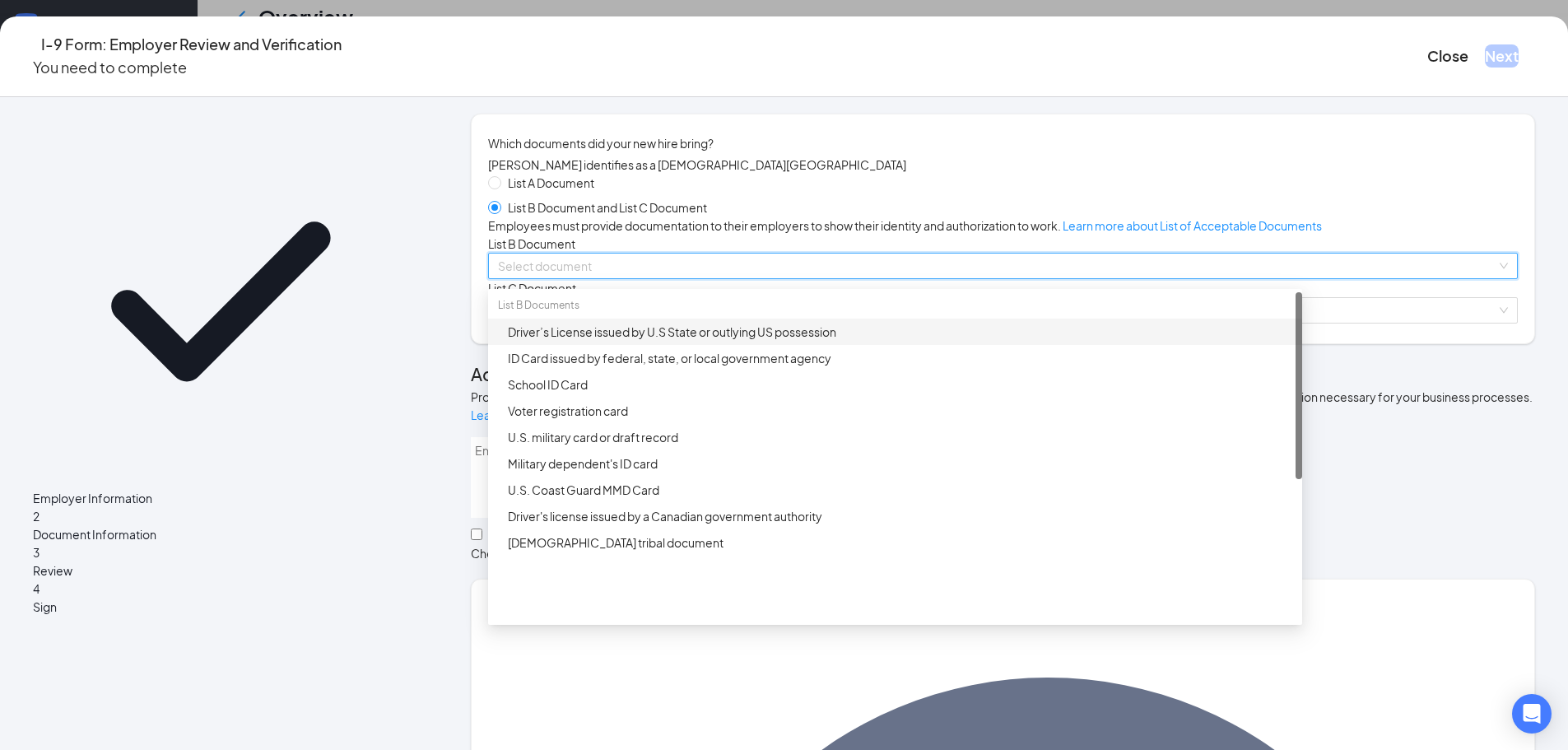
click at [596, 341] on div "Driver’s License issued by U.S State or outlying US possession" at bounding box center [899, 332] width 784 height 18
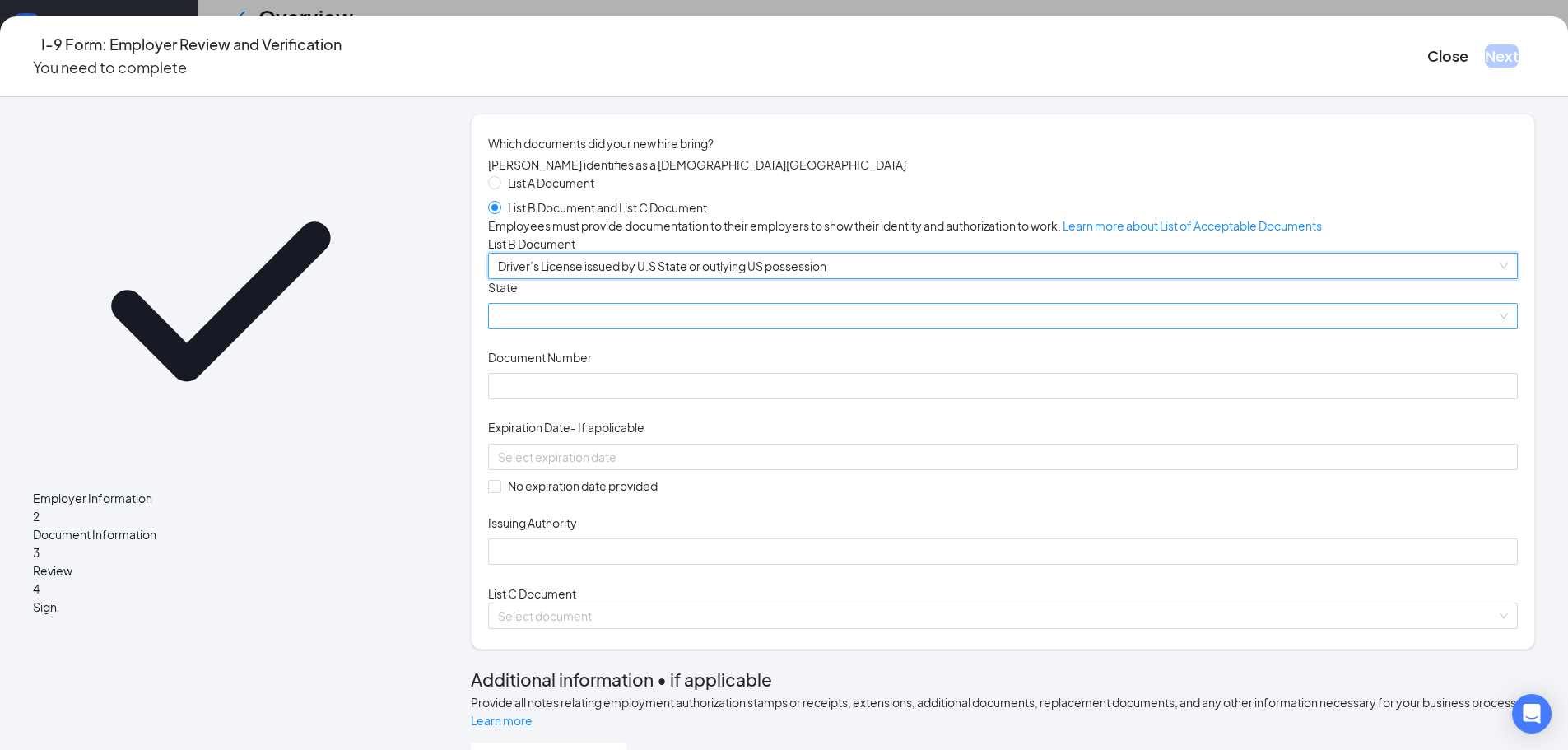
click at [584, 329] on span at bounding box center [1003, 316] width 1010 height 25
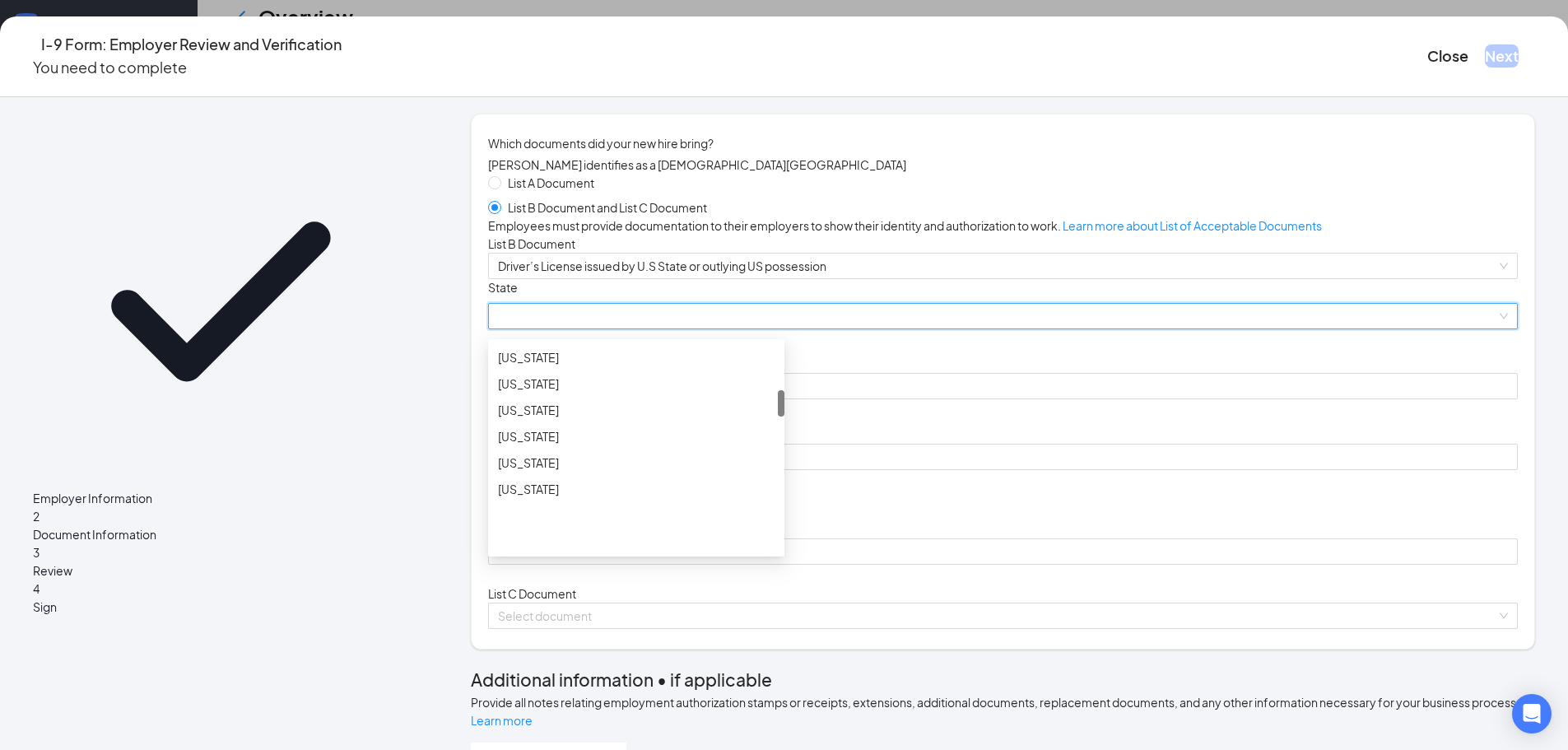
scroll to position [398, 0]
drag, startPoint x: 838, startPoint y: 483, endPoint x: 842, endPoint y: 532, distance: 49.2
click at [842, 532] on div "Document Title Driver’s License issued by U.S State or outlying US possession S…" at bounding box center [1003, 422] width 1029 height 286
click at [577, 372] on div "Georgia" at bounding box center [636, 363] width 276 height 18
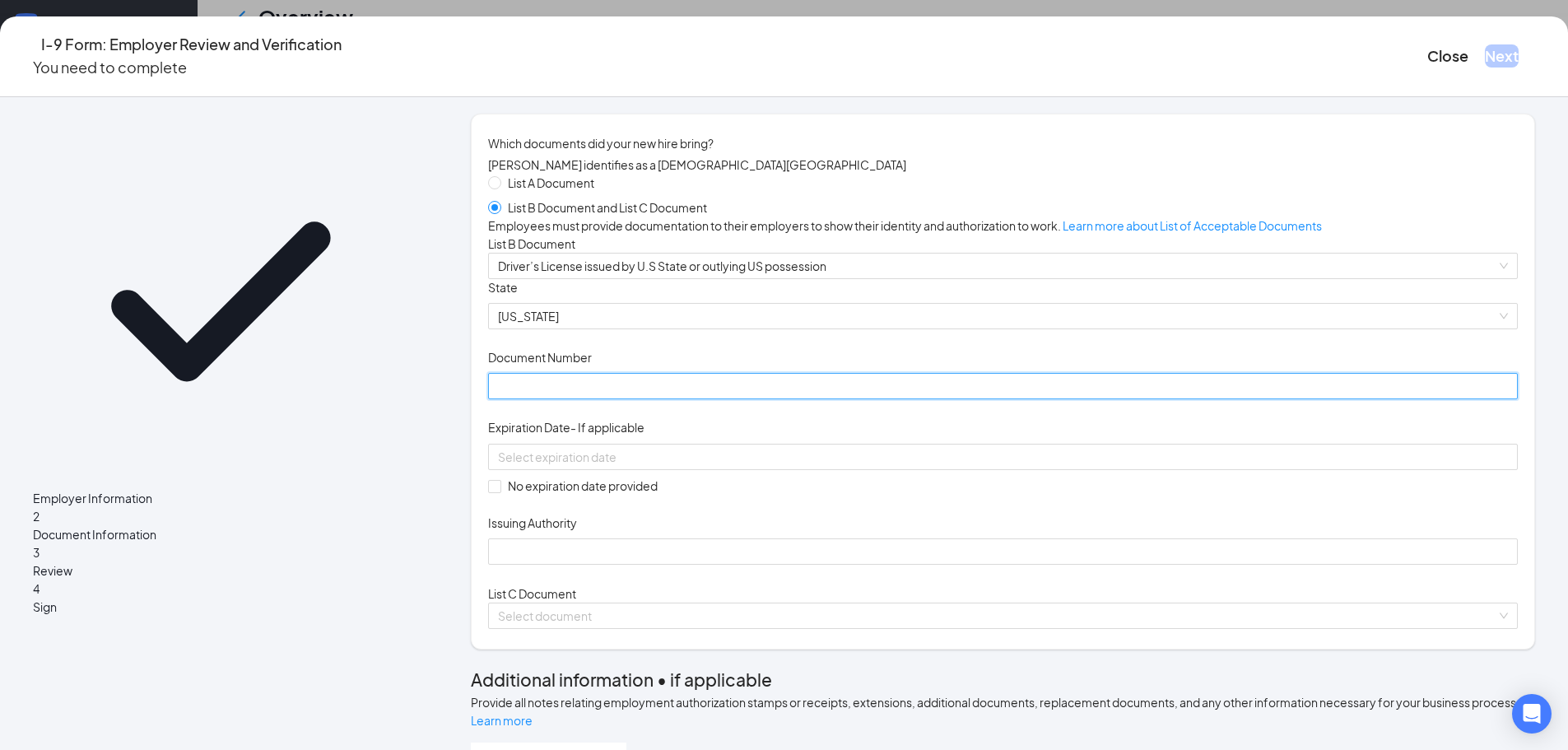
click at [577, 399] on input "Document Number" at bounding box center [1003, 386] width 1029 height 27
type input "064199948"
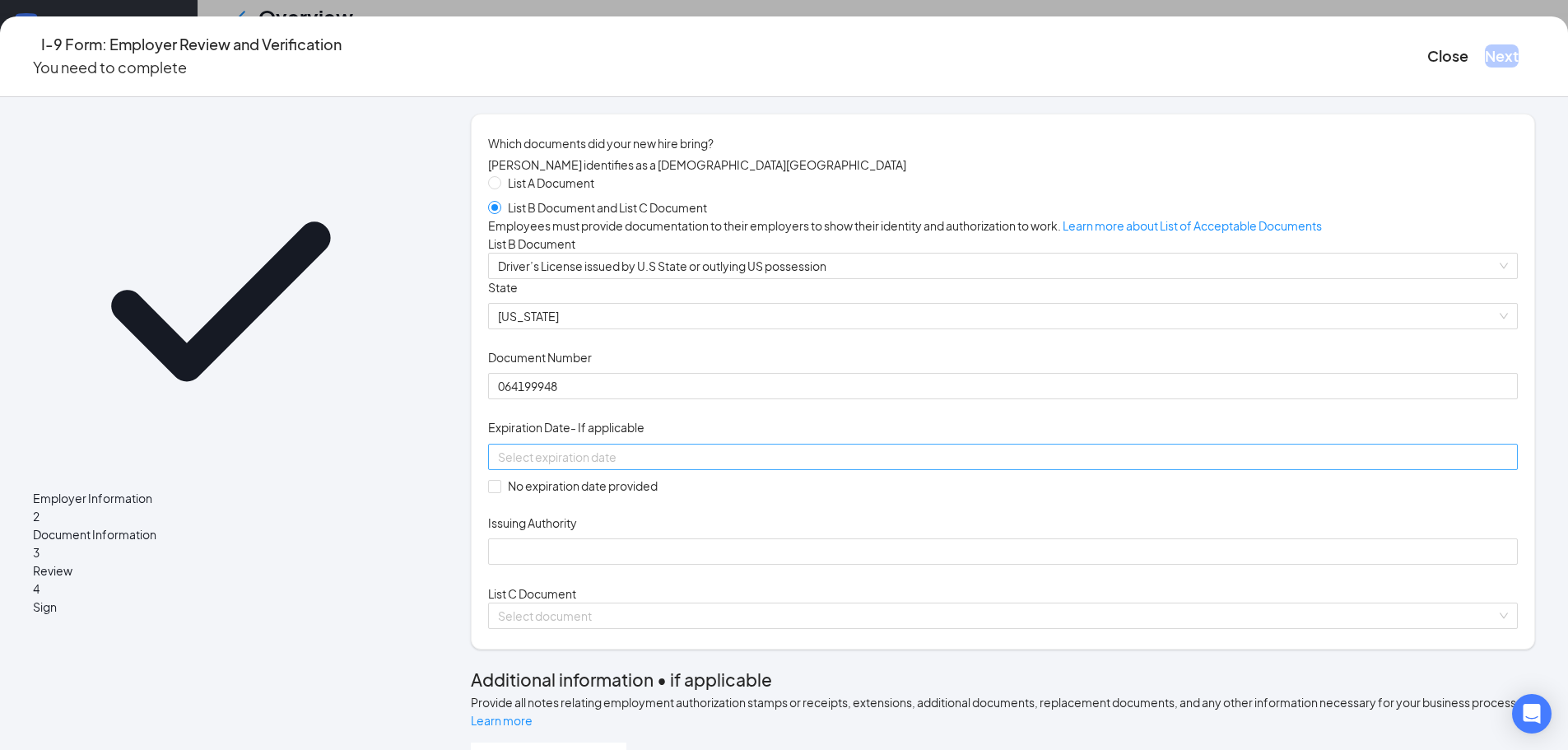
click at [824, 466] on div at bounding box center [1003, 457] width 1010 height 18
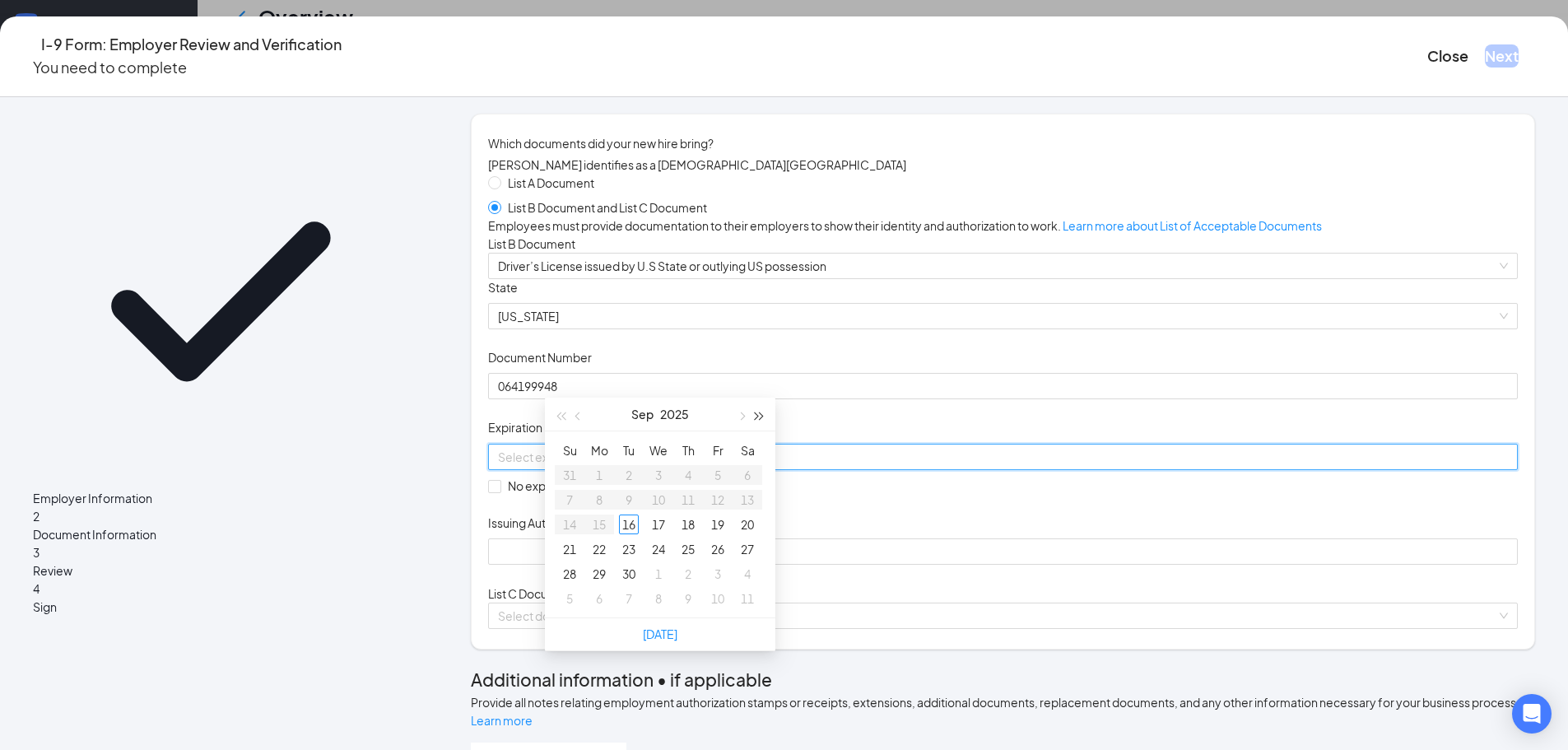
click at [755, 412] on span "button" at bounding box center [759, 416] width 8 height 8
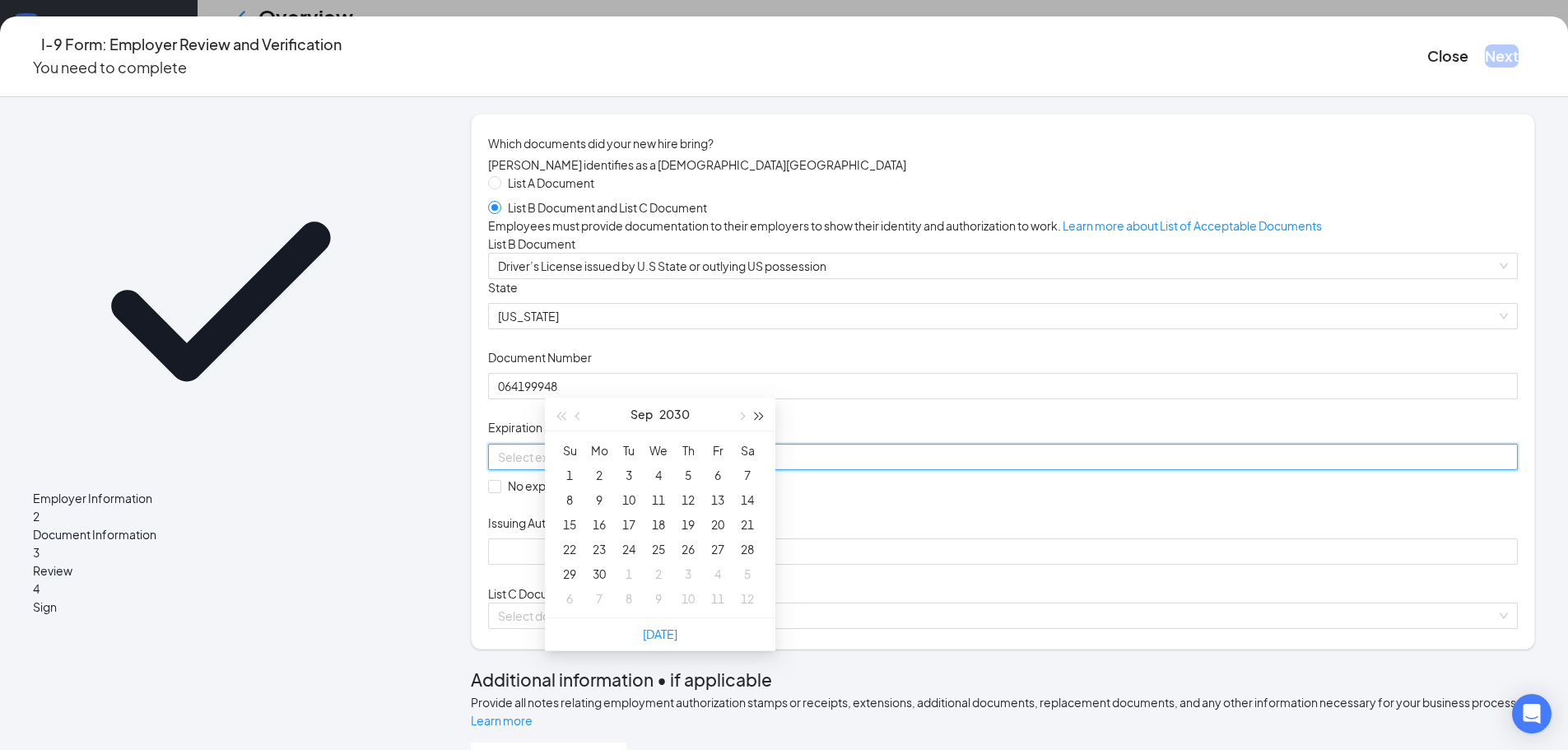
click at [755, 412] on span "button" at bounding box center [759, 416] width 8 height 8
click at [742, 412] on span "button" at bounding box center [740, 416] width 8 height 8
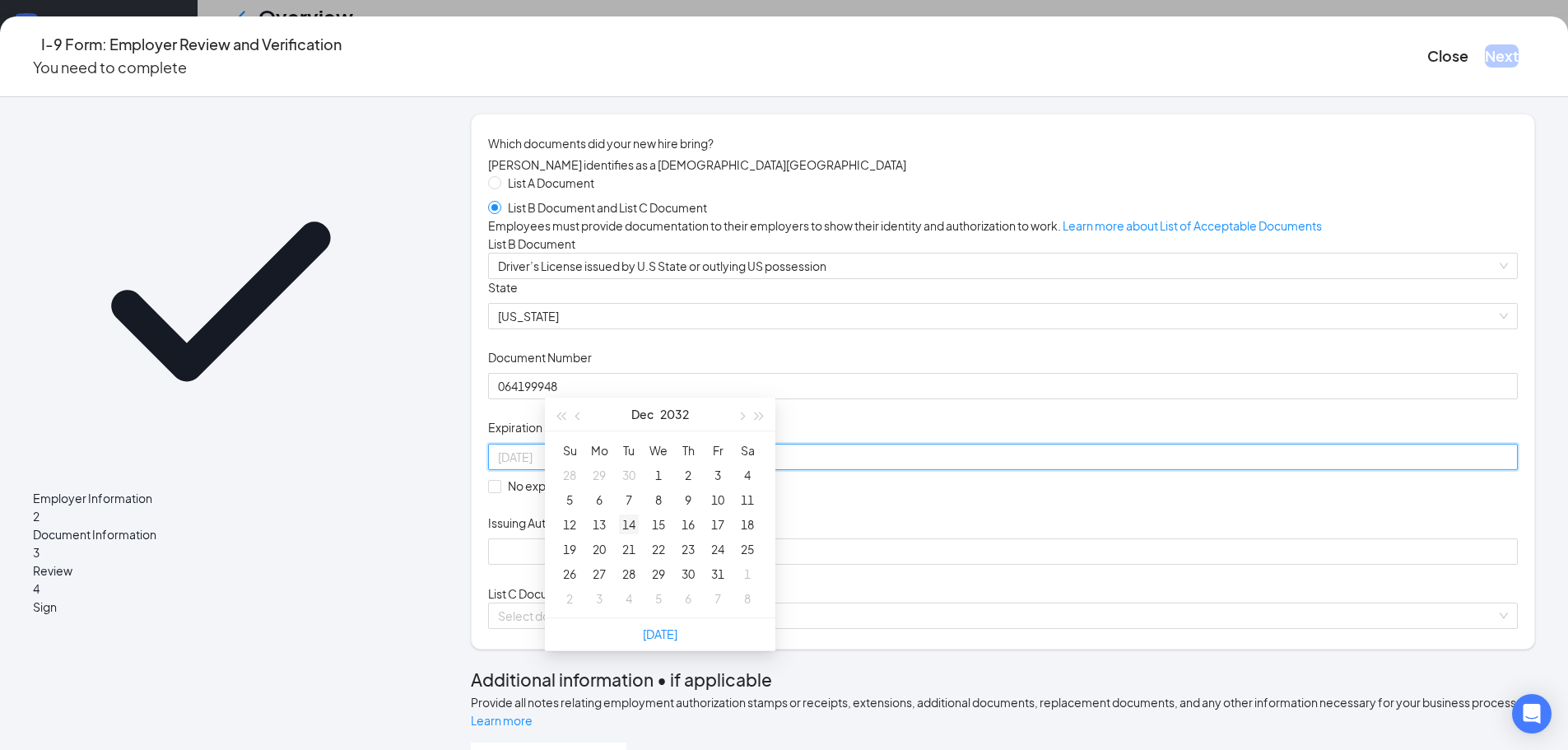
type input "12/14/2032"
click at [628, 515] on div "14" at bounding box center [629, 525] width 20 height 20
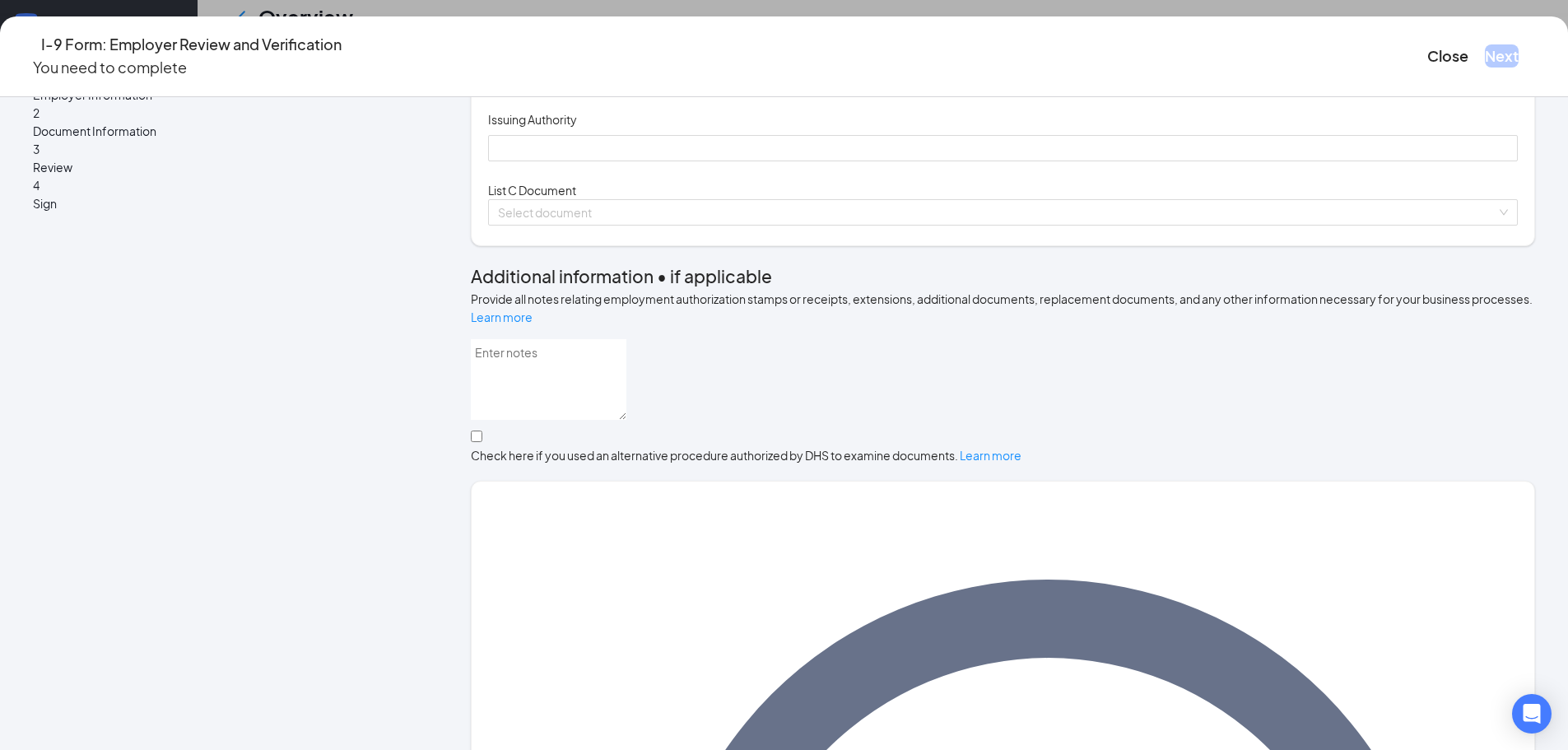
scroll to position [409, 0]
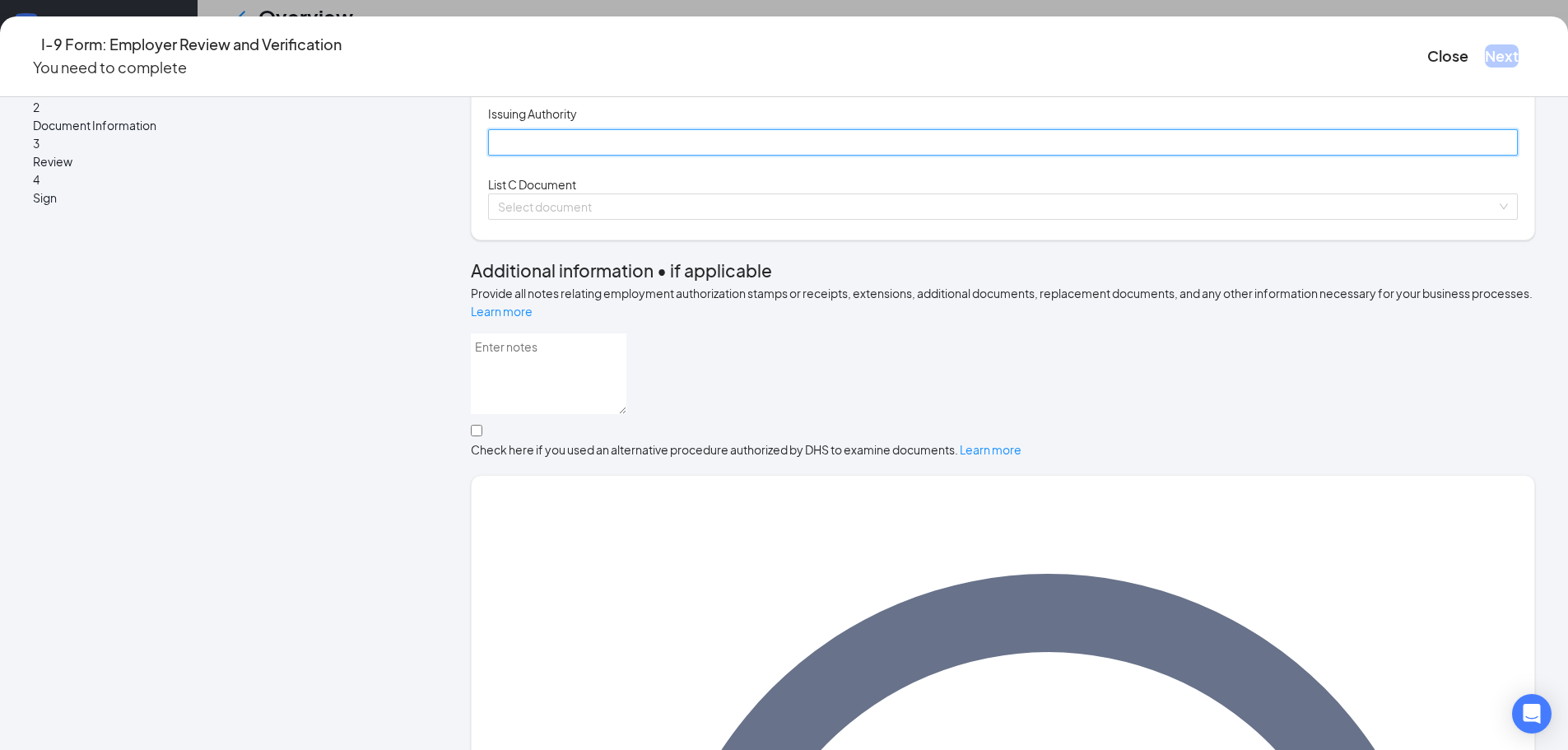
click at [600, 156] on input "Issuing Authority" at bounding box center [1003, 142] width 1029 height 27
type input "Georgia"
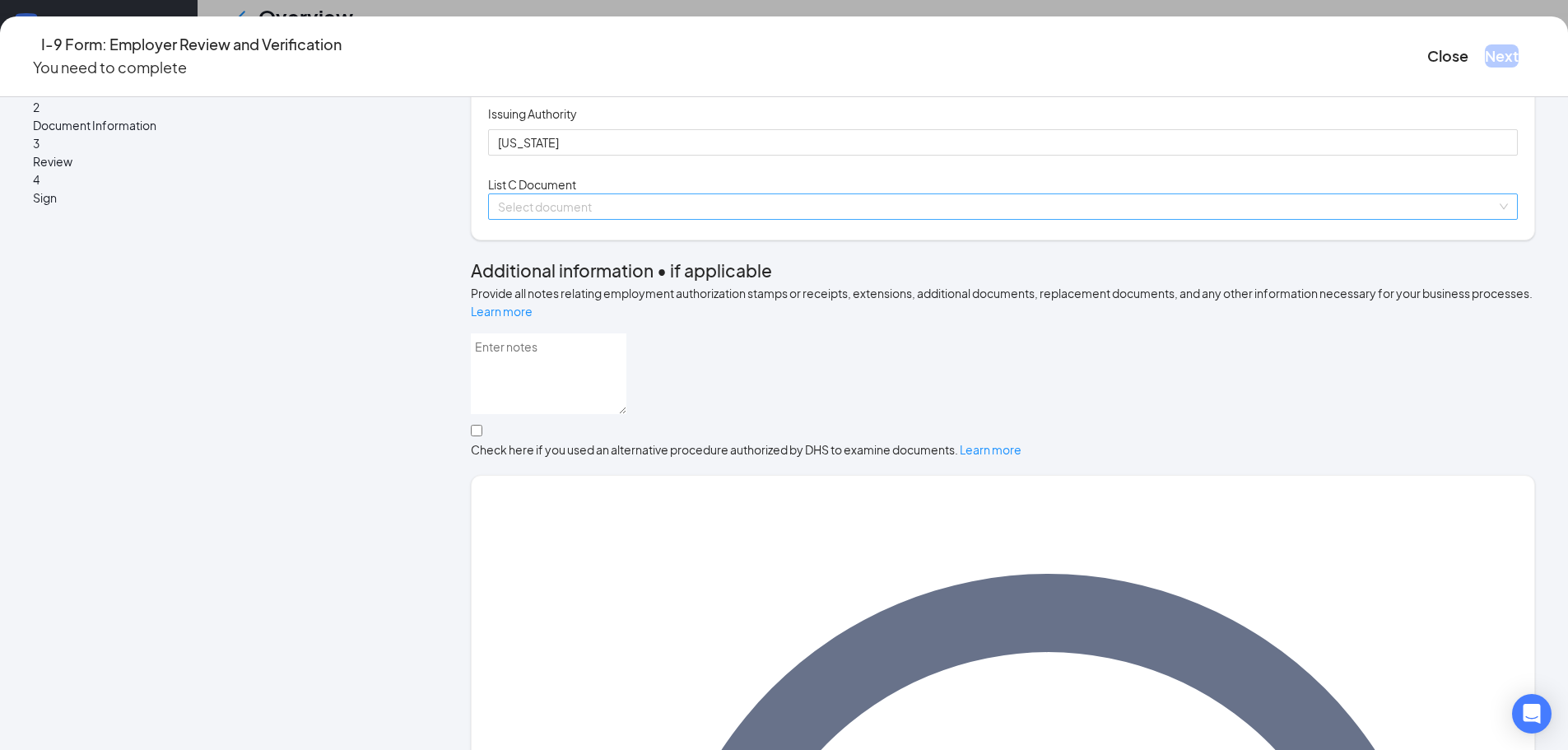
click at [580, 219] on input "search" at bounding box center [997, 207] width 998 height 25
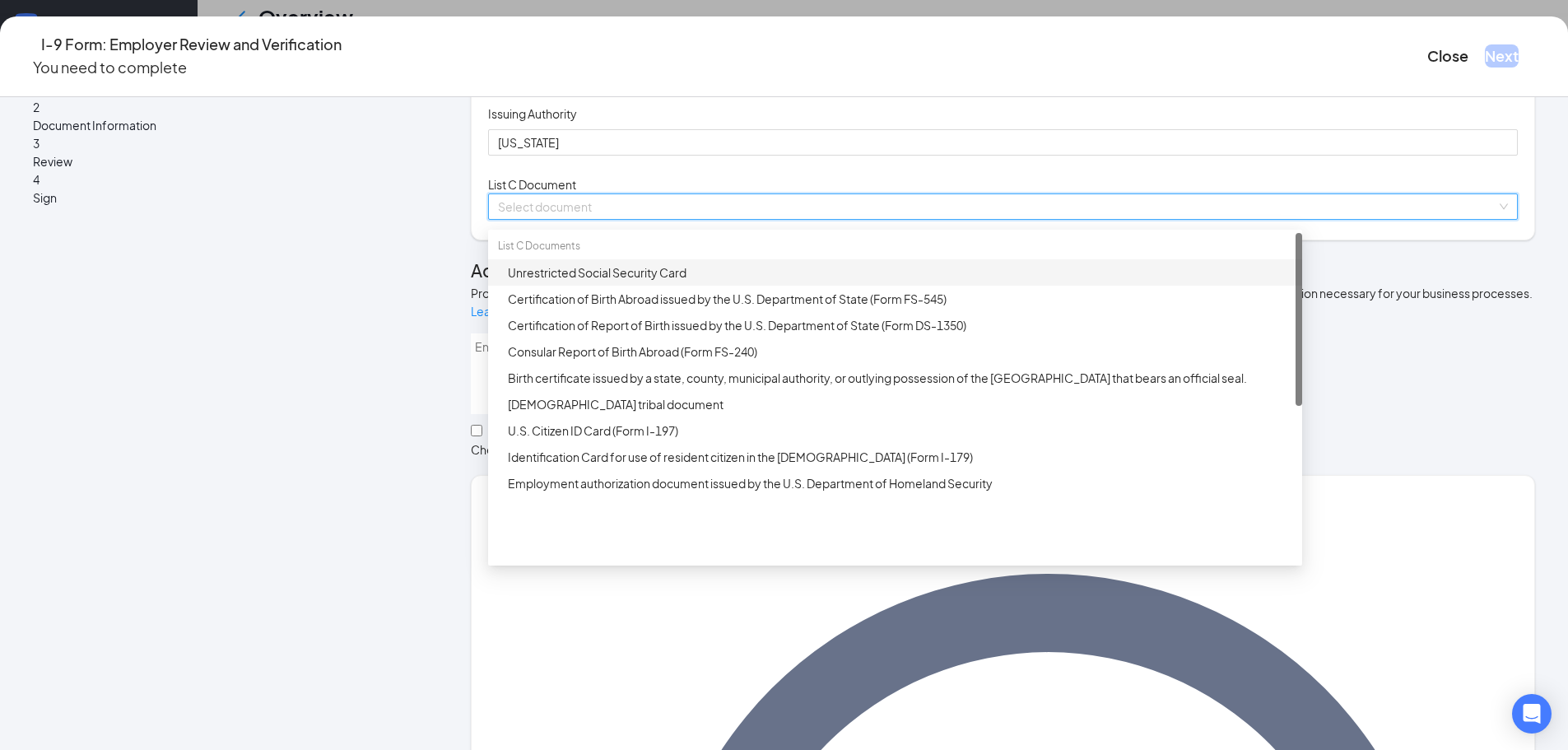
click at [609, 282] on div "Unrestricted Social Security Card" at bounding box center [899, 273] width 784 height 18
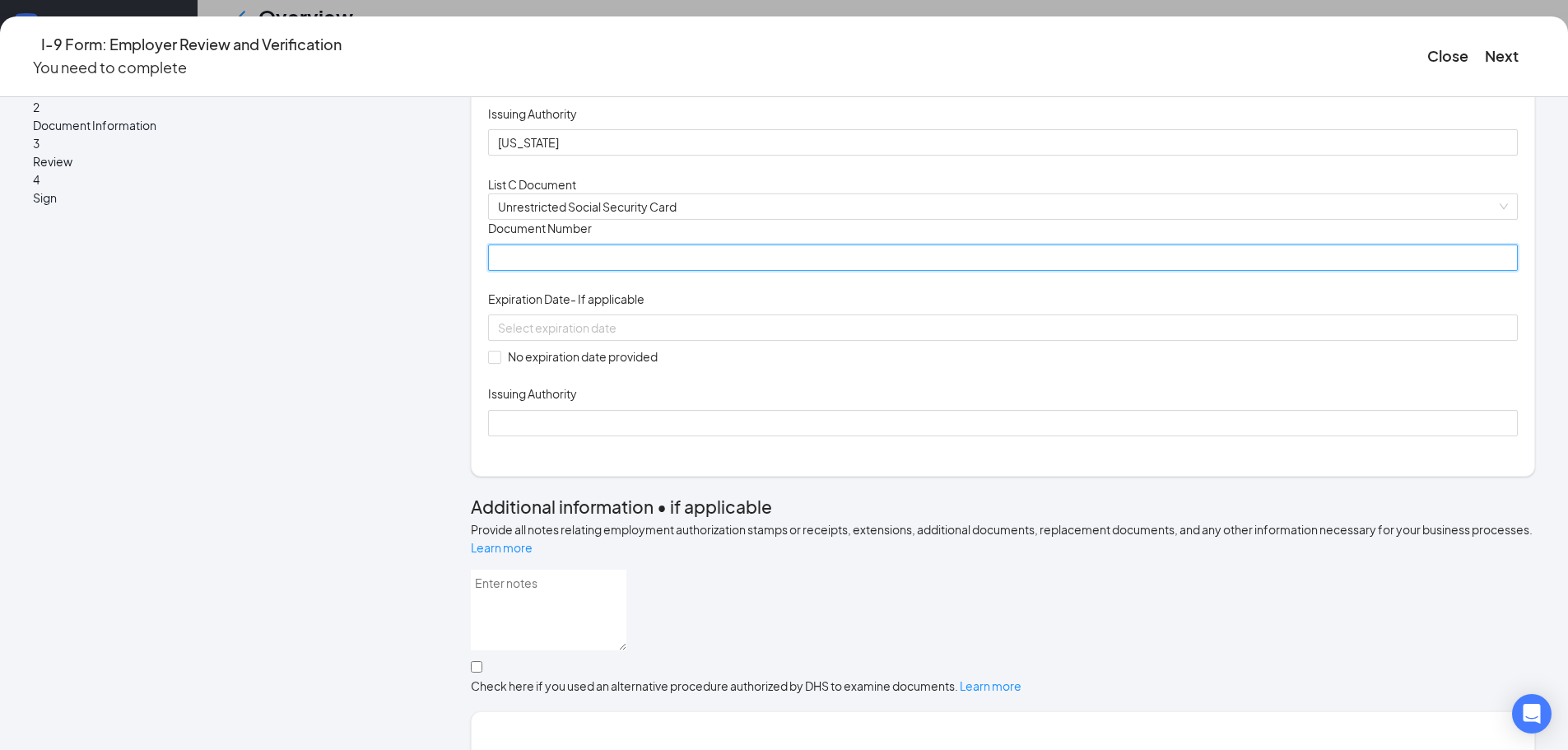
click at [563, 271] on input "Document Number" at bounding box center [1003, 257] width 1029 height 27
type input "256392061"
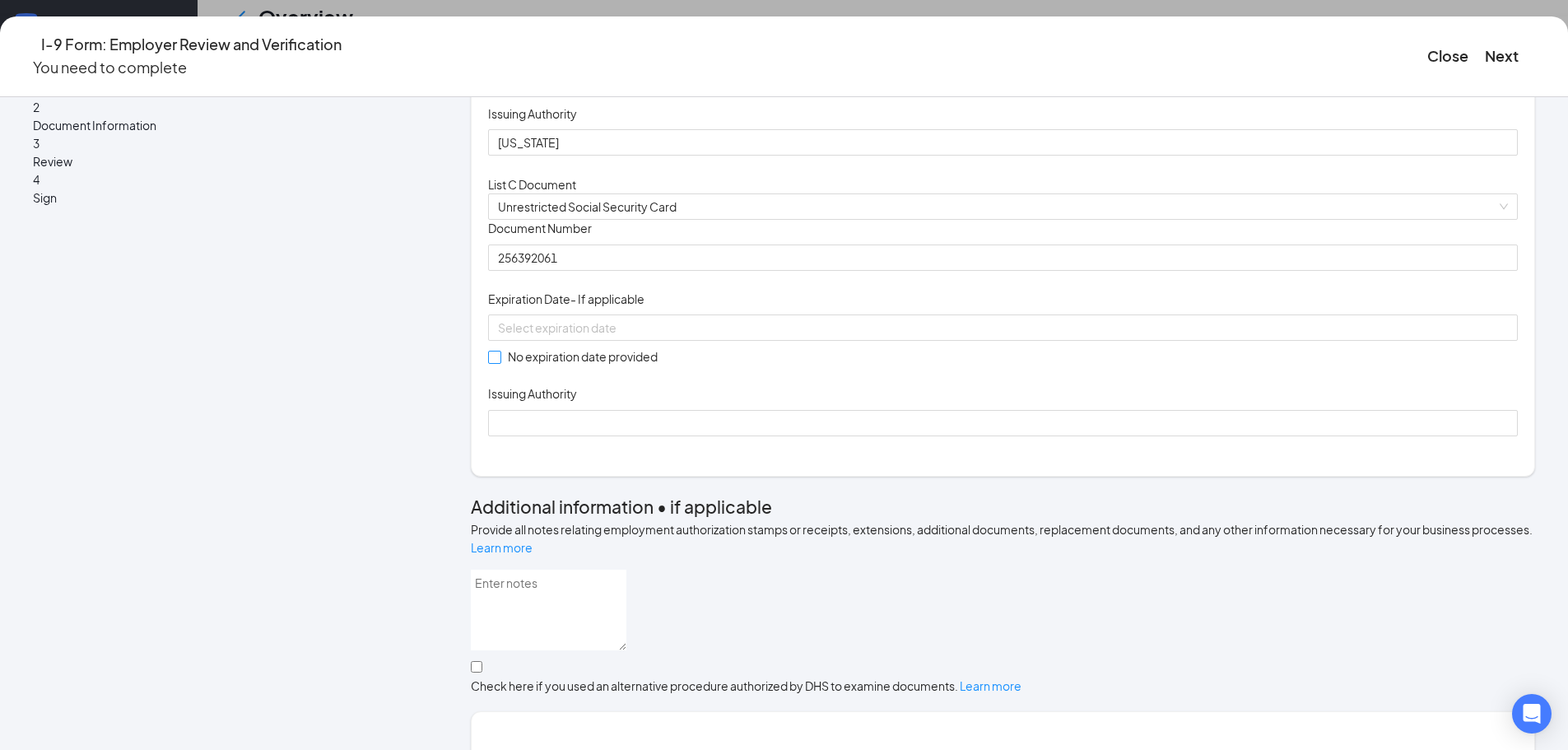
click at [499, 363] on input "No expiration date provided" at bounding box center [494, 356] width 12 height 12
checkbox input "true"
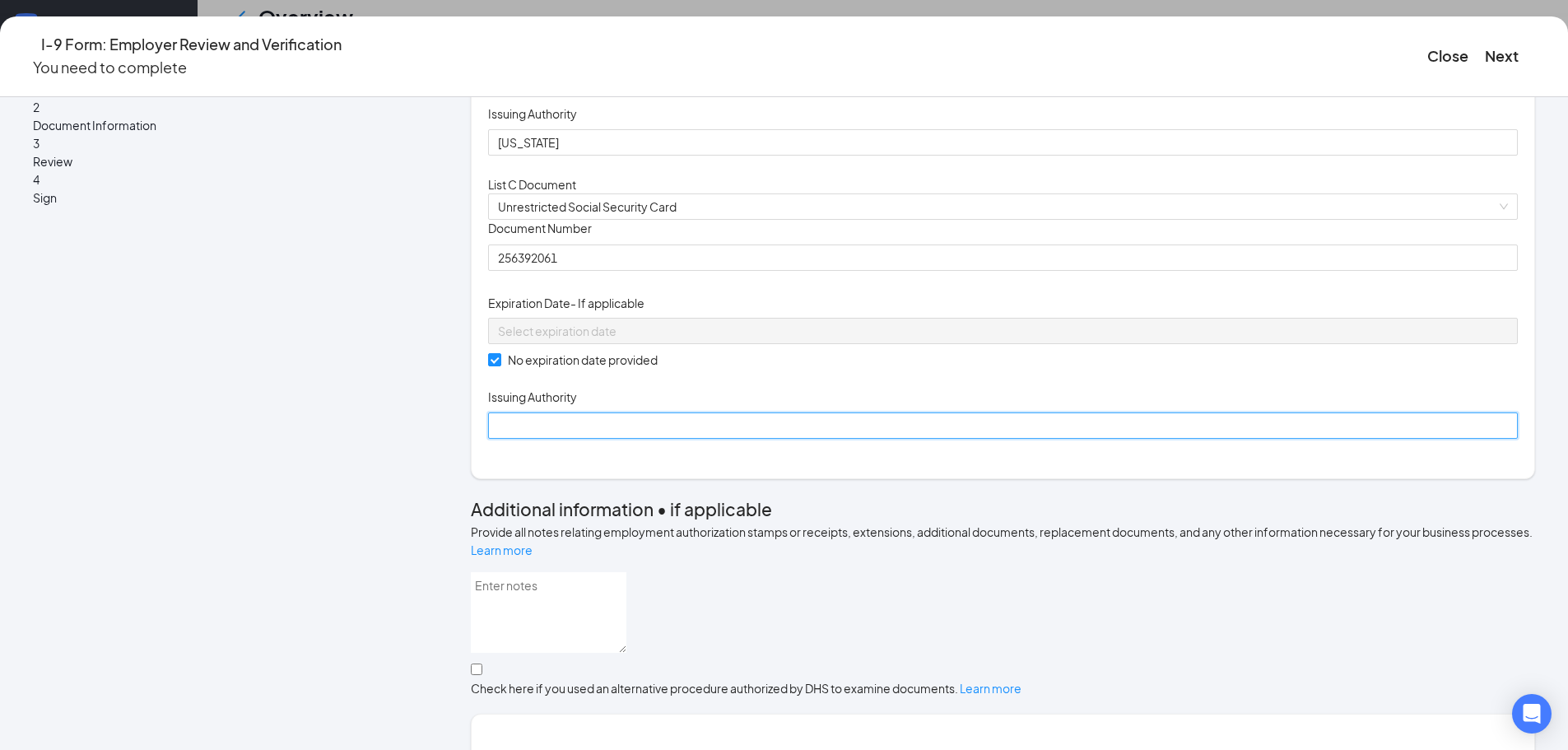
click at [611, 439] on input "Issuing Authority" at bounding box center [1003, 425] width 1029 height 27
type input "social security administration"
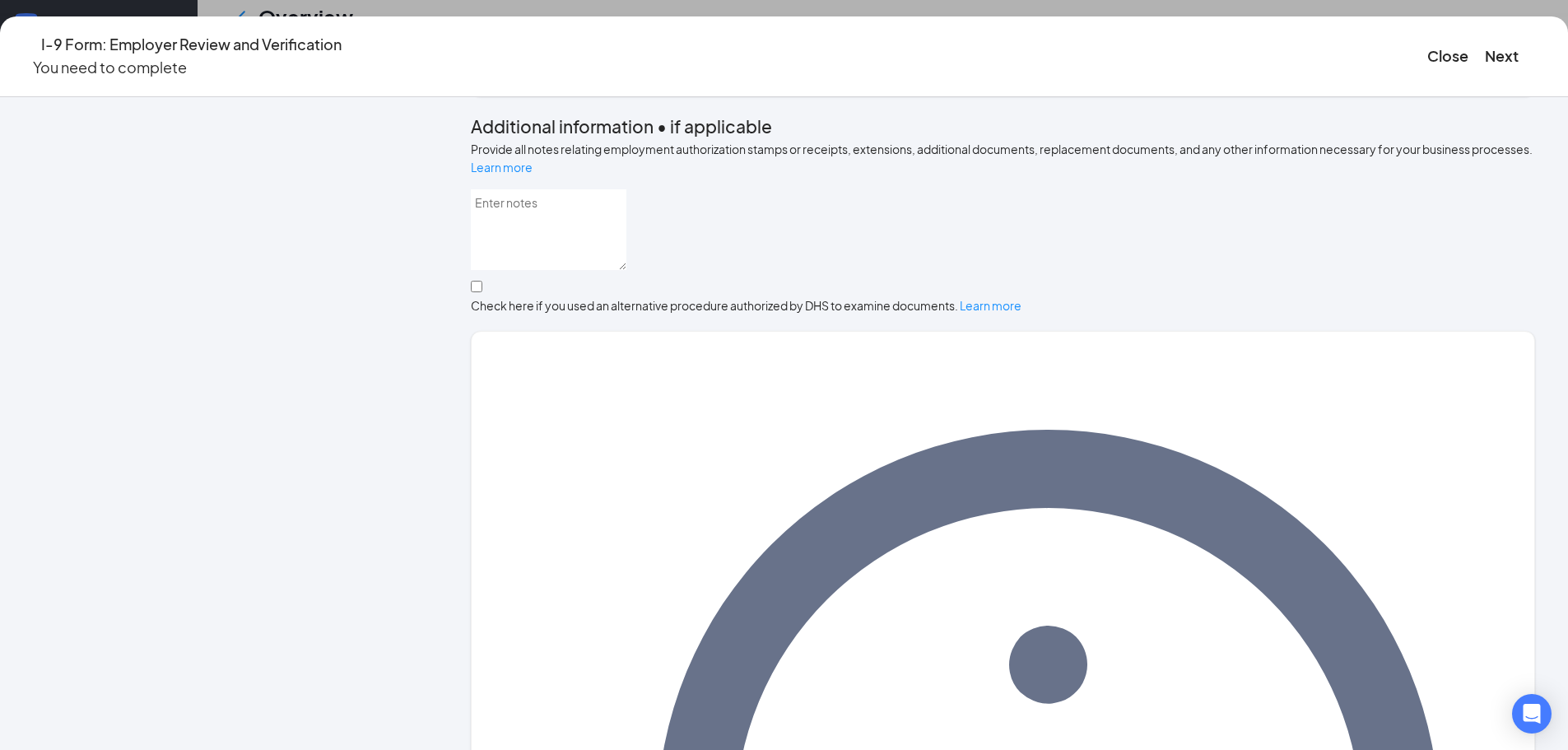
scroll to position [795, 0]
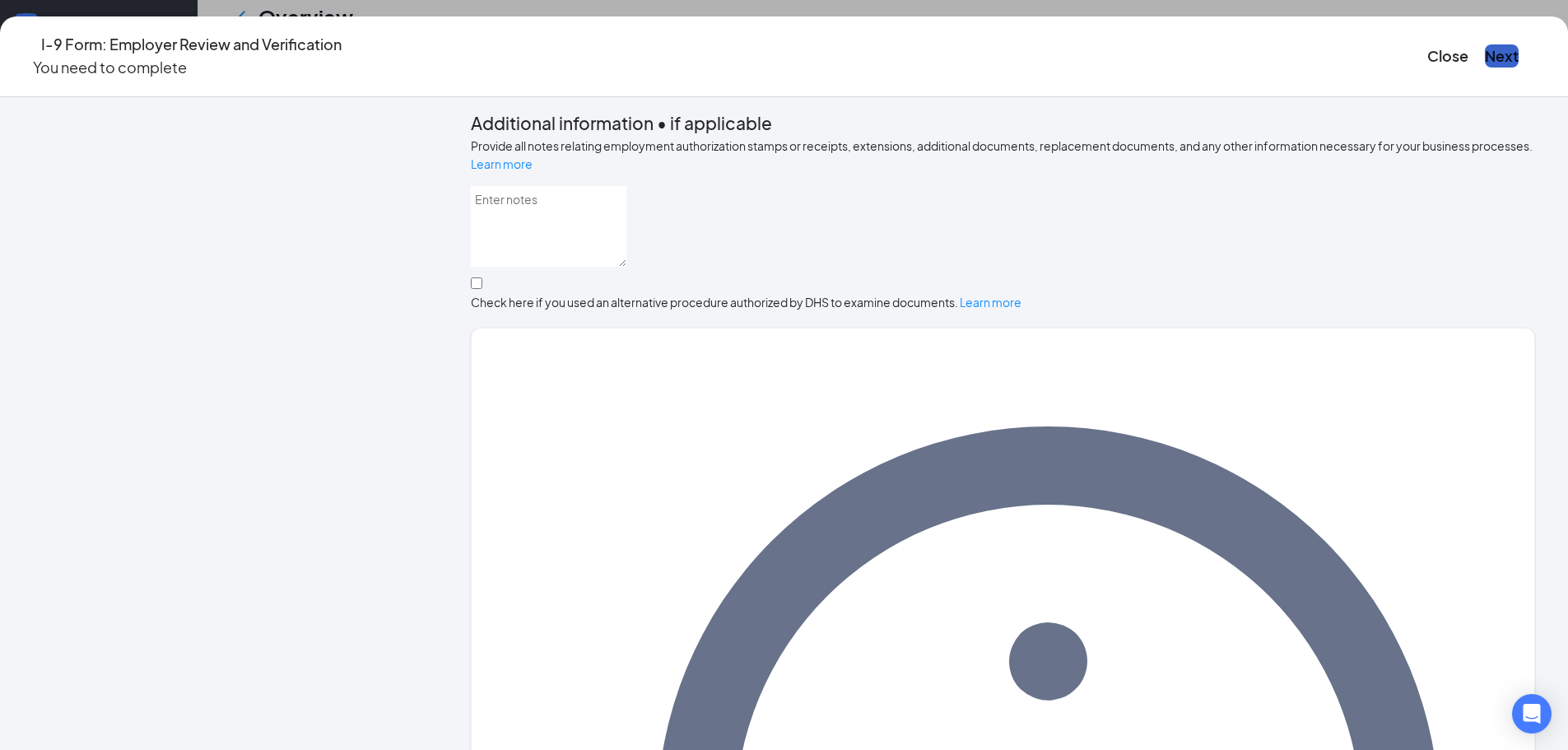
click at [1485, 53] on button "Next" at bounding box center [1501, 55] width 34 height 23
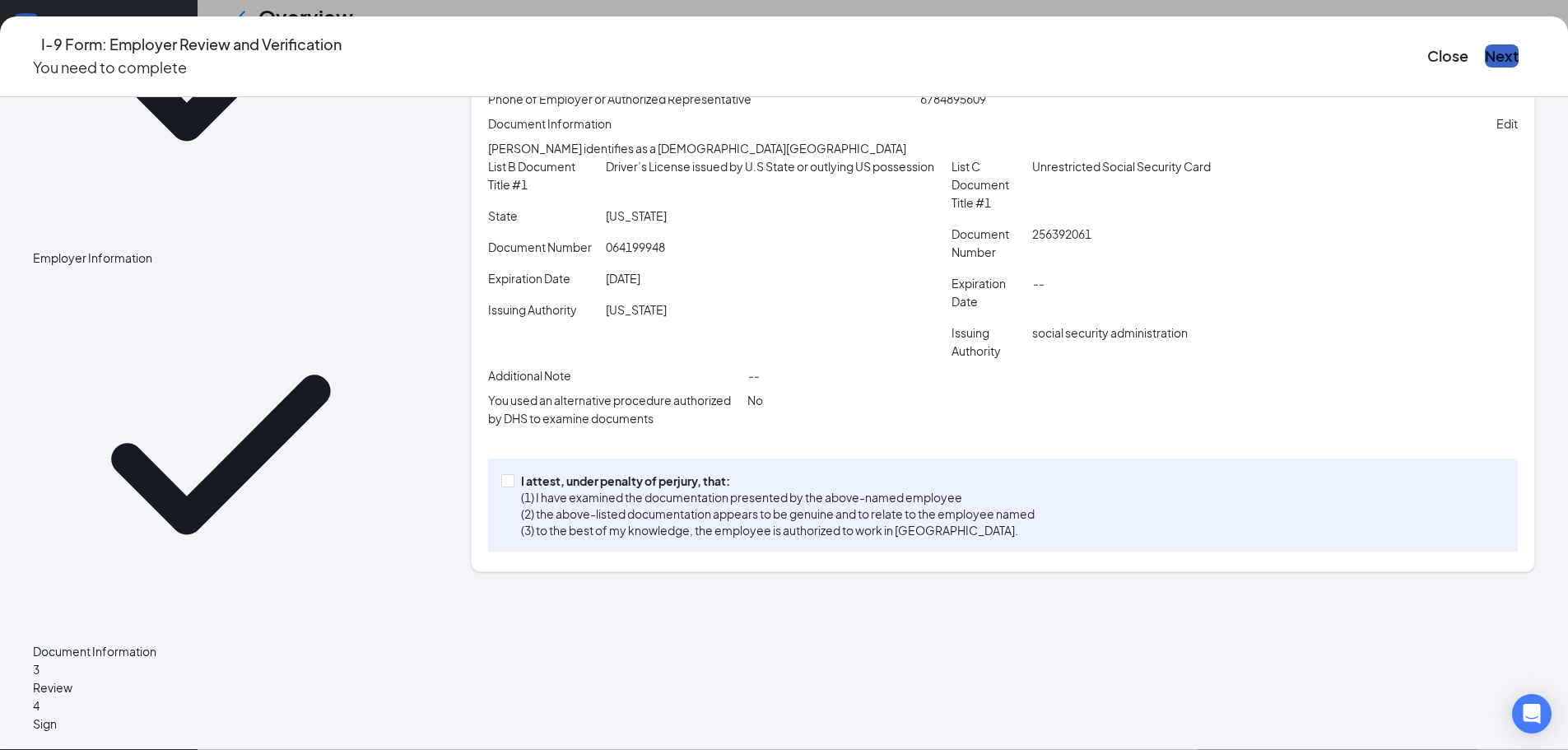
scroll to position [204, 0]
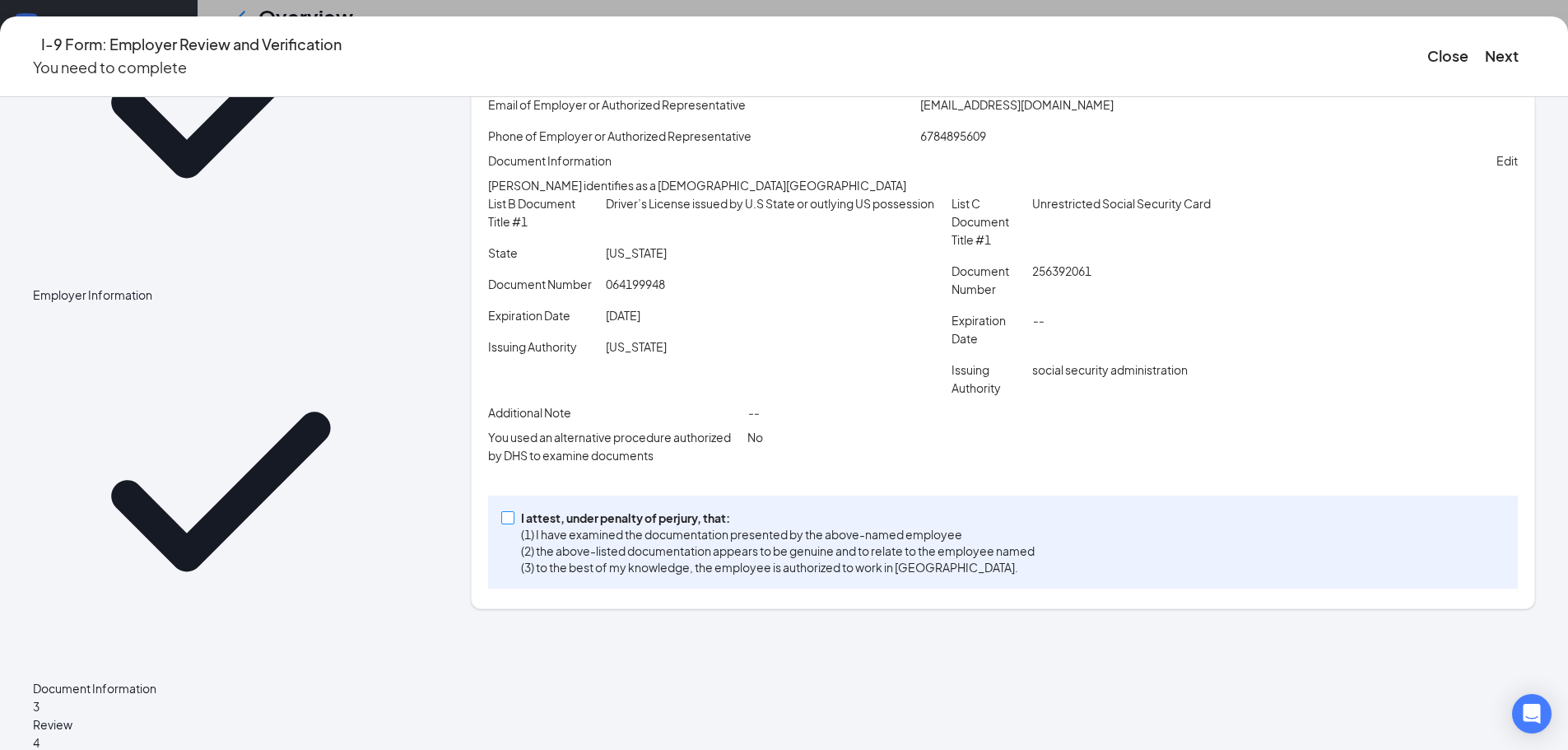
click at [573, 576] on span "I attest, under penalty of perjury, that: (1) I have examined the documentation…" at bounding box center [778, 543] width 527 height 66
click at [513, 523] on input "I attest, under penalty of perjury, that: (1) I have examined the documentation…" at bounding box center [506, 517] width 12 height 12
checkbox input "true"
click at [1485, 49] on button "Next" at bounding box center [1501, 55] width 34 height 23
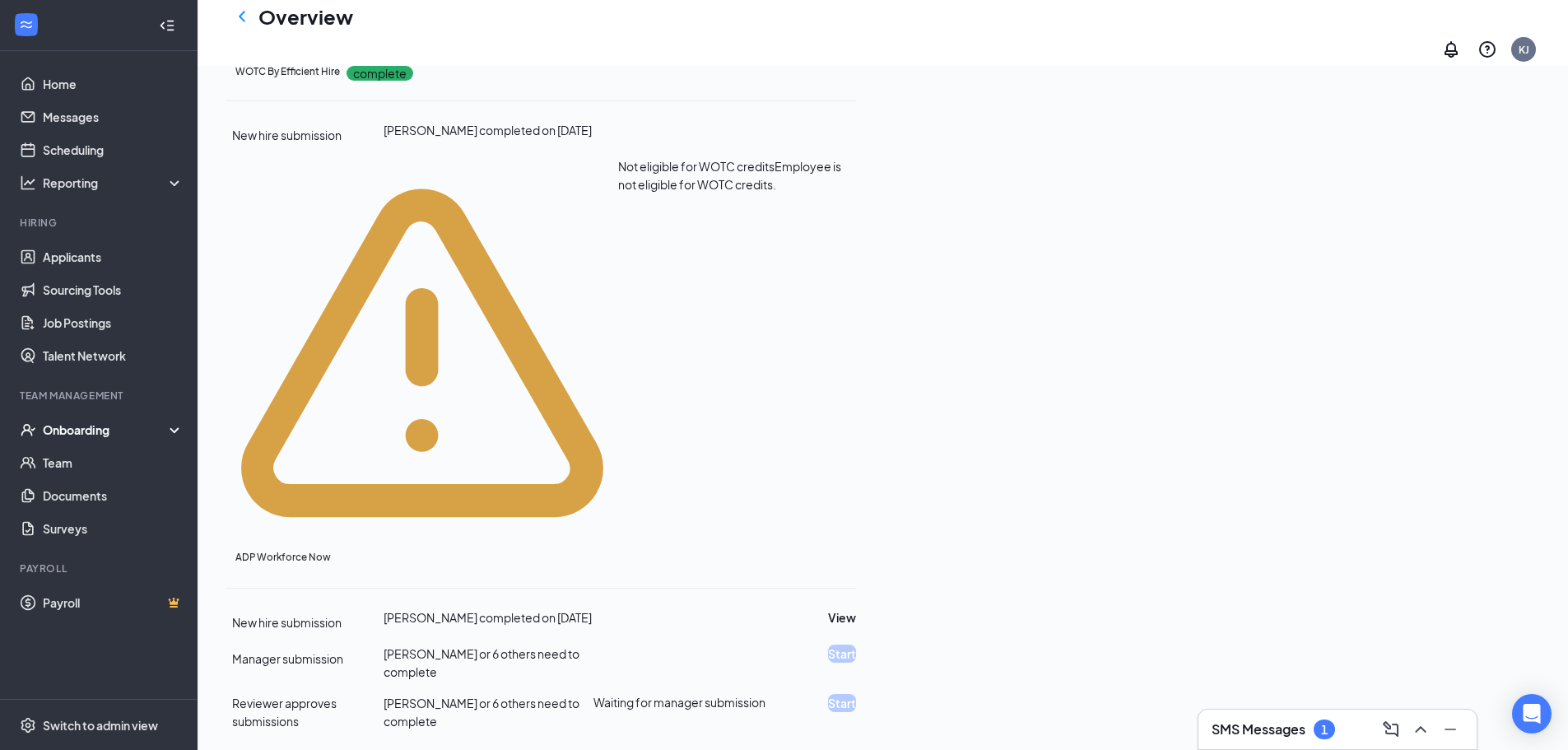
scroll to position [299, 0]
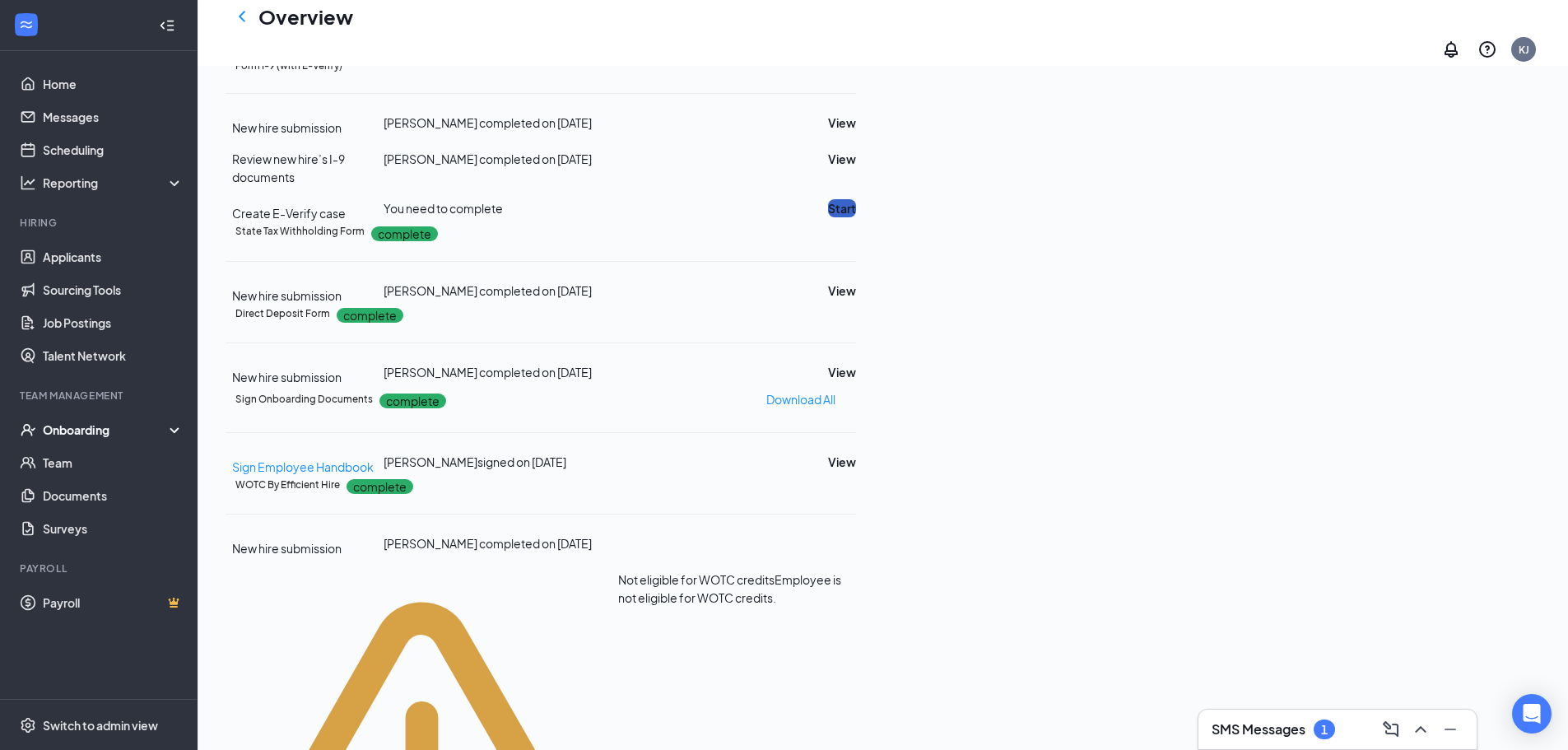
click at [856, 218] on button "Start" at bounding box center [841, 208] width 28 height 18
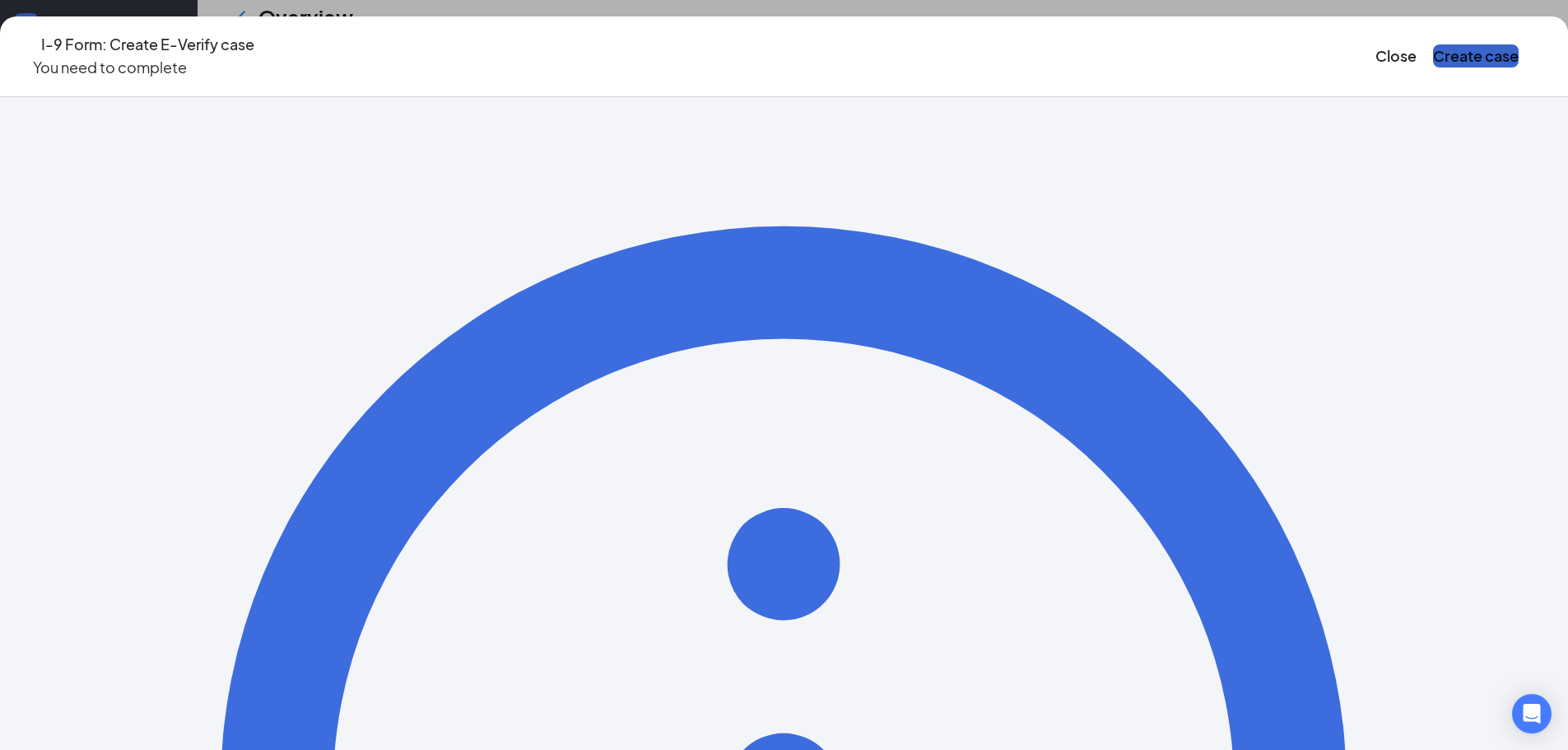
click at [1433, 53] on button "Create case" at bounding box center [1475, 55] width 85 height 23
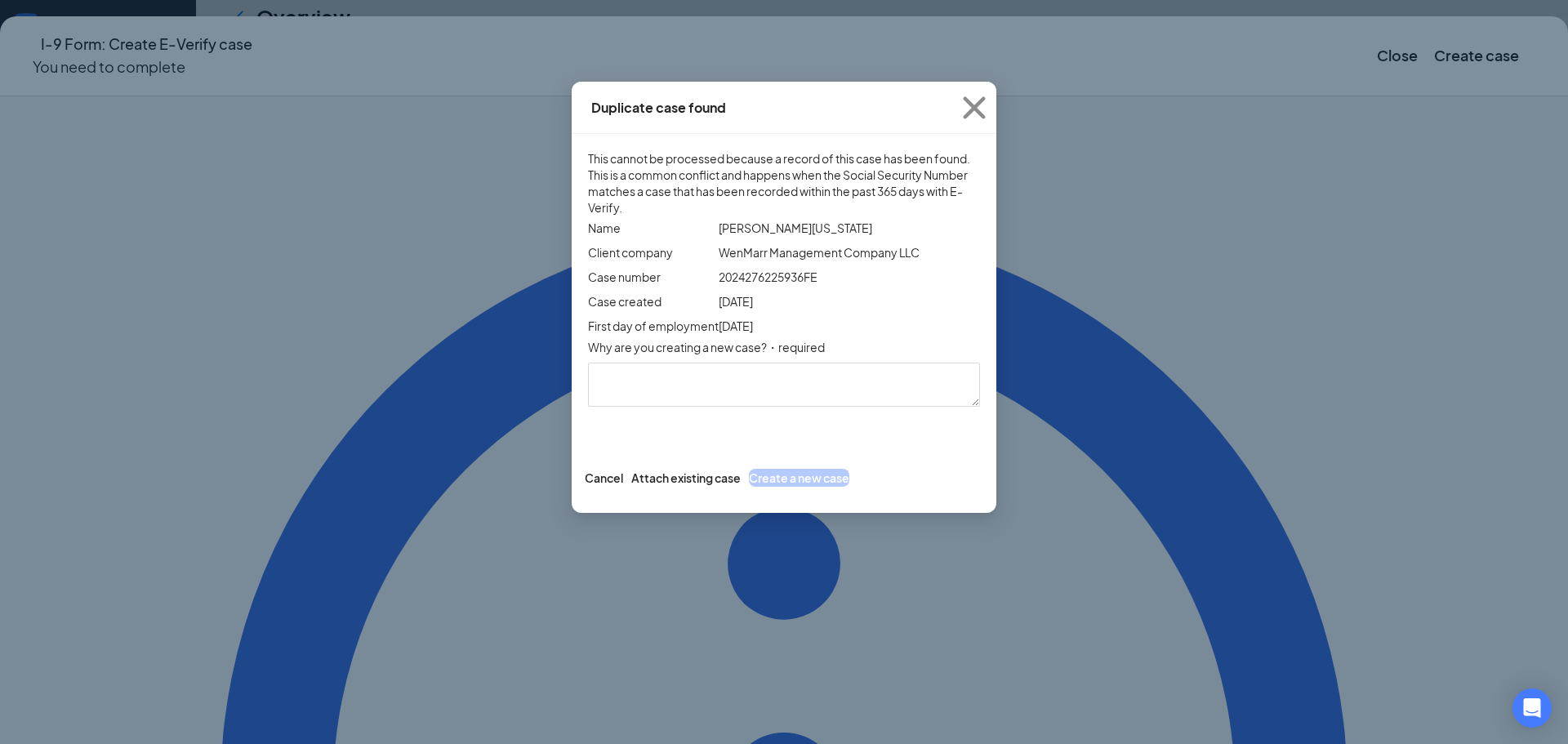
click at [1234, 377] on div "Duplicate case found This cannot be processed because a record of this case has…" at bounding box center [784, 372] width 1568 height 744
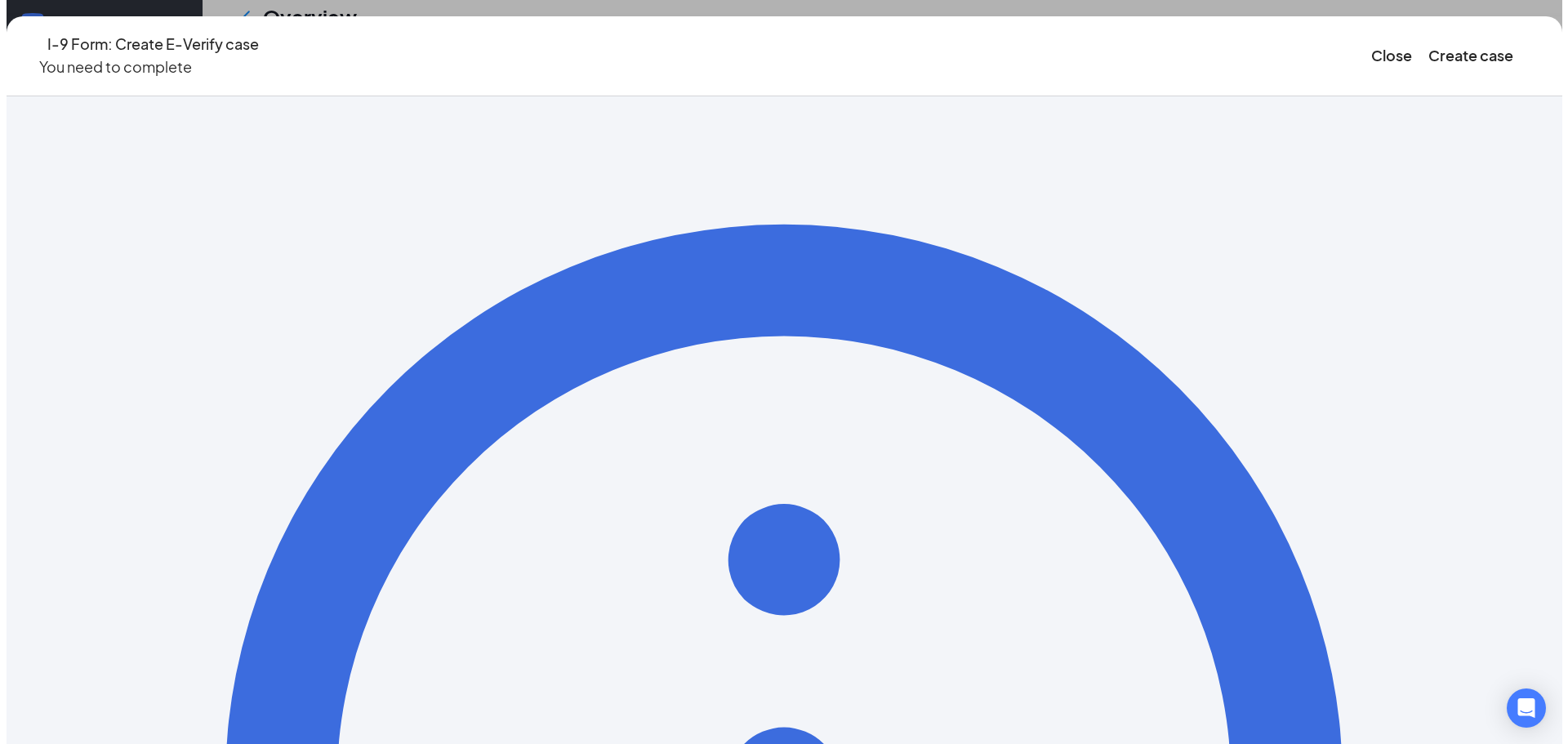
scroll to position [64, 0]
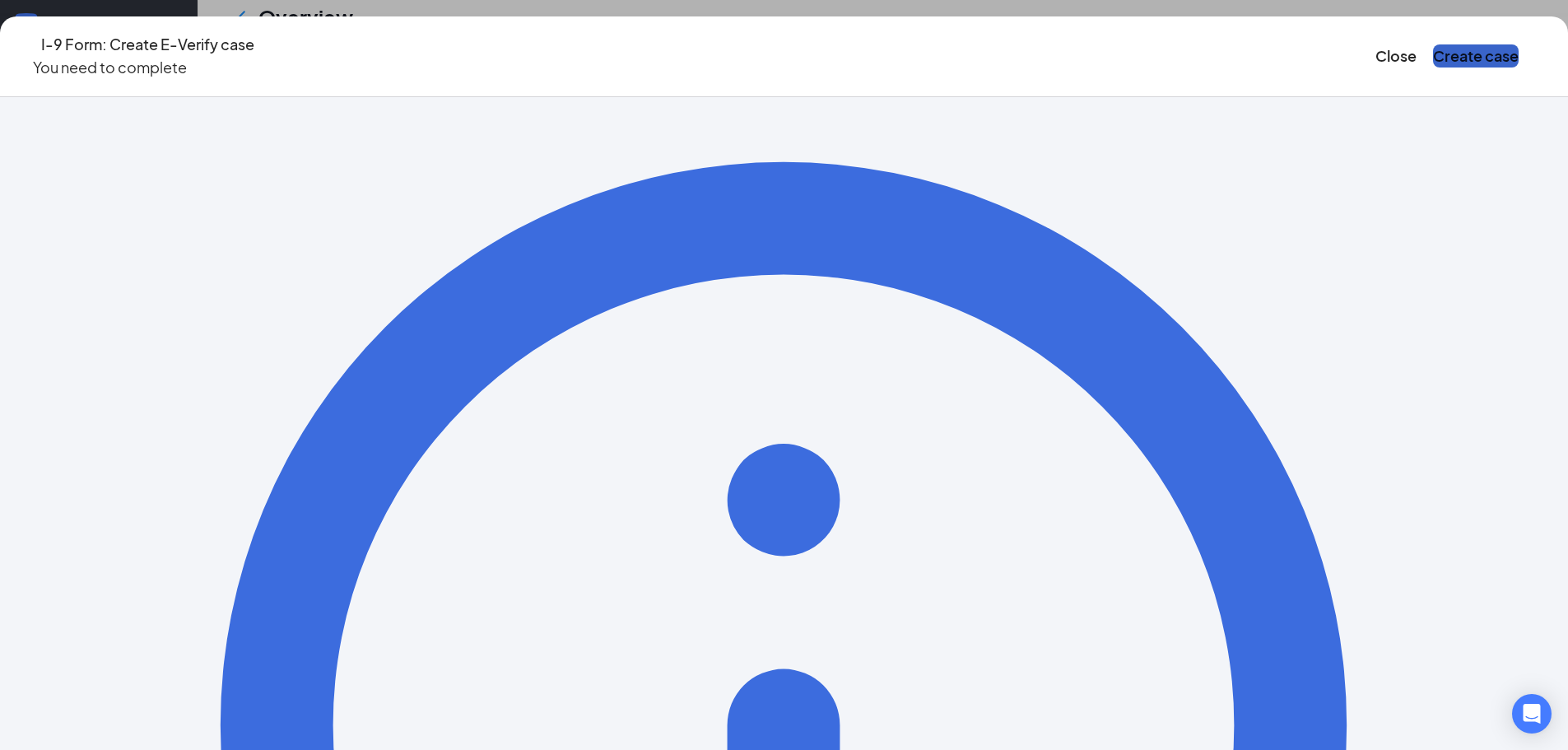
click at [1433, 48] on button "Create case" at bounding box center [1475, 55] width 85 height 23
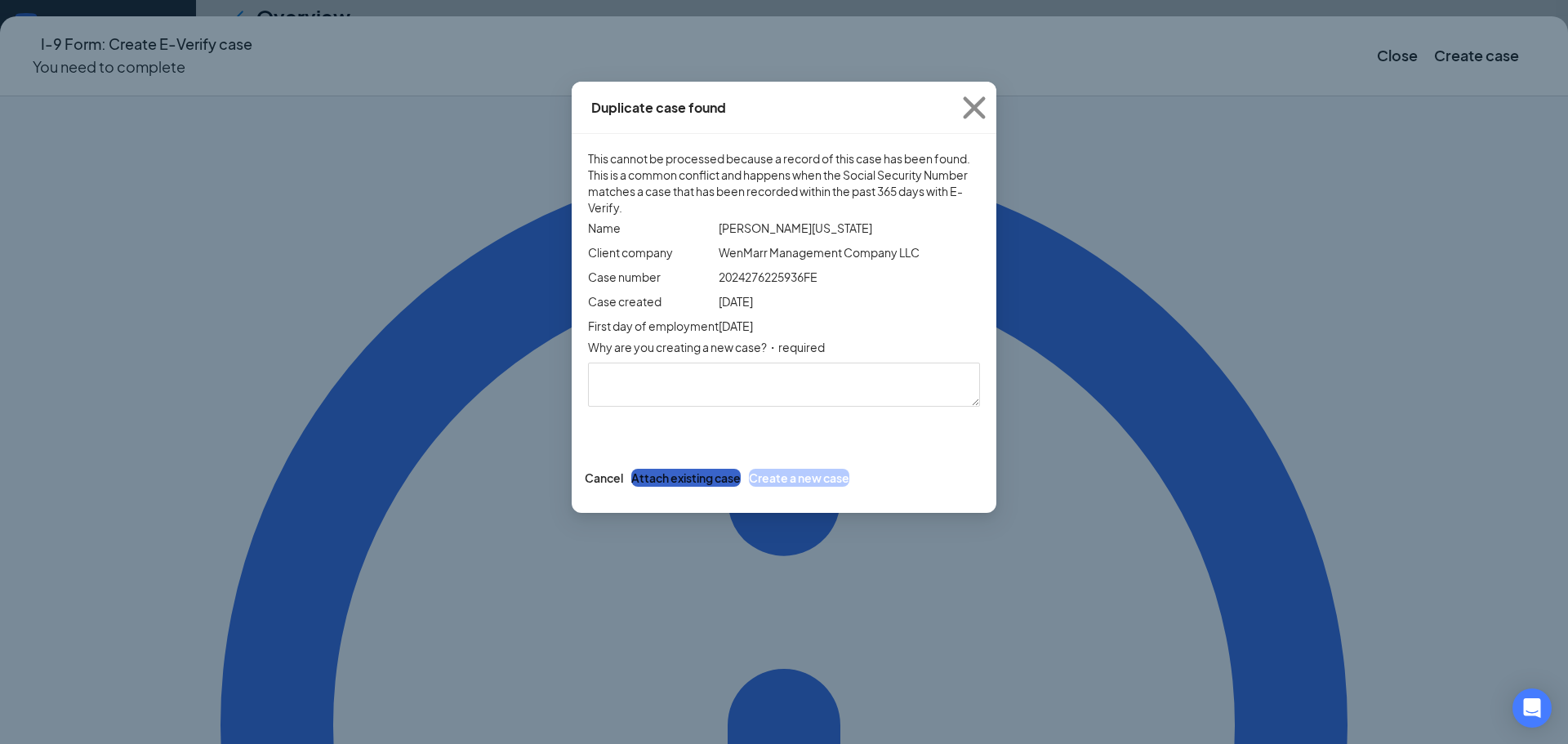
click at [741, 487] on button "Attach existing case" at bounding box center [686, 478] width 109 height 18
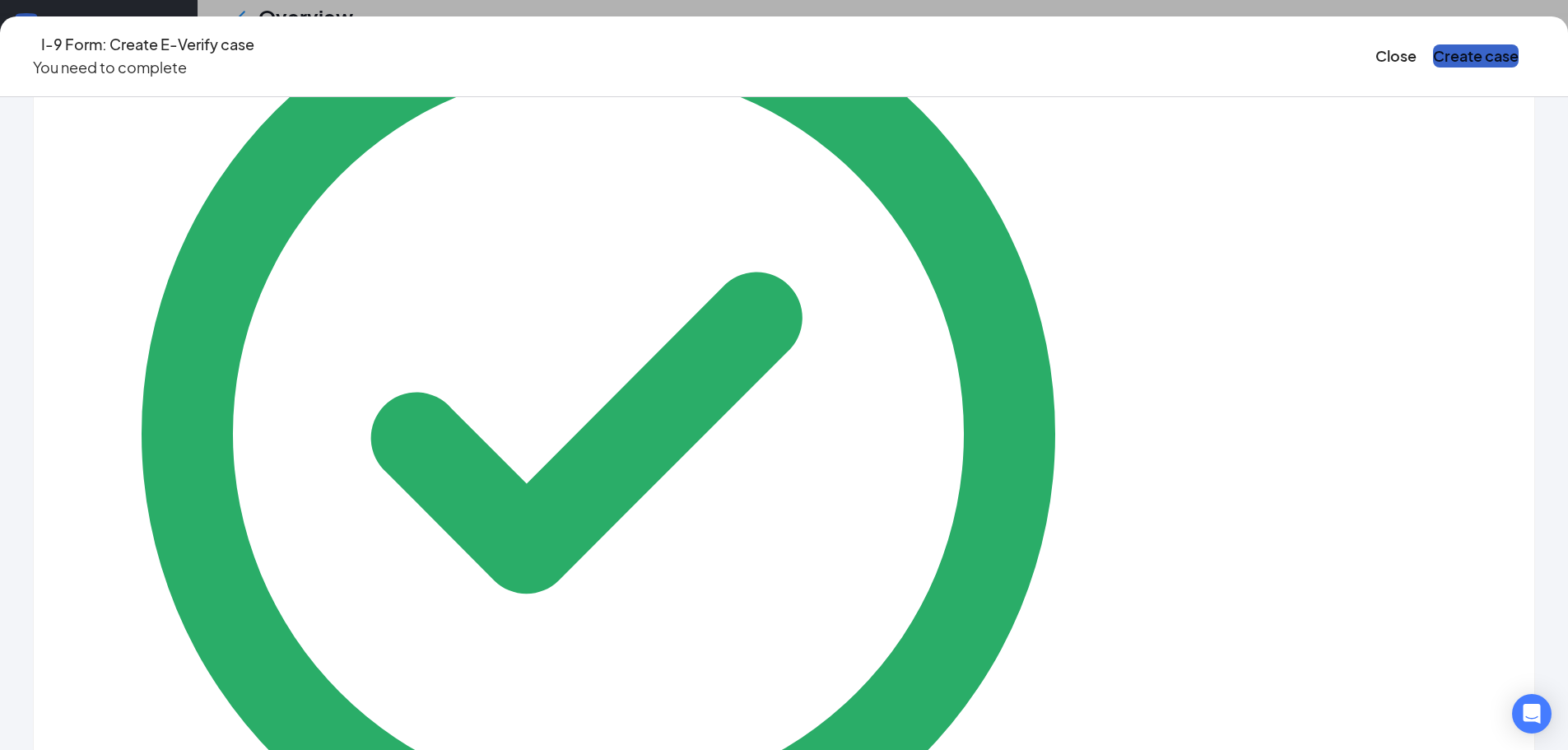
scroll to position [230, 0]
drag, startPoint x: 1553, startPoint y: 364, endPoint x: 1555, endPoint y: 316, distance: 48.0
click at [1555, 316] on div "Case information Employment confirmed・Closed E-Verify case E-Verify has confirm…" at bounding box center [784, 423] width 1568 height 653
click at [1418, 389] on div "Case information Employment confirmed・Closed E-Verify case E-Verify has confirm…" at bounding box center [784, 423] width 1568 height 653
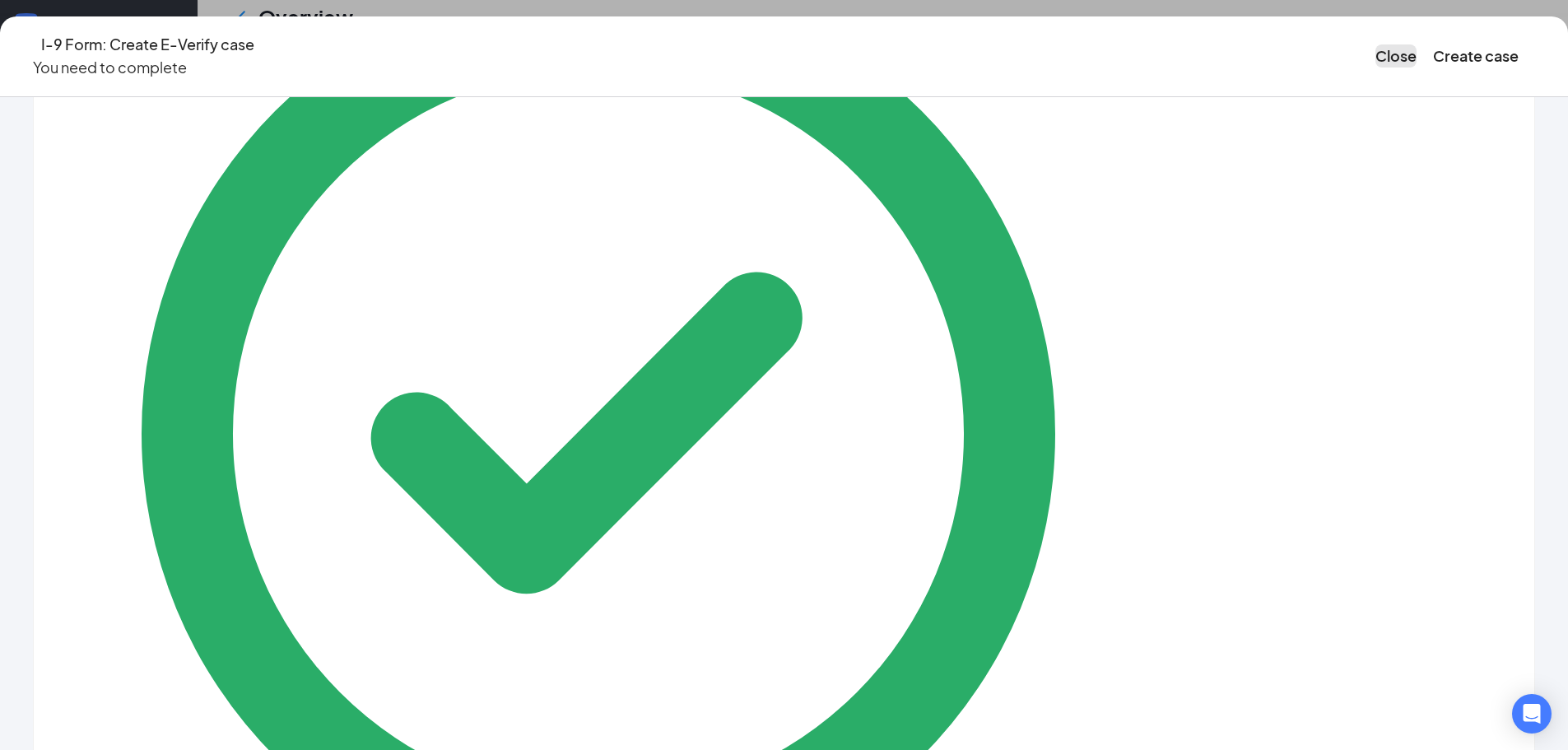
click at [1375, 51] on button "Close" at bounding box center [1396, 55] width 41 height 23
